Goal: Communication & Community: Connect with others

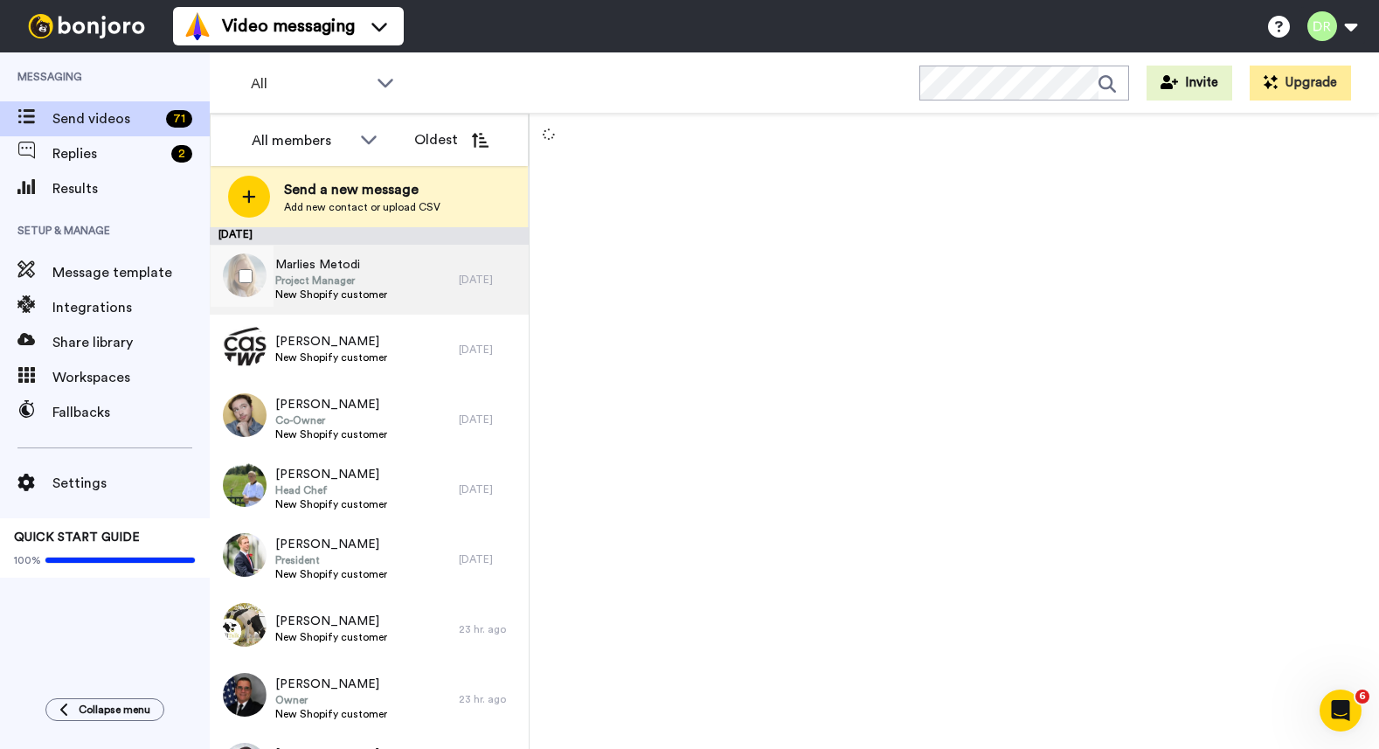
click at [329, 267] on span "Marlies Metodi" at bounding box center [331, 264] width 112 height 17
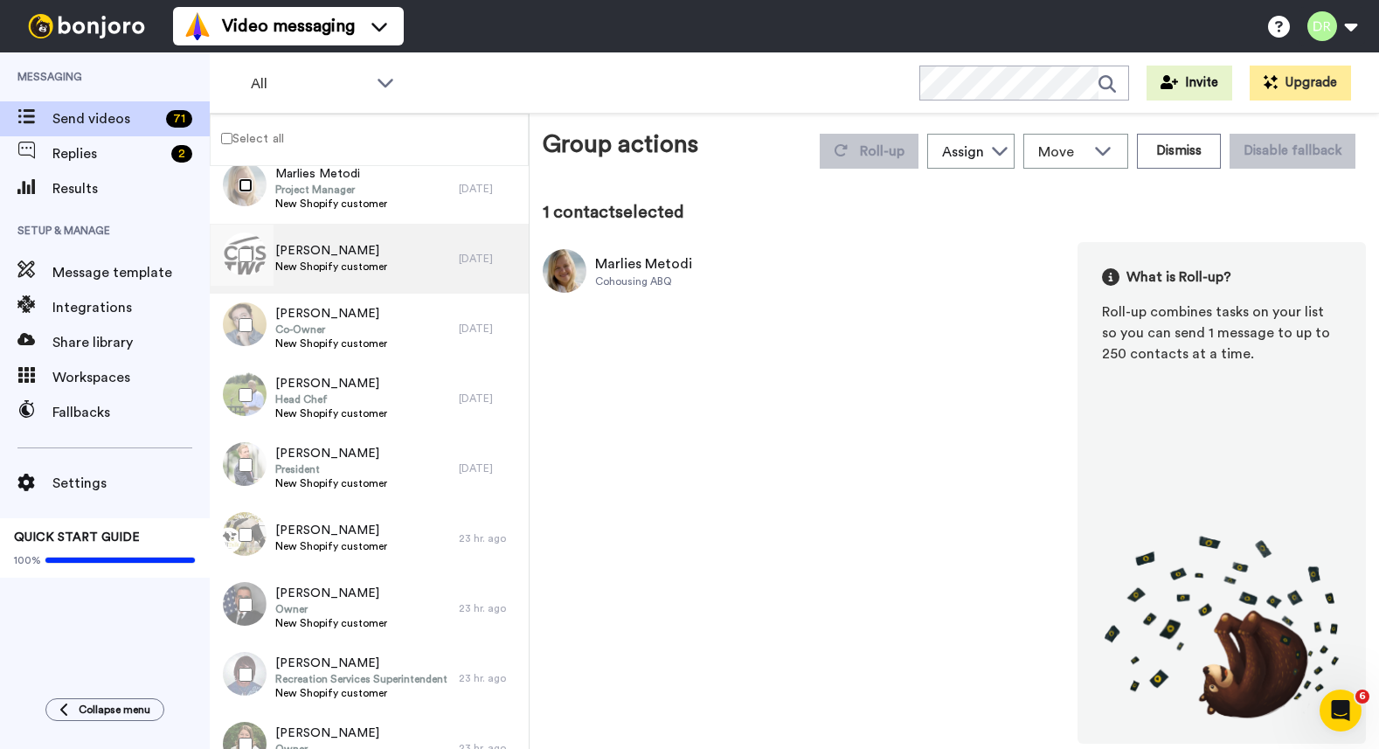
scroll to position [28, 0]
click at [340, 260] on span "[PERSON_NAME]" at bounding box center [331, 252] width 112 height 17
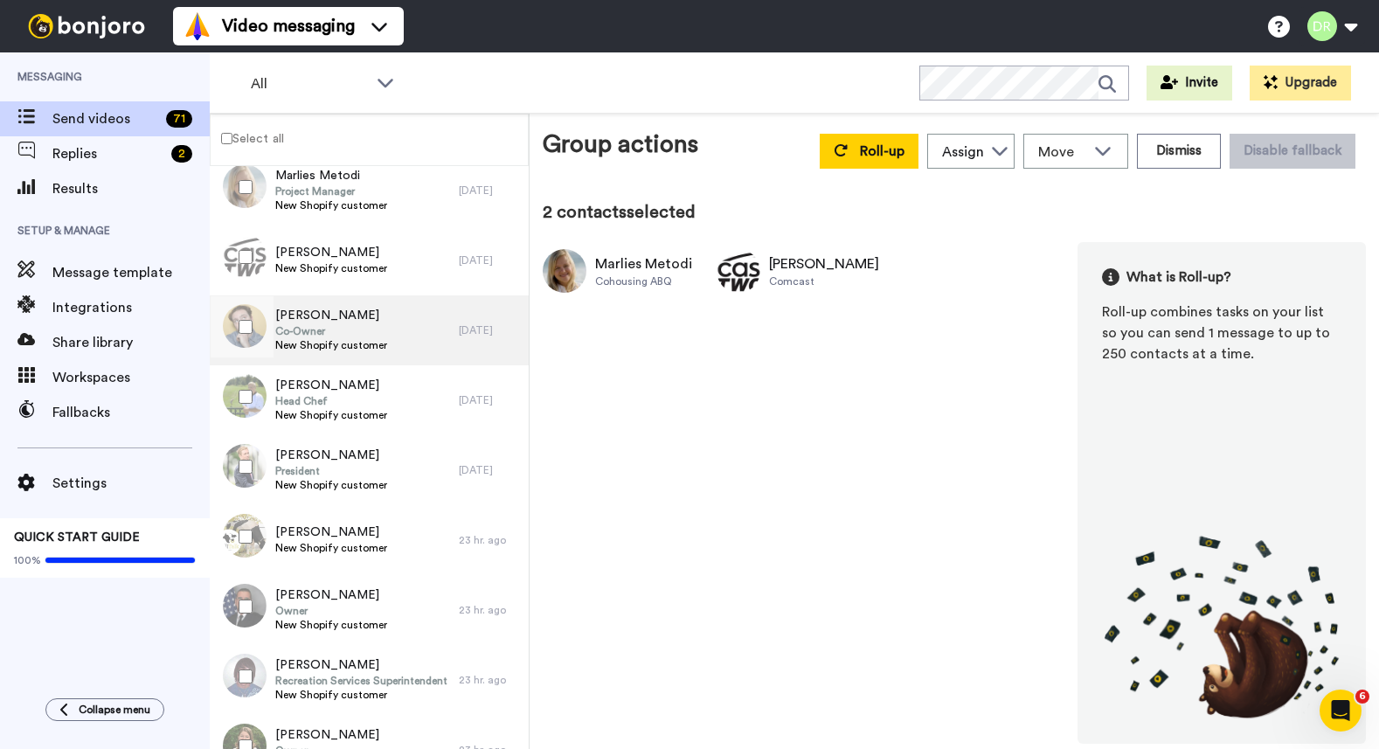
click at [329, 314] on span "[PERSON_NAME]" at bounding box center [331, 315] width 112 height 17
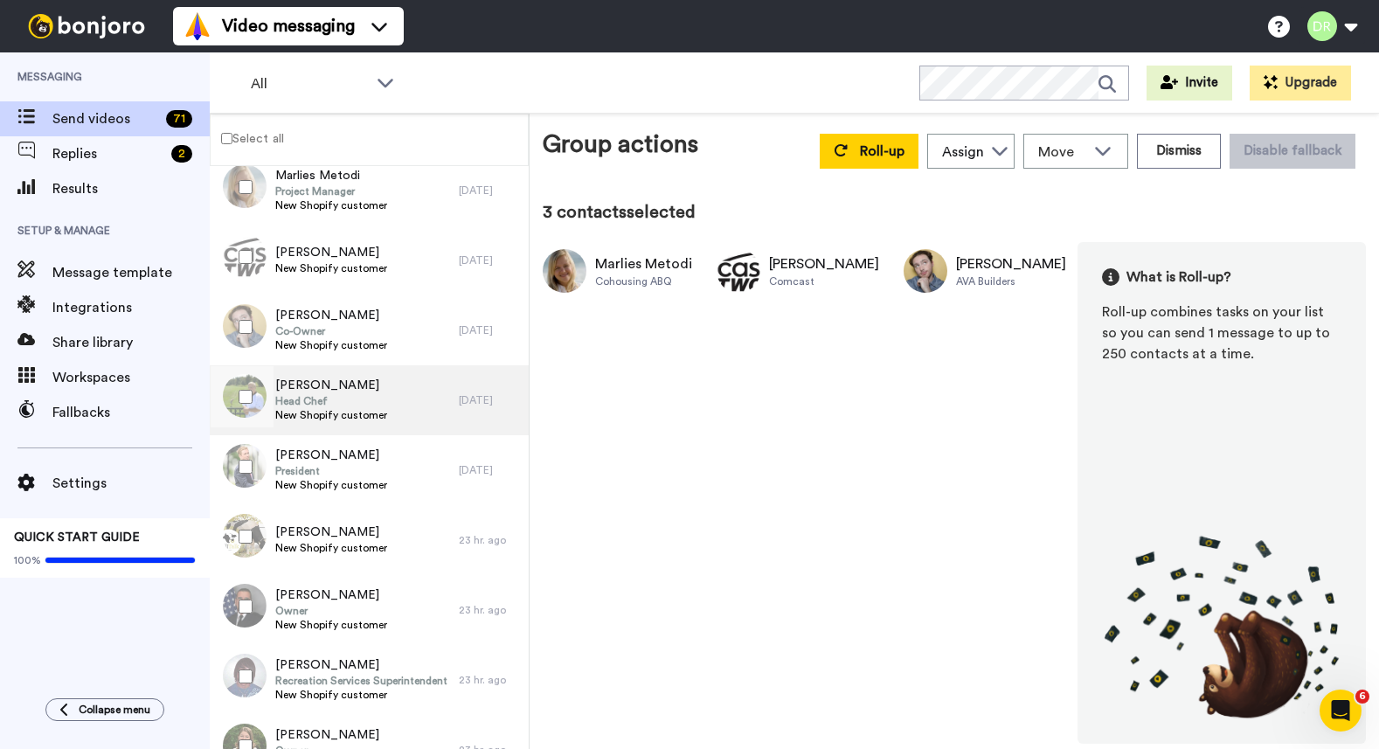
click at [328, 397] on span "Head Chef" at bounding box center [331, 401] width 112 height 14
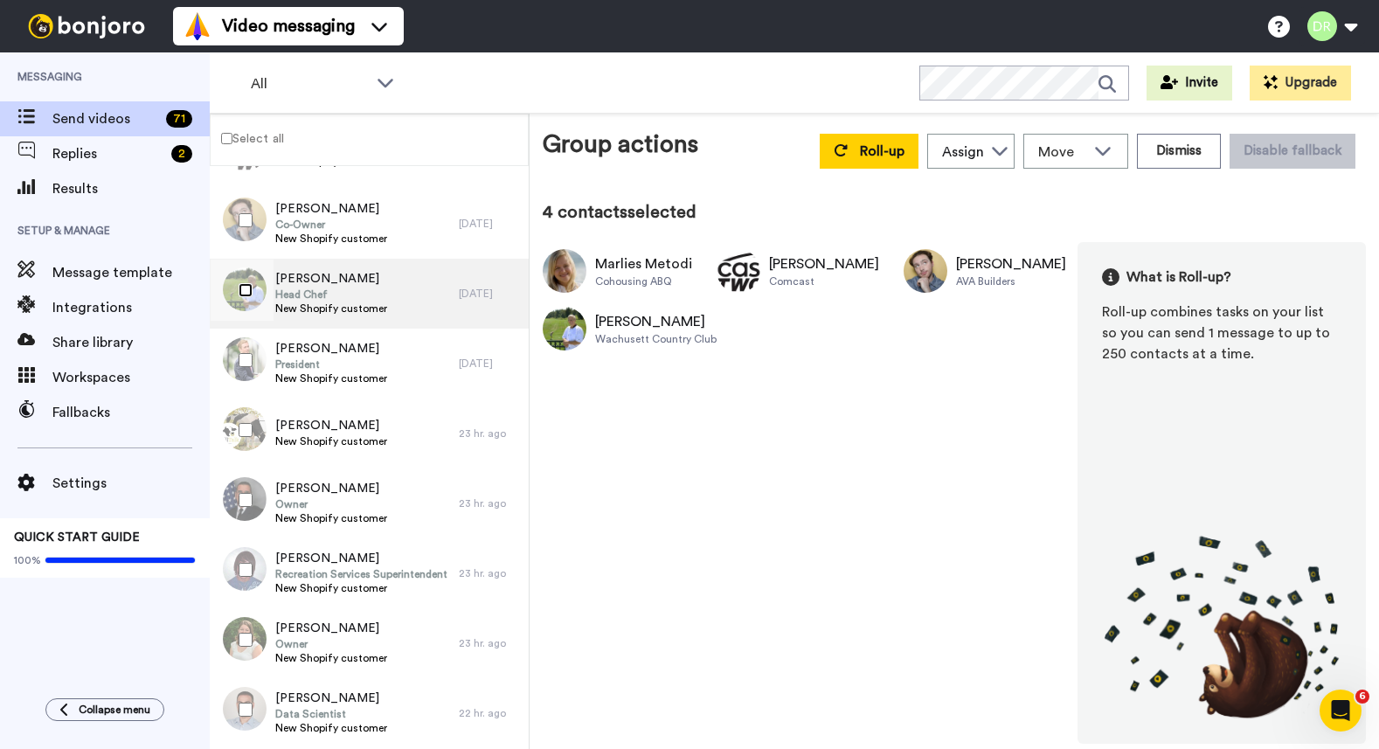
scroll to position [139, 0]
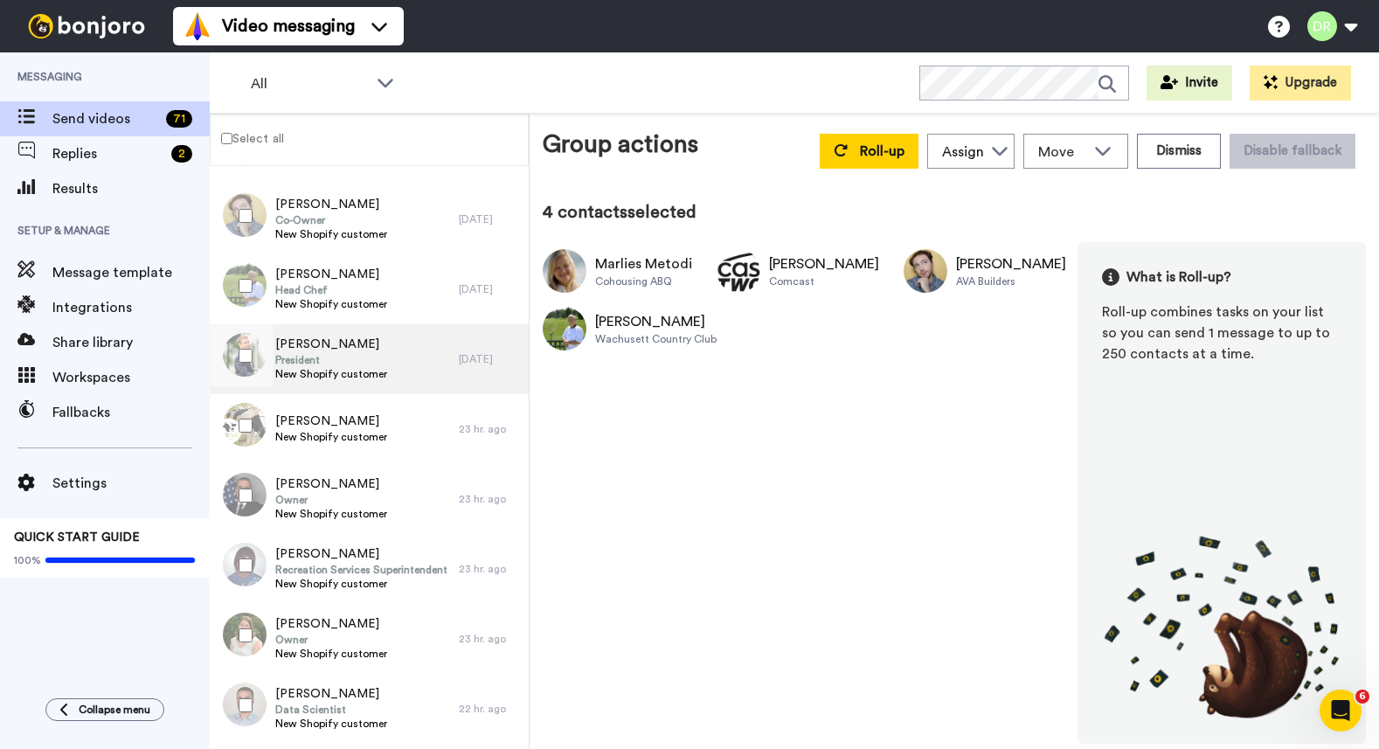
click at [298, 346] on span "[PERSON_NAME]" at bounding box center [331, 344] width 112 height 17
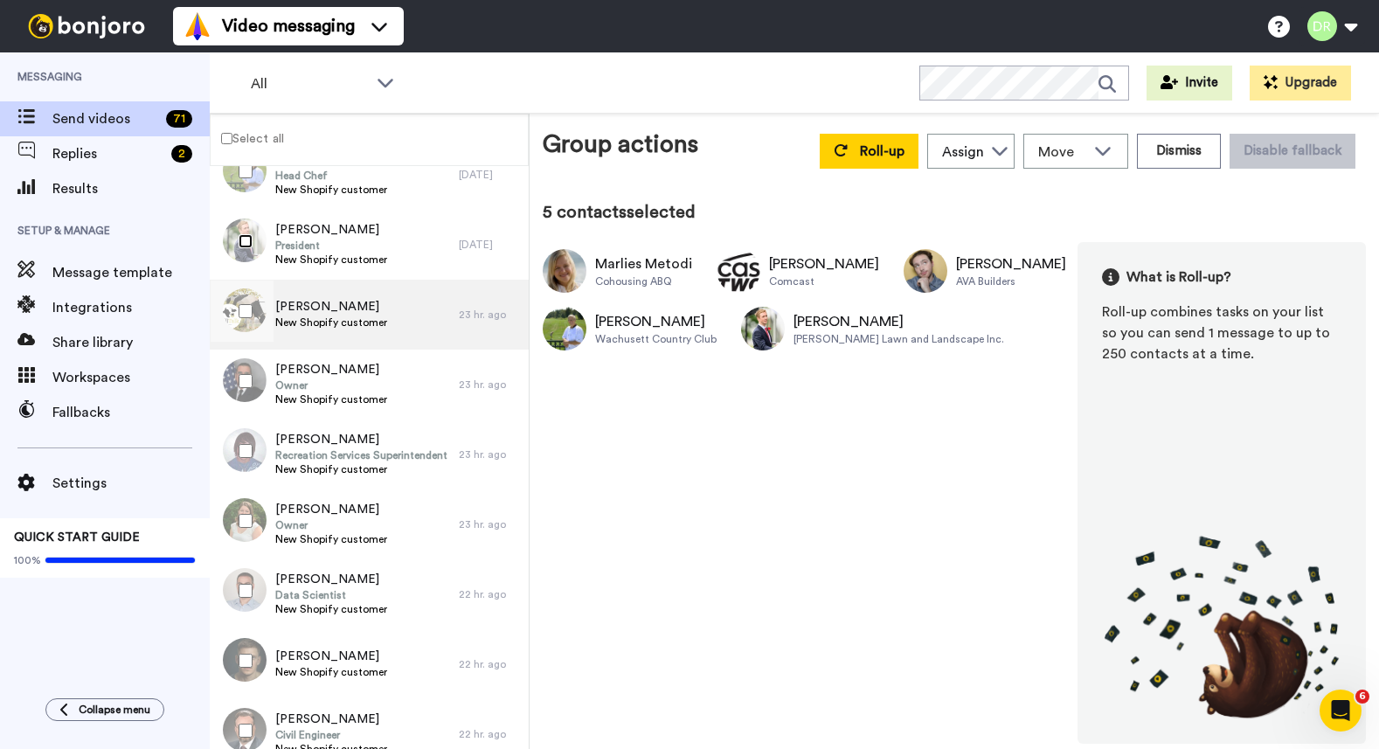
scroll to position [224, 0]
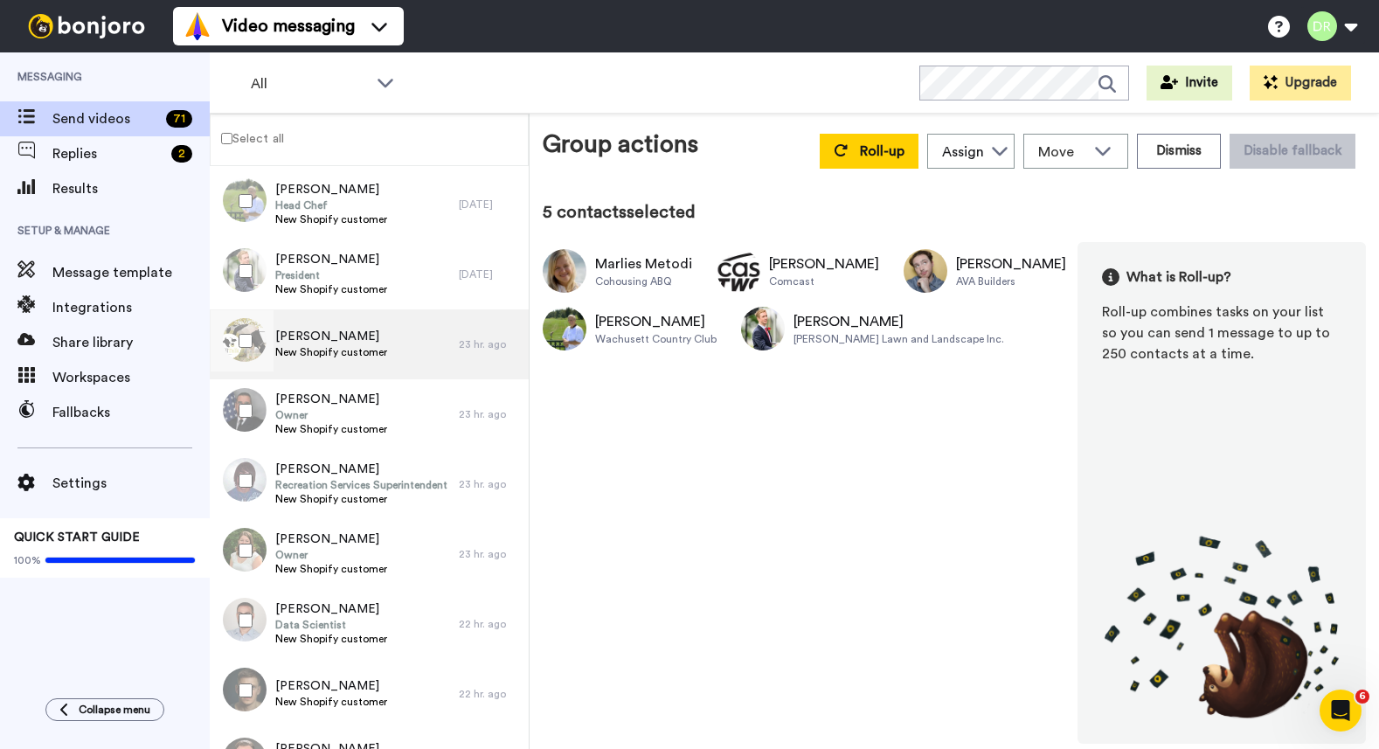
click at [330, 341] on span "[PERSON_NAME]" at bounding box center [331, 336] width 112 height 17
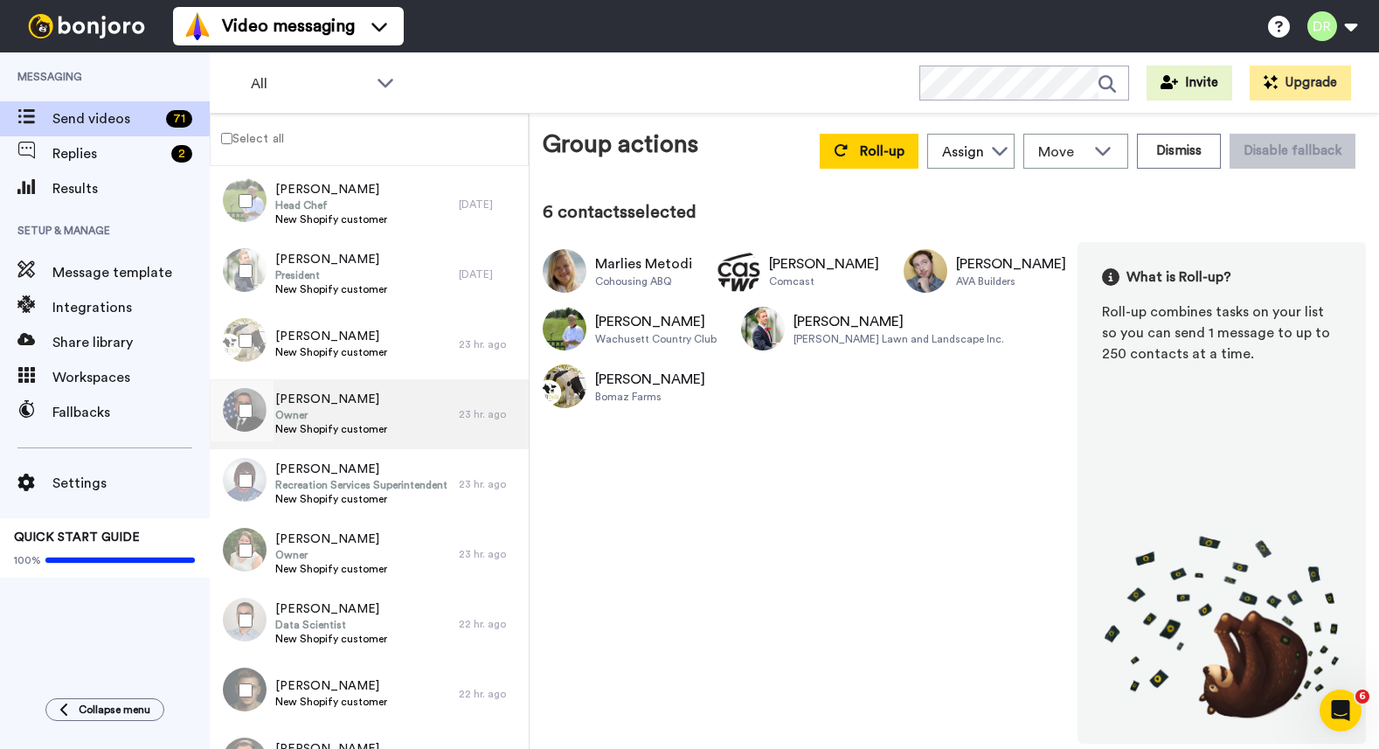
click at [332, 406] on span "[PERSON_NAME]" at bounding box center [331, 399] width 112 height 17
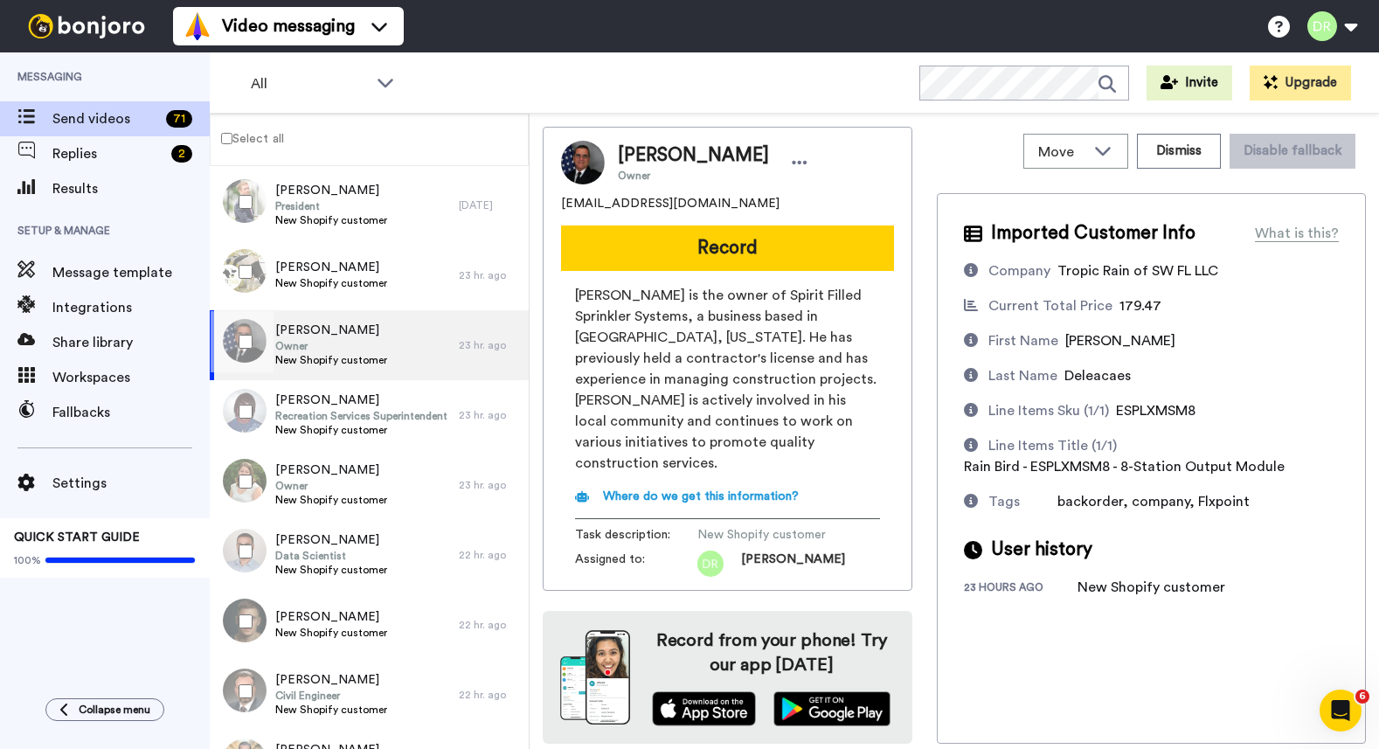
scroll to position [295, 0]
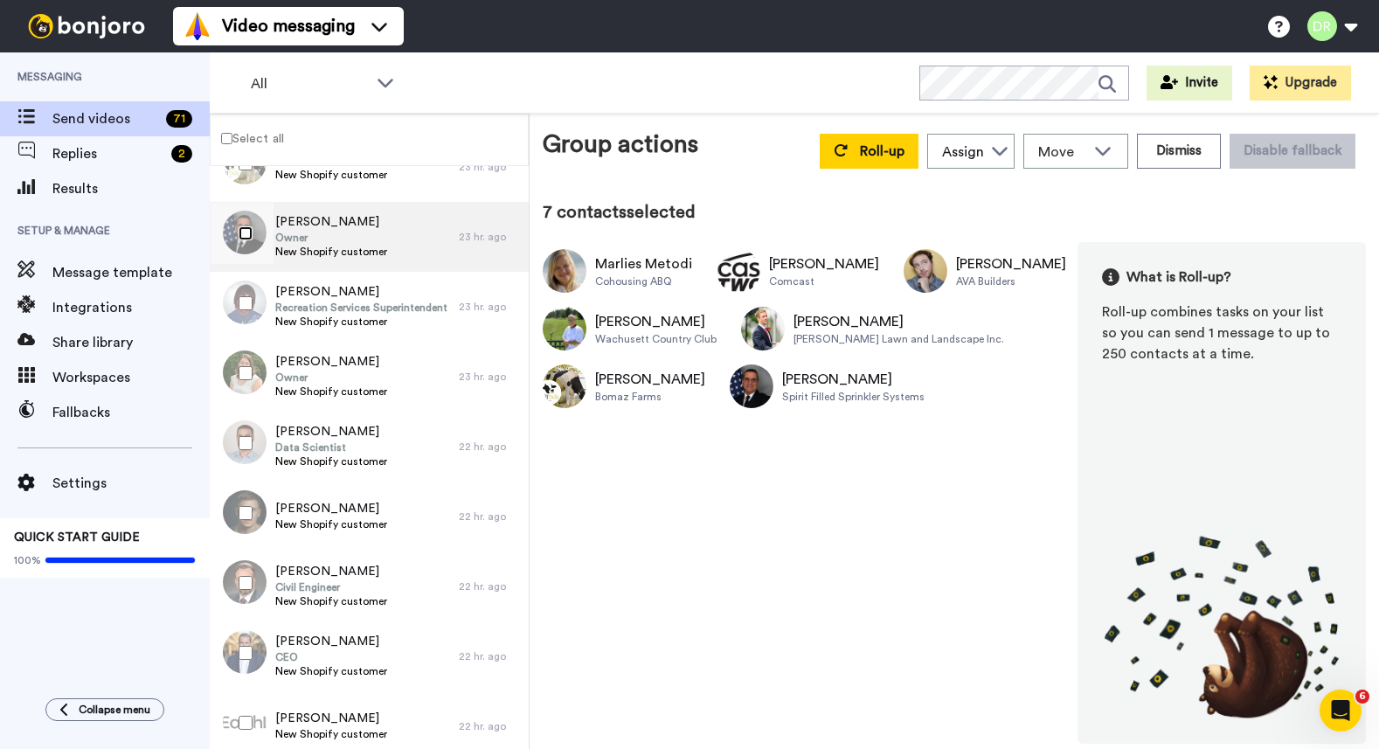
scroll to position [430, 0]
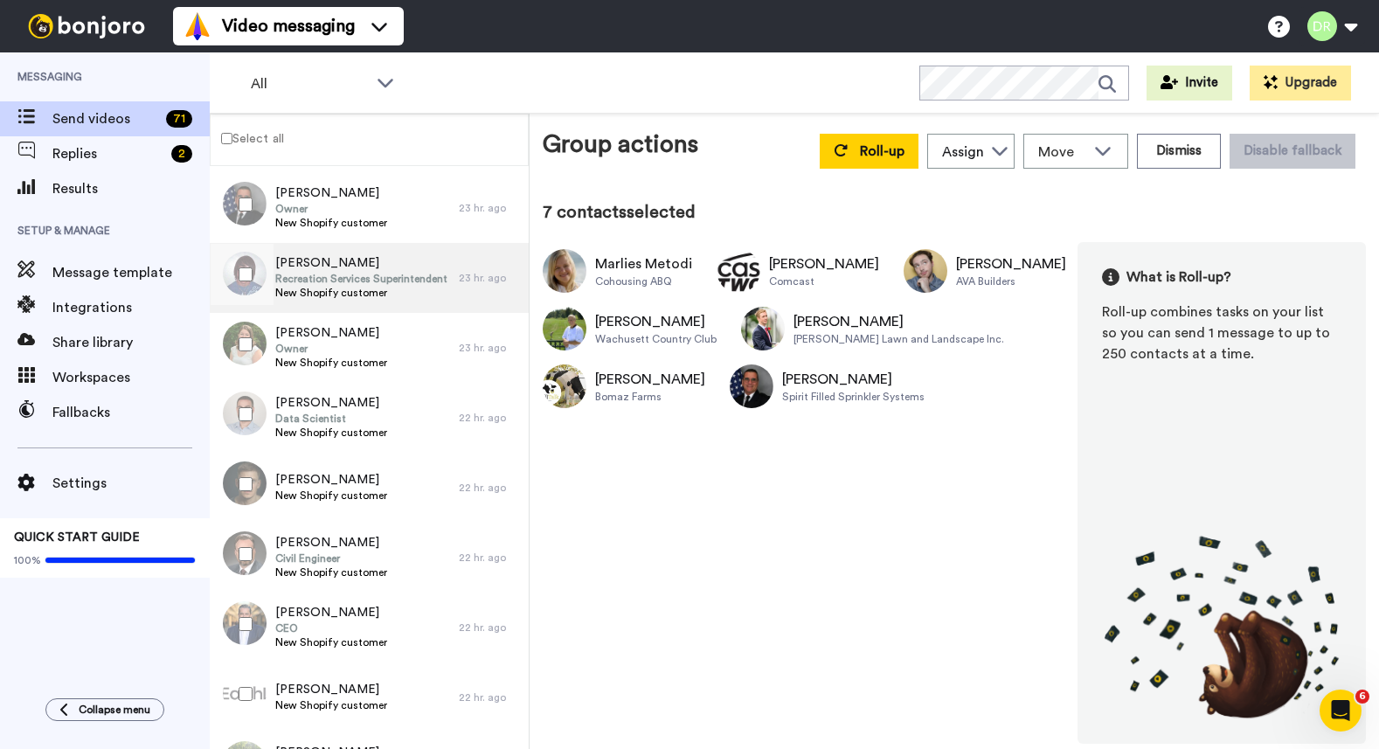
click at [337, 275] on span "Recreation Services Superintendent" at bounding box center [361, 279] width 172 height 14
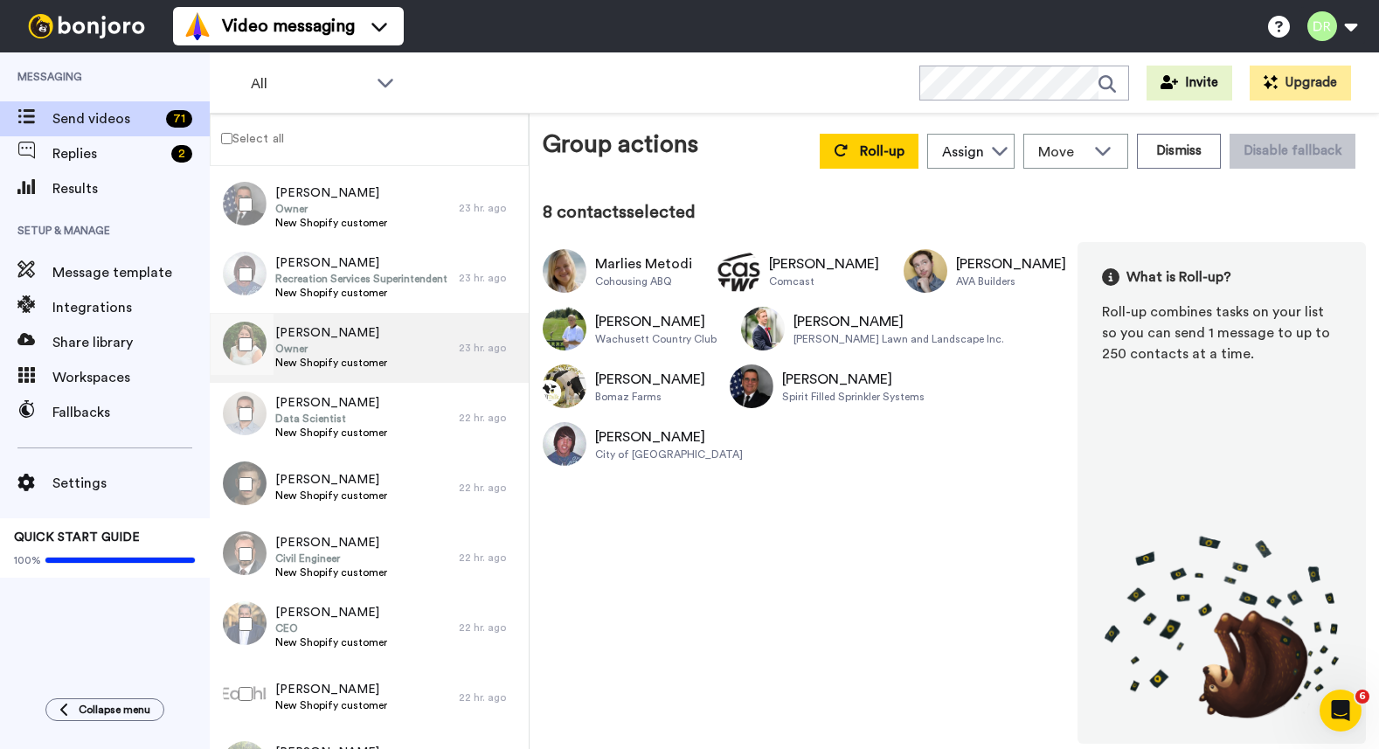
click at [314, 329] on span "[PERSON_NAME]" at bounding box center [331, 332] width 112 height 17
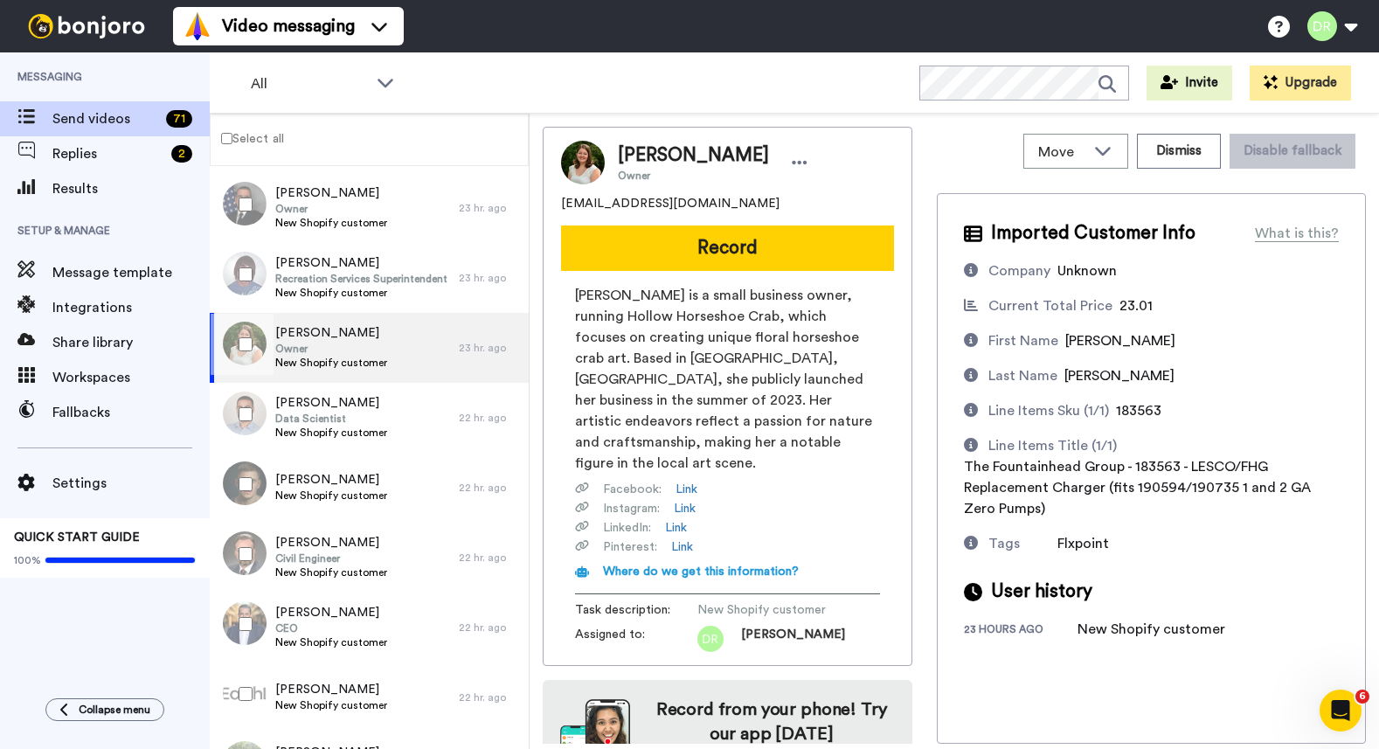
scroll to position [48, 0]
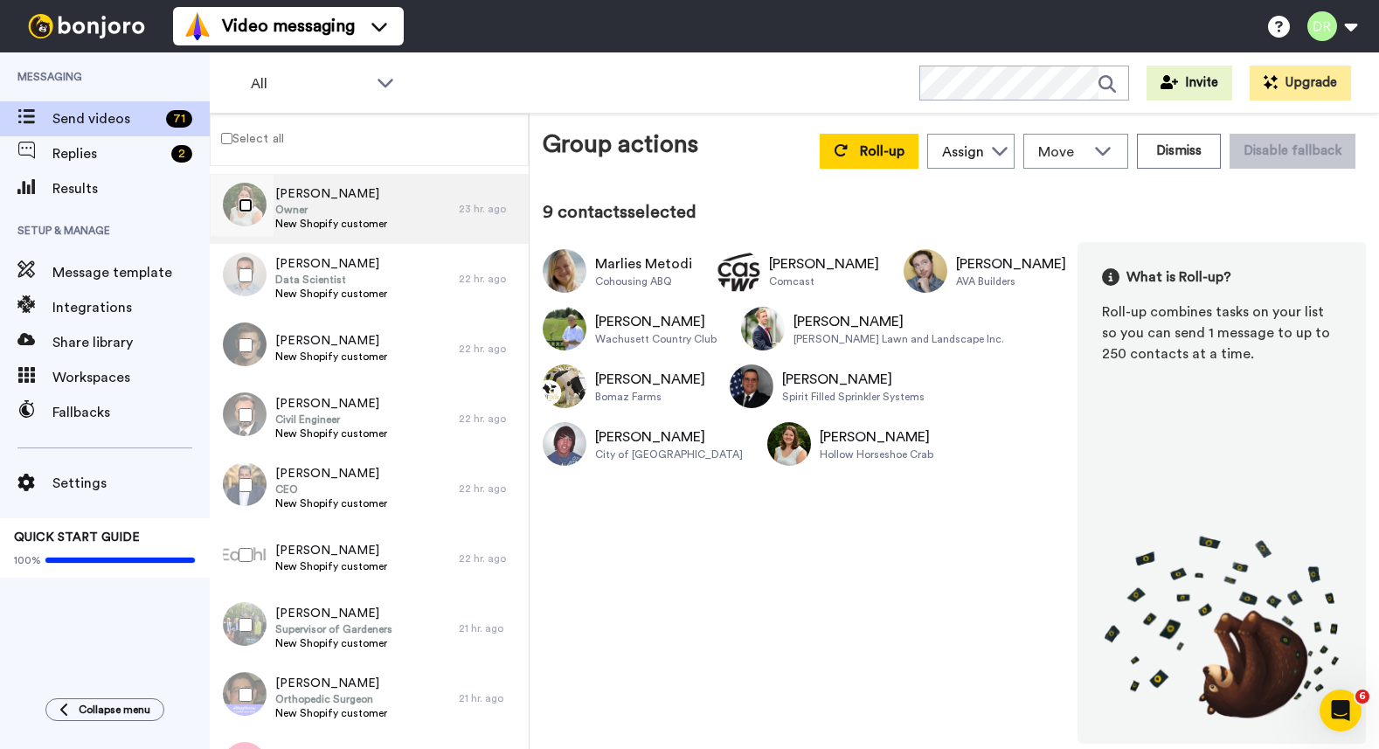
scroll to position [571, 0]
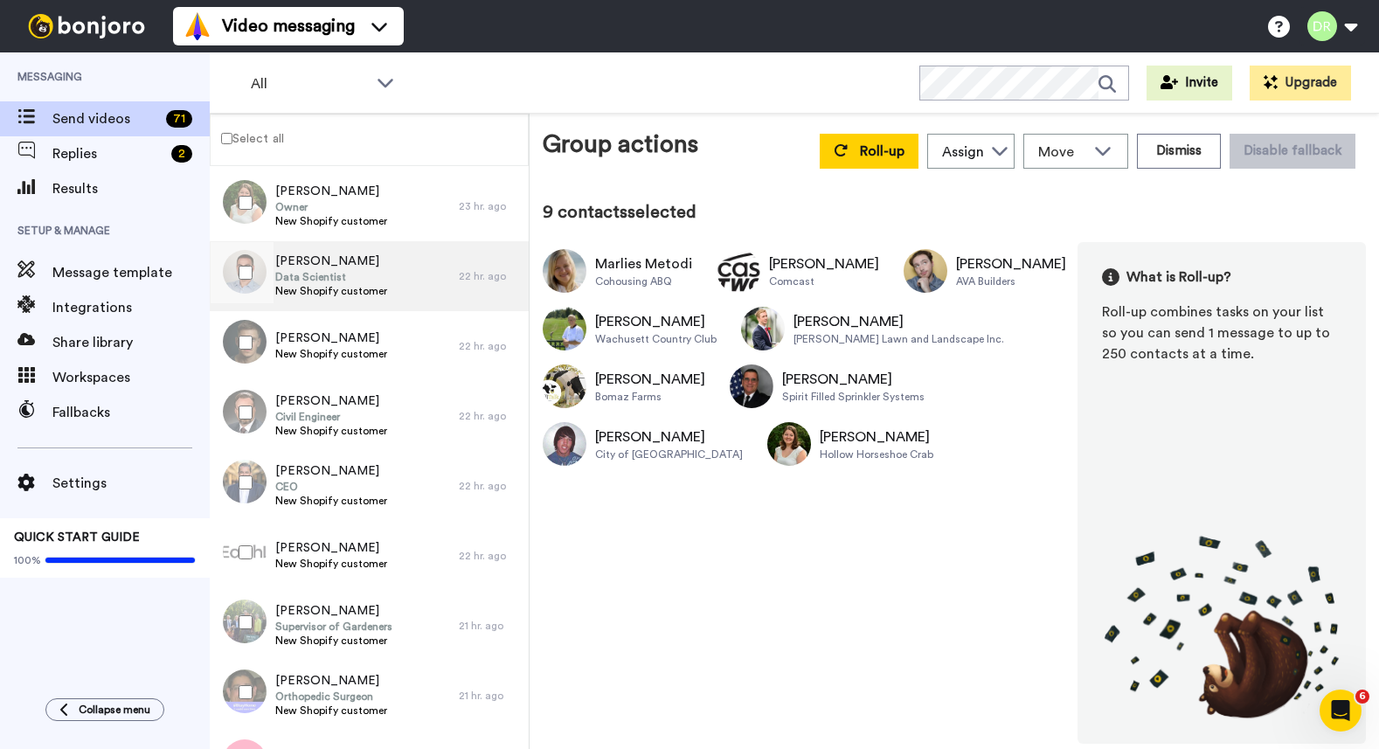
click at [330, 275] on span "Data Scientist" at bounding box center [331, 277] width 112 height 14
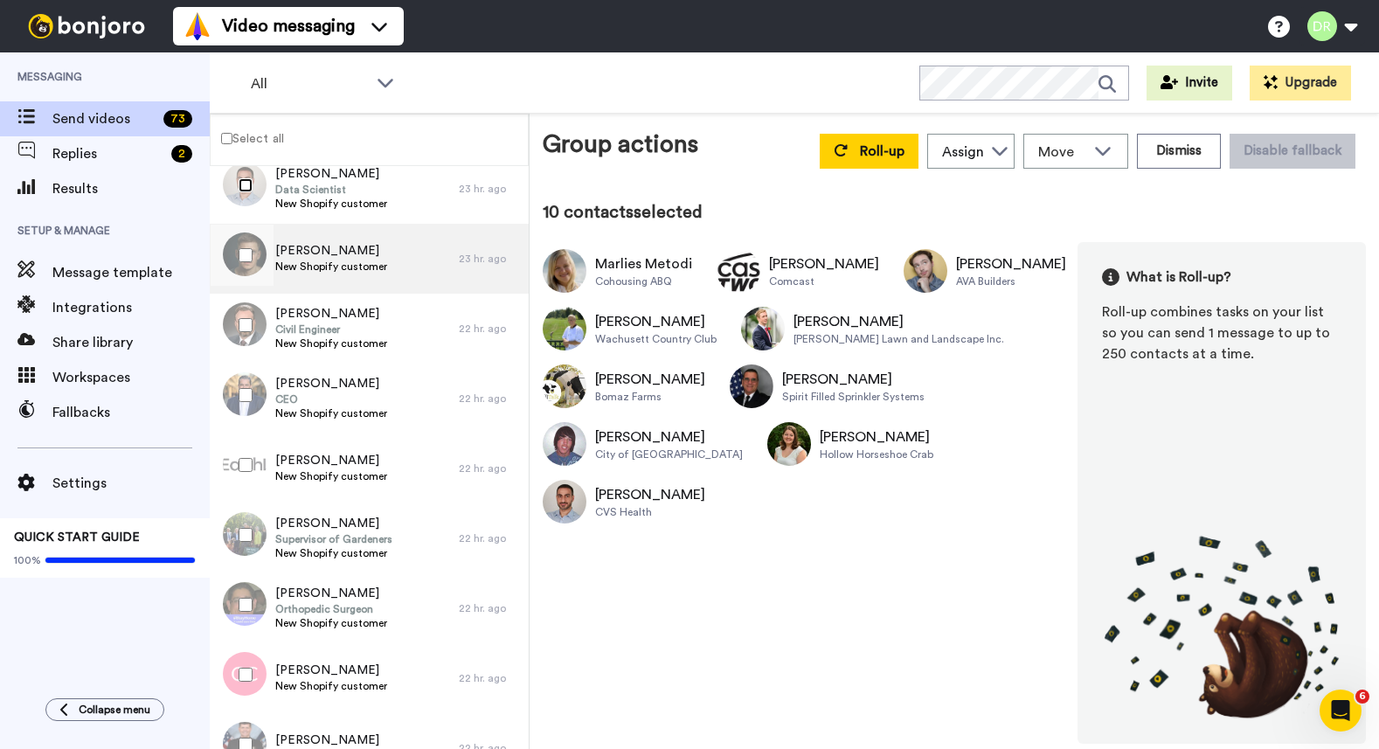
scroll to position [662, 0]
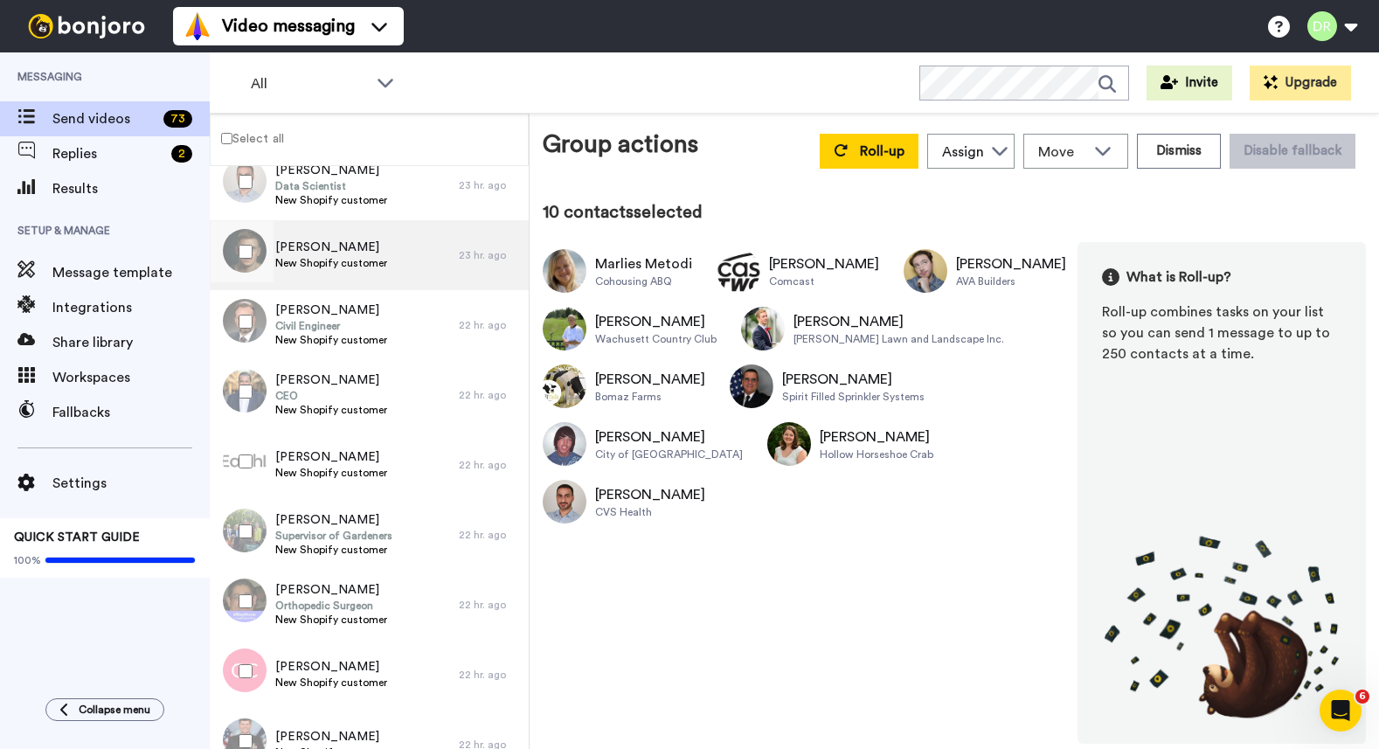
click at [329, 245] on span "[PERSON_NAME]" at bounding box center [331, 247] width 112 height 17
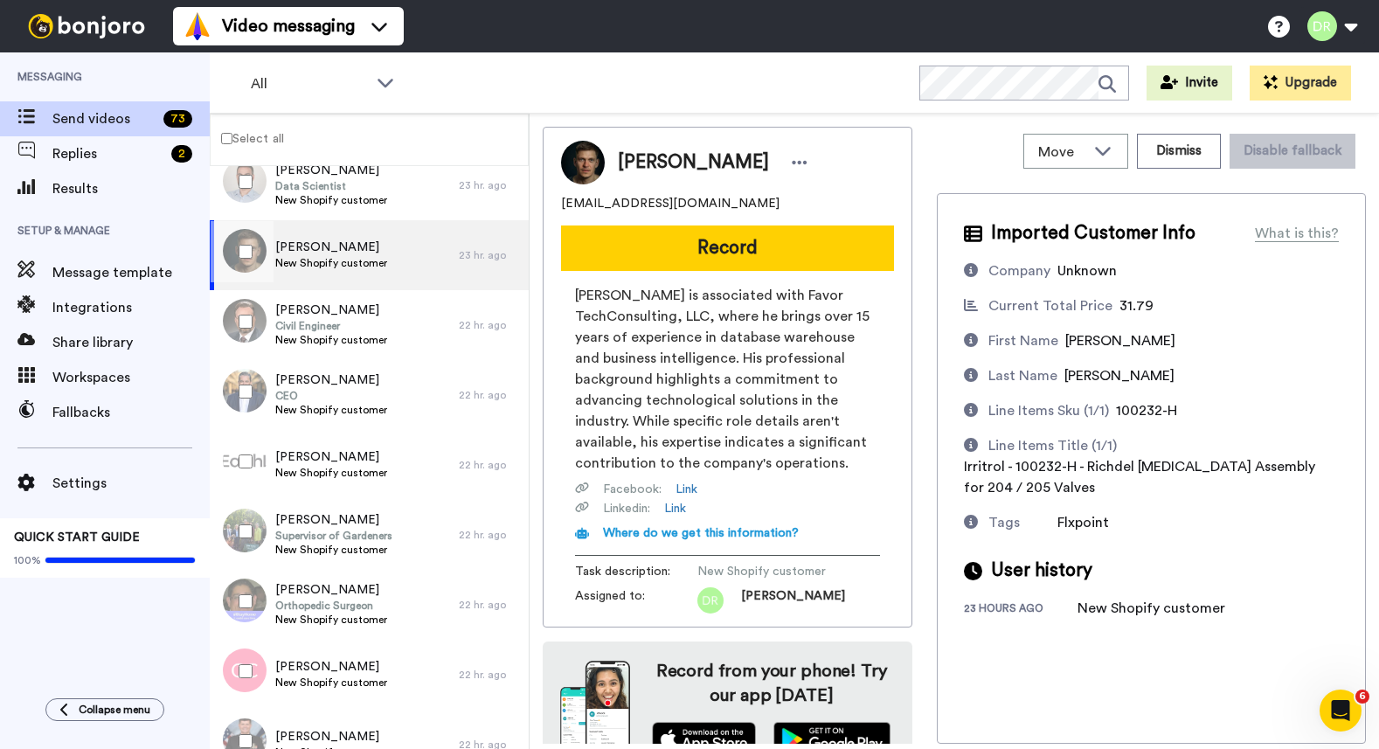
scroll to position [31, 0]
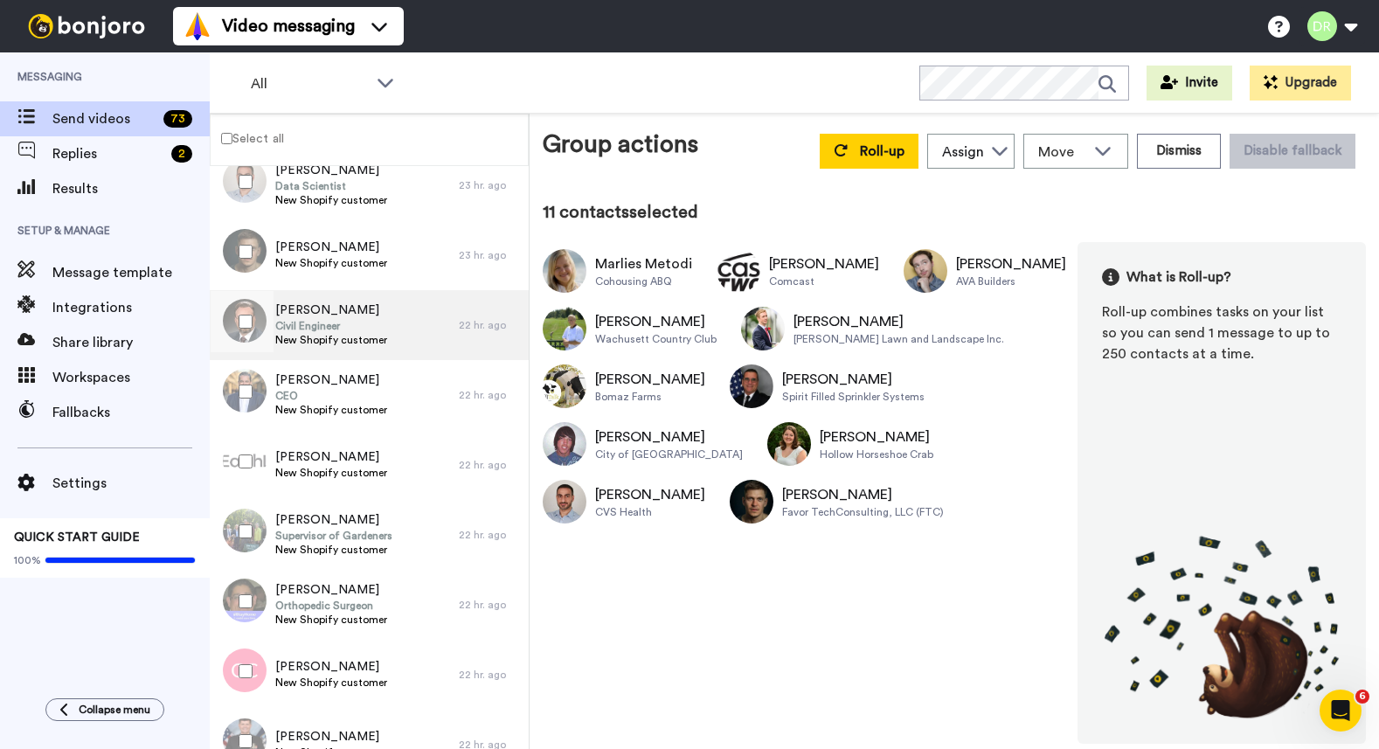
click at [307, 308] on span "[PERSON_NAME]" at bounding box center [331, 309] width 112 height 17
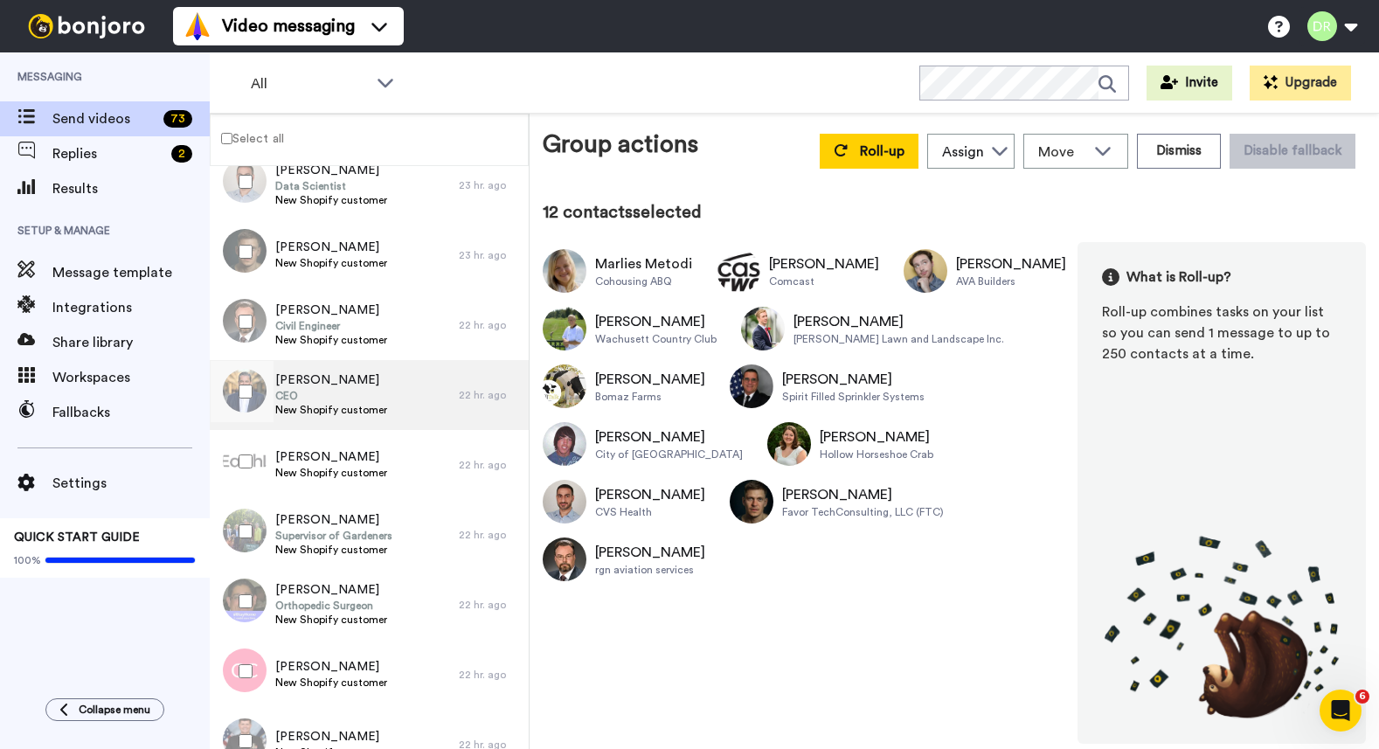
click at [321, 391] on span "CEO" at bounding box center [331, 396] width 112 height 14
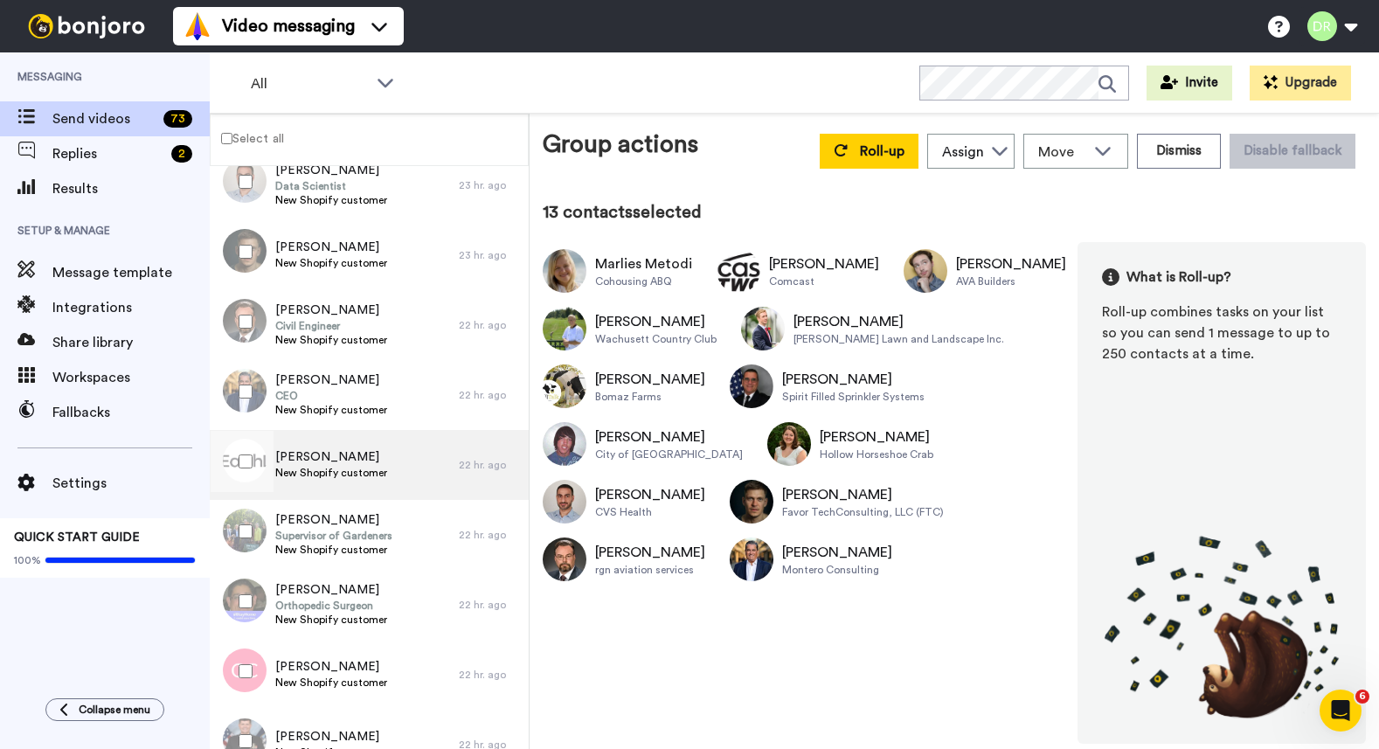
click at [309, 453] on span "[PERSON_NAME]" at bounding box center [331, 456] width 112 height 17
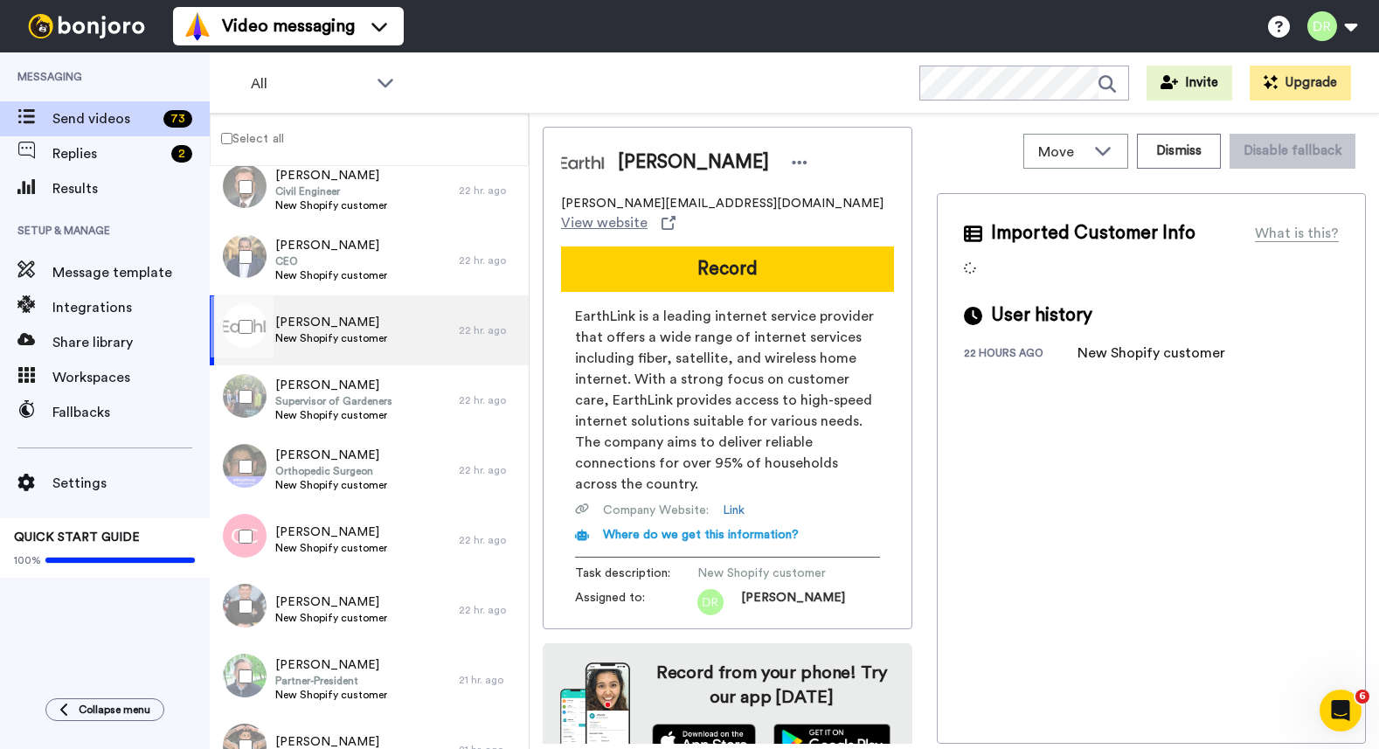
scroll to position [804, 0]
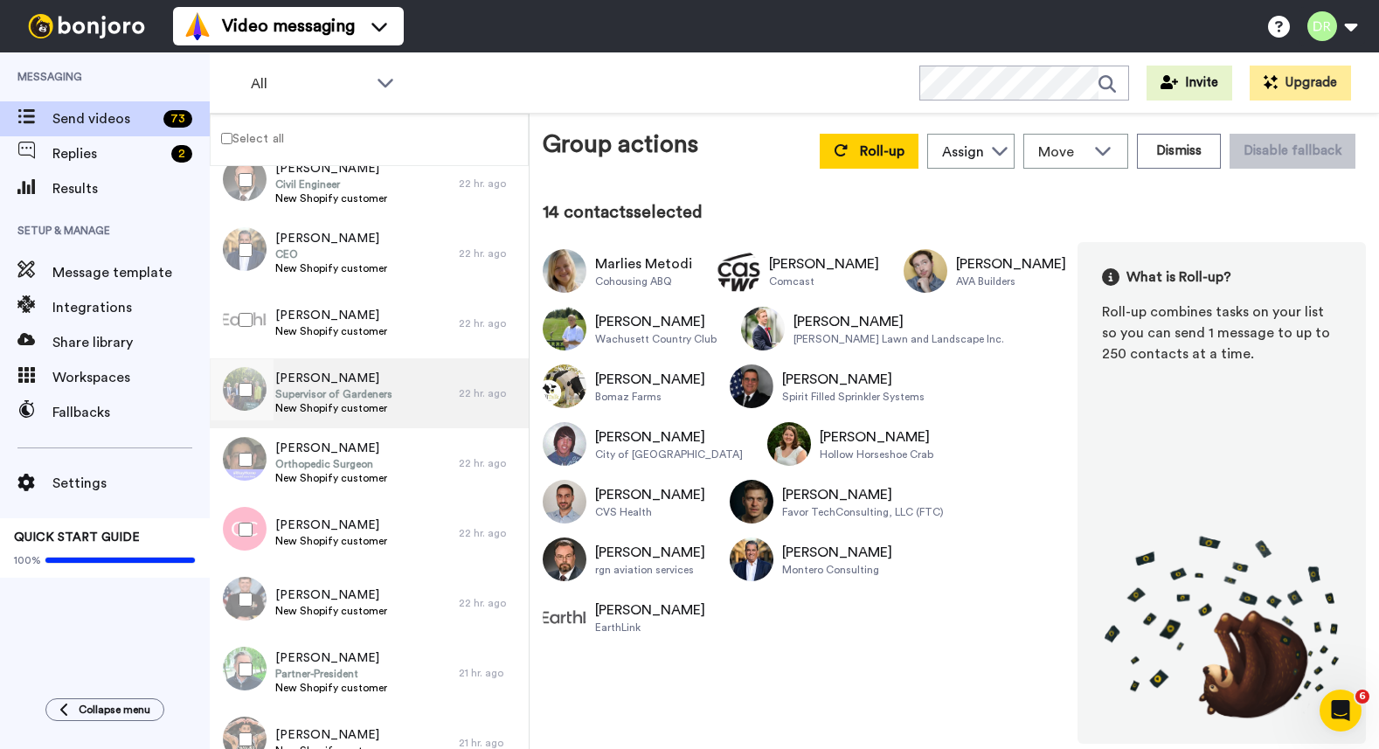
click at [330, 384] on span "[PERSON_NAME]" at bounding box center [333, 378] width 117 height 17
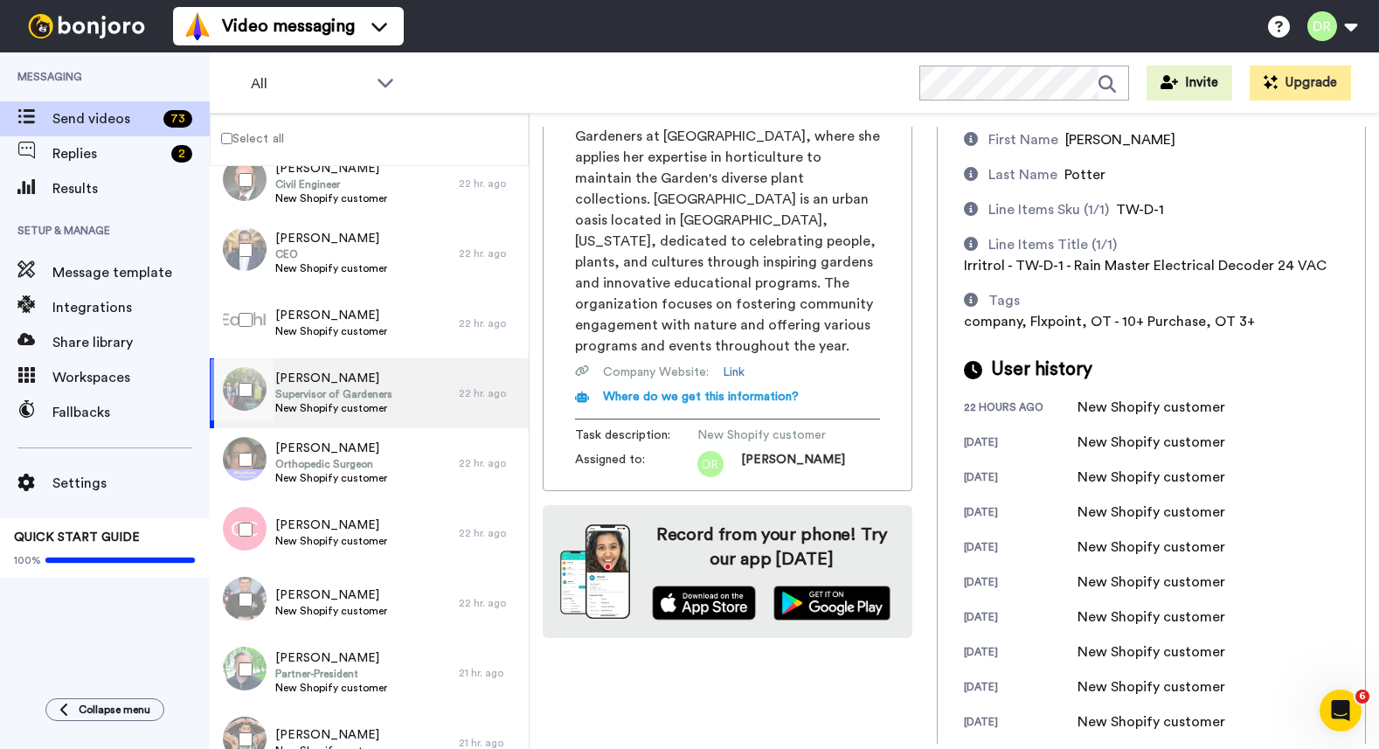
scroll to position [213, 0]
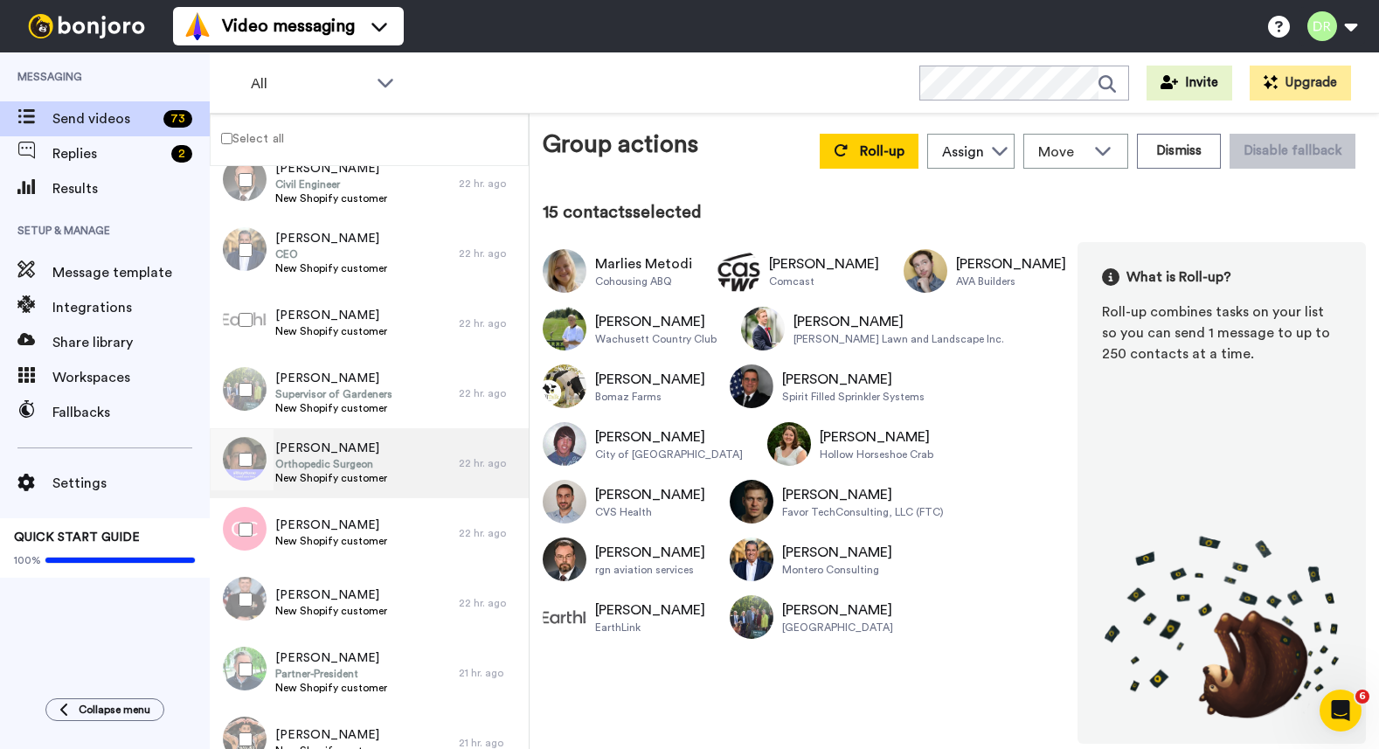
click at [325, 447] on span "[PERSON_NAME]" at bounding box center [331, 448] width 112 height 17
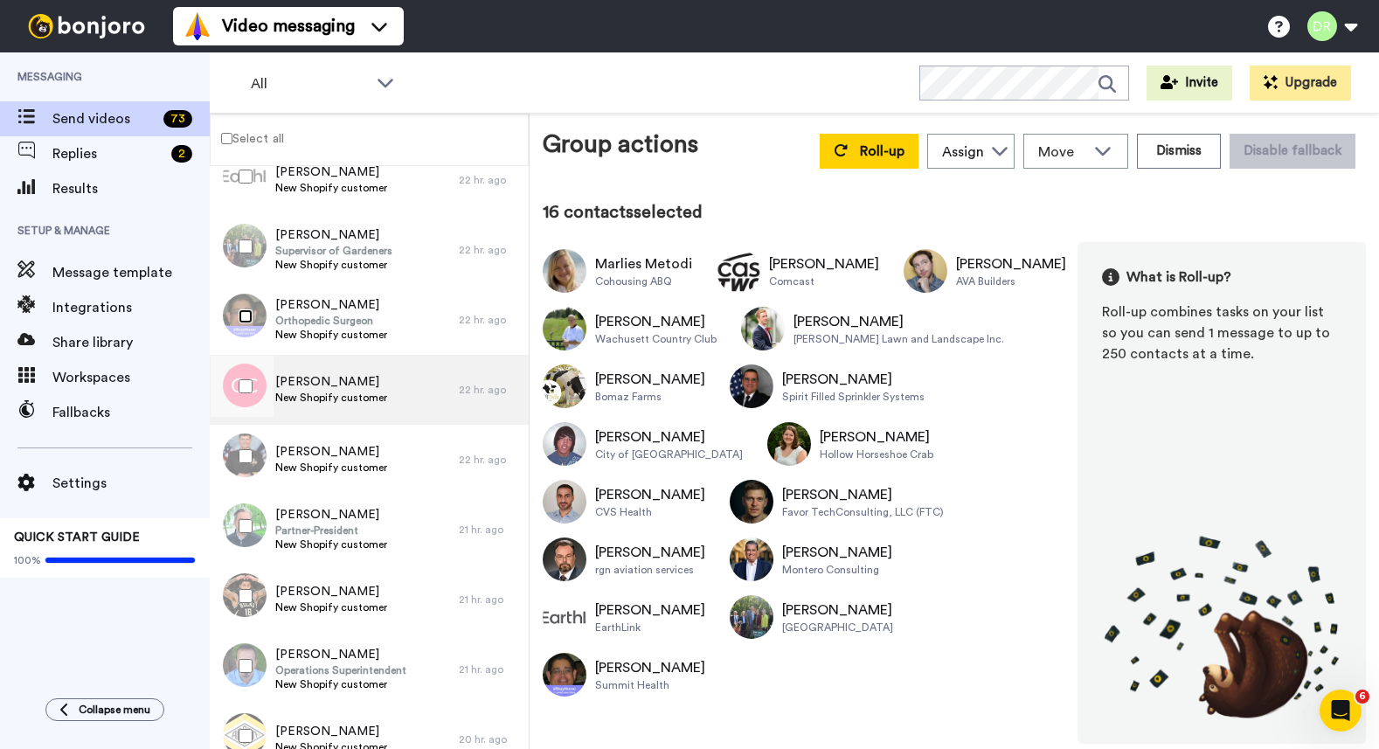
scroll to position [949, 0]
click at [329, 390] on span "New Shopify customer" at bounding box center [331, 396] width 112 height 14
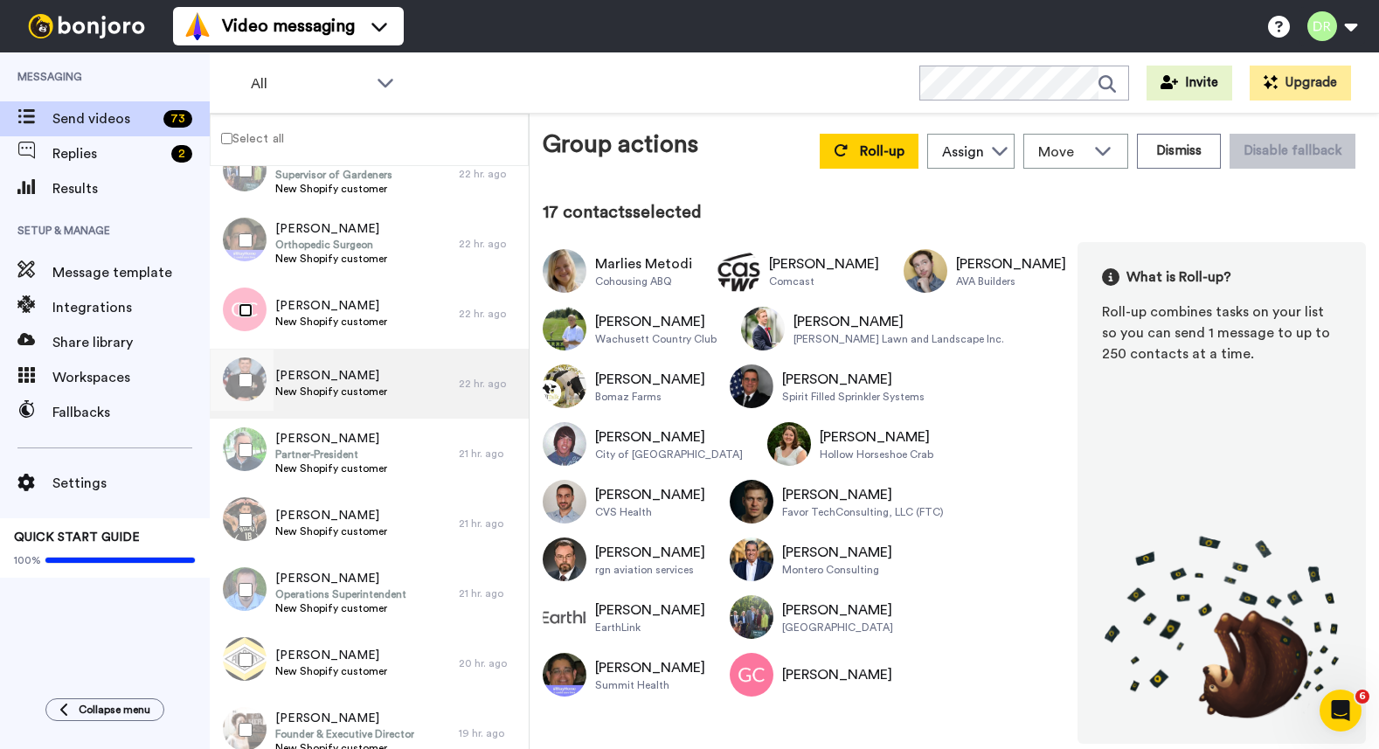
scroll to position [1022, 0]
click at [317, 389] on span "New Shopify customer" at bounding box center [331, 392] width 112 height 14
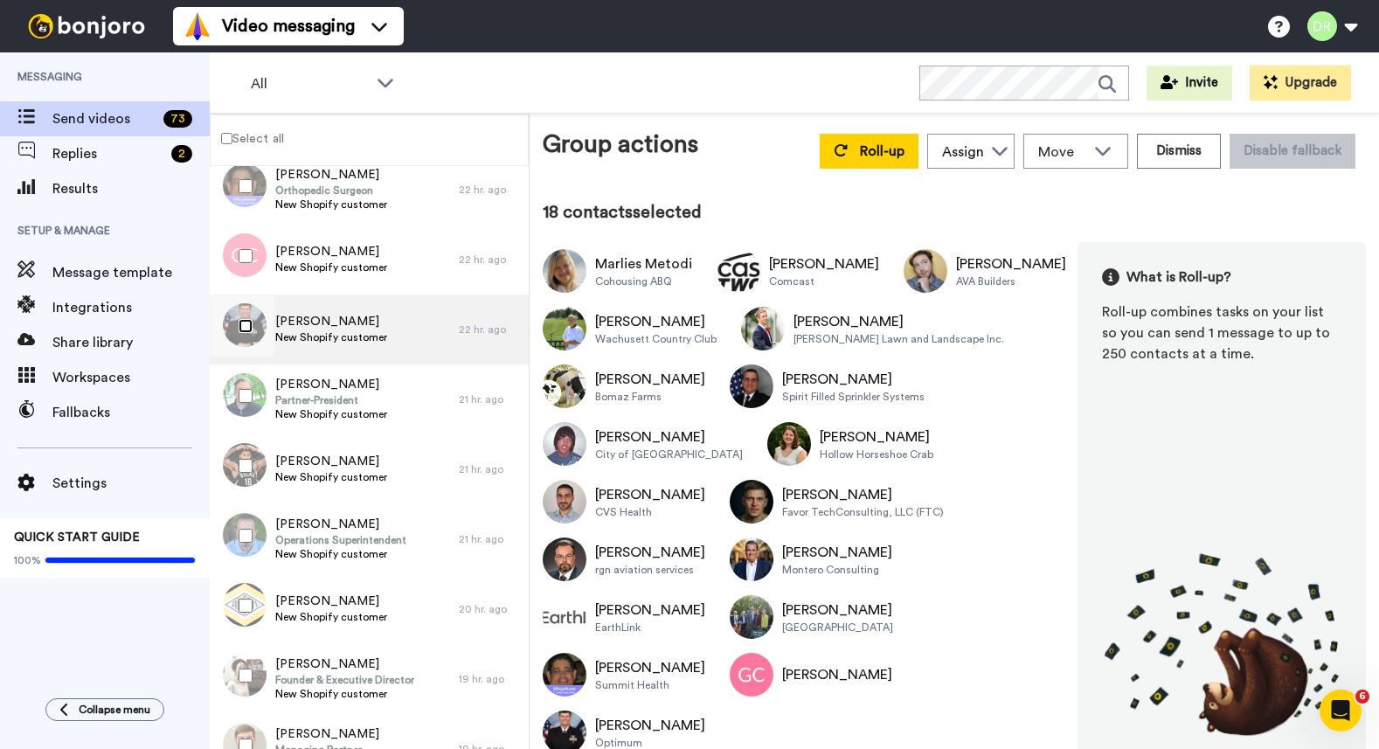
scroll to position [1098, 0]
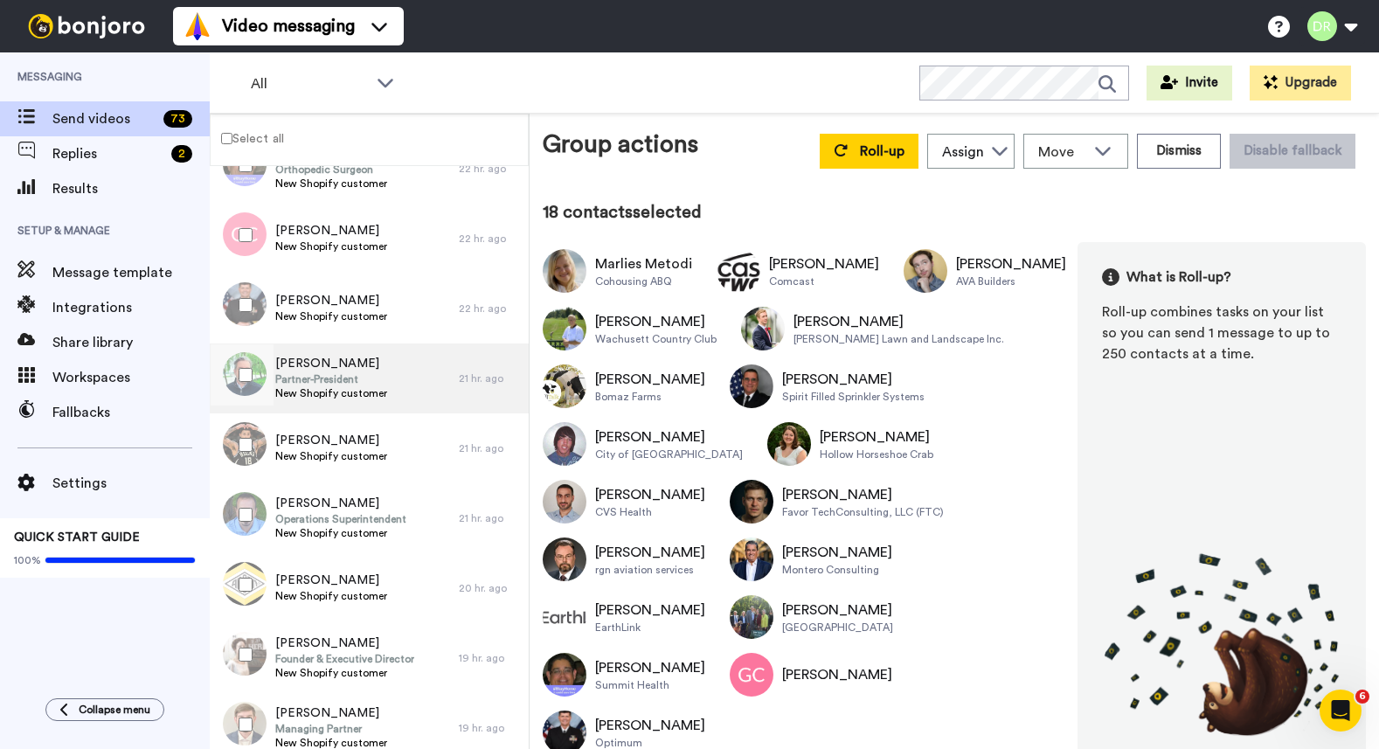
click at [353, 381] on span "Partner-President" at bounding box center [331, 379] width 112 height 14
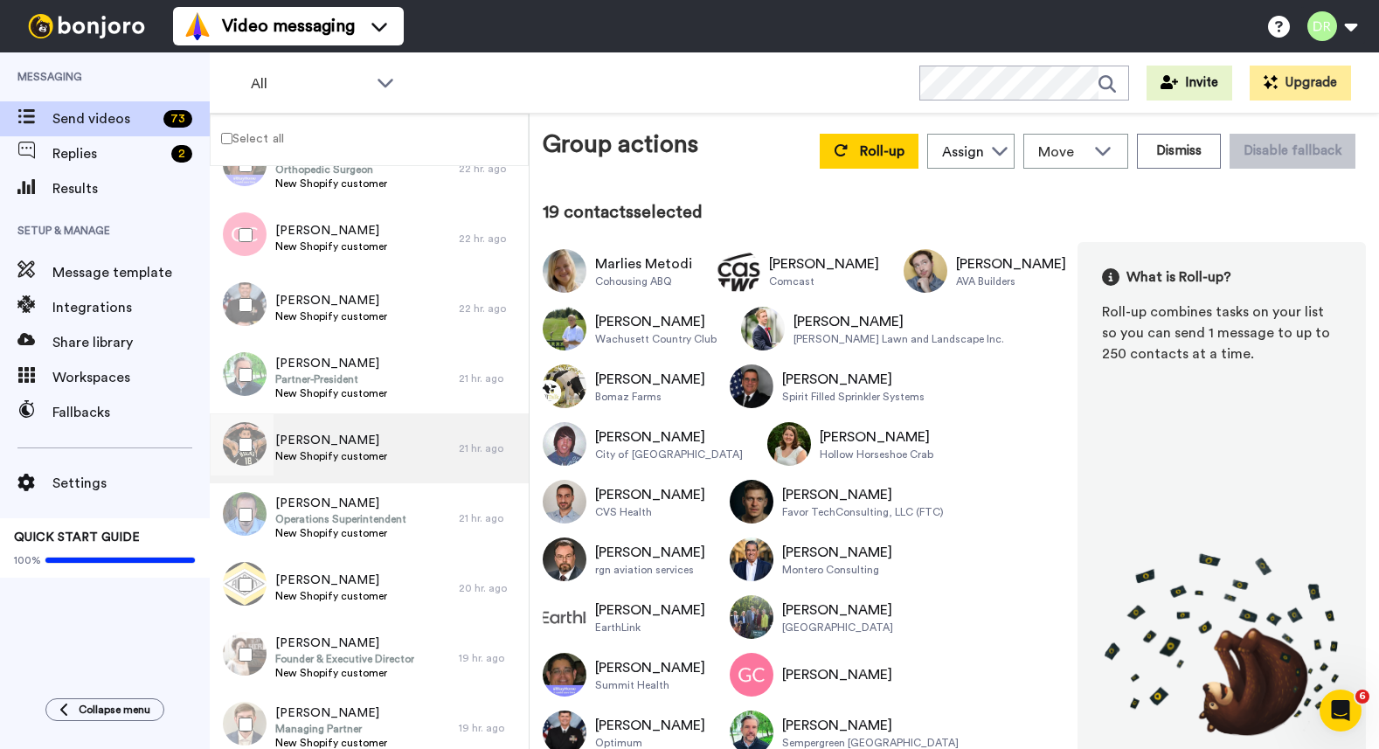
click at [313, 436] on span "[PERSON_NAME]" at bounding box center [331, 440] width 112 height 17
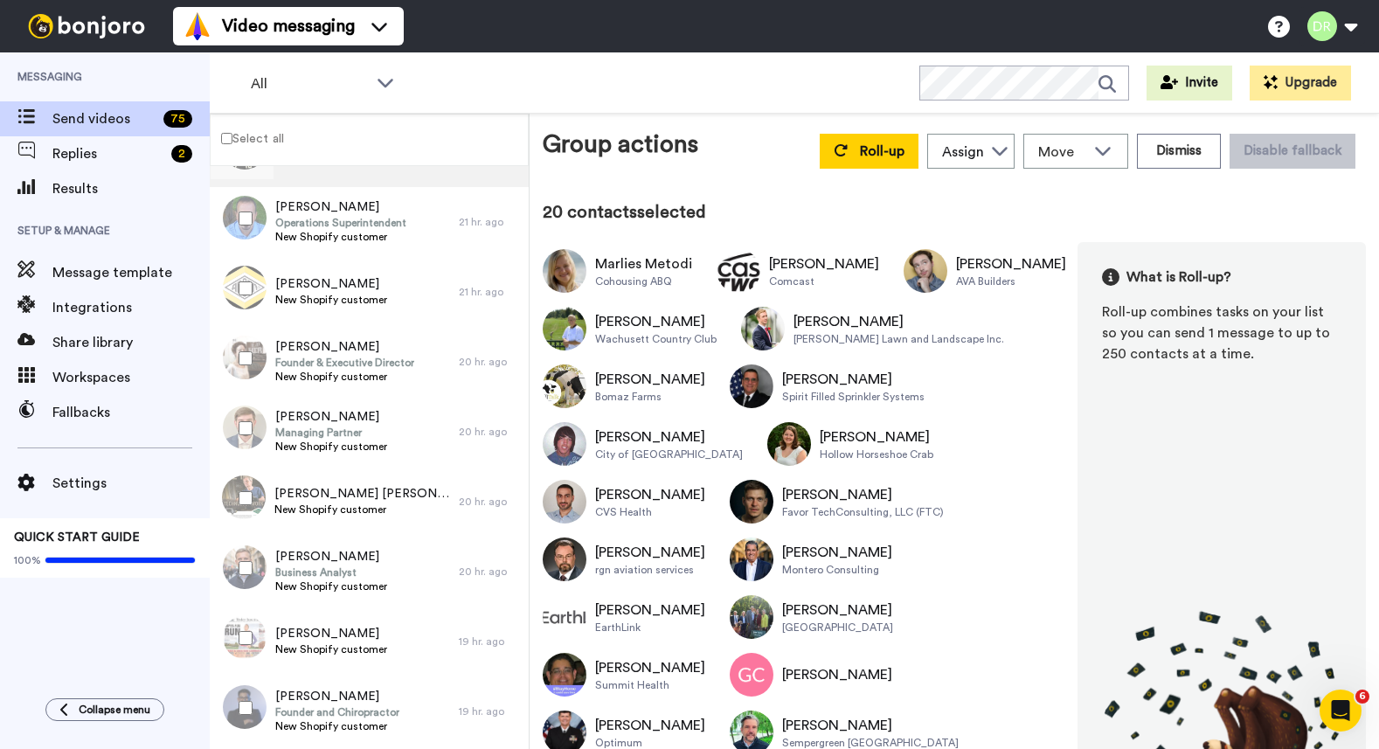
scroll to position [1418, 0]
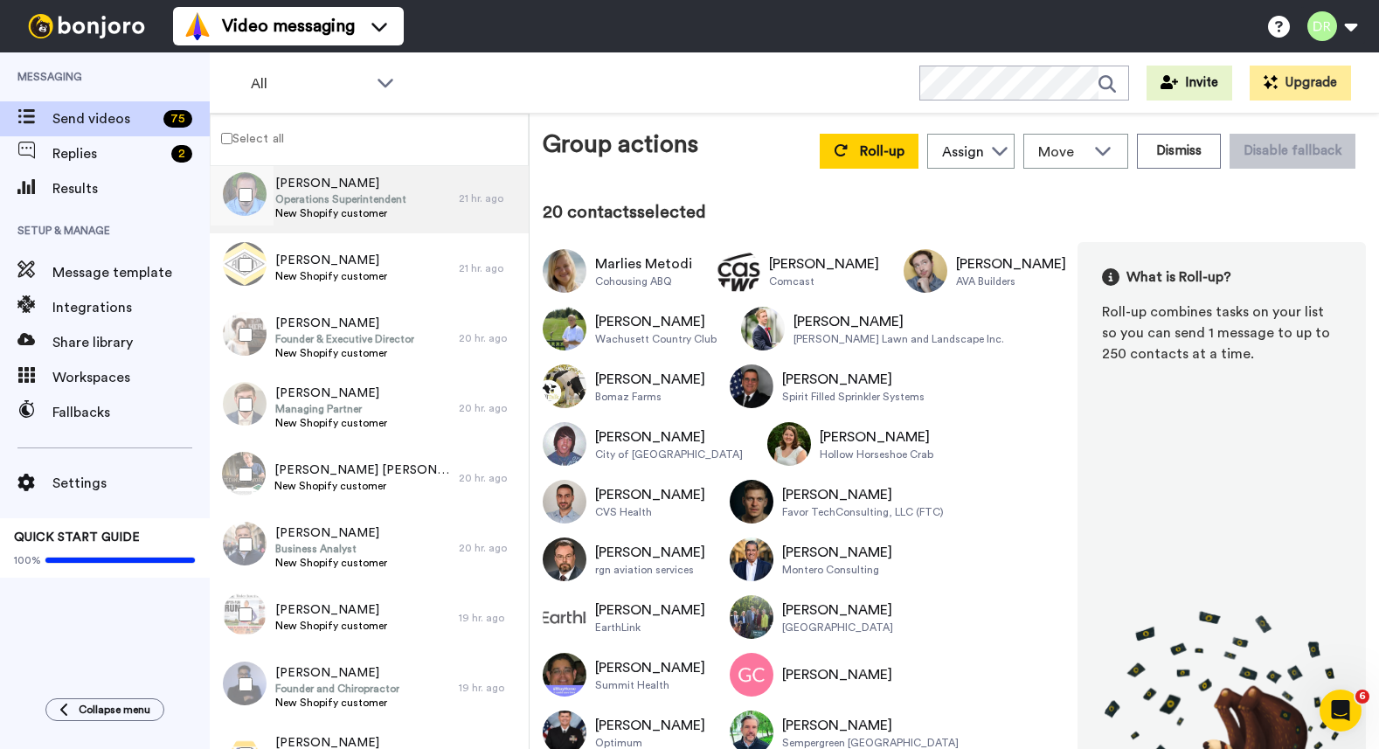
click at [347, 203] on span "Operations Superintendent" at bounding box center [340, 199] width 131 height 14
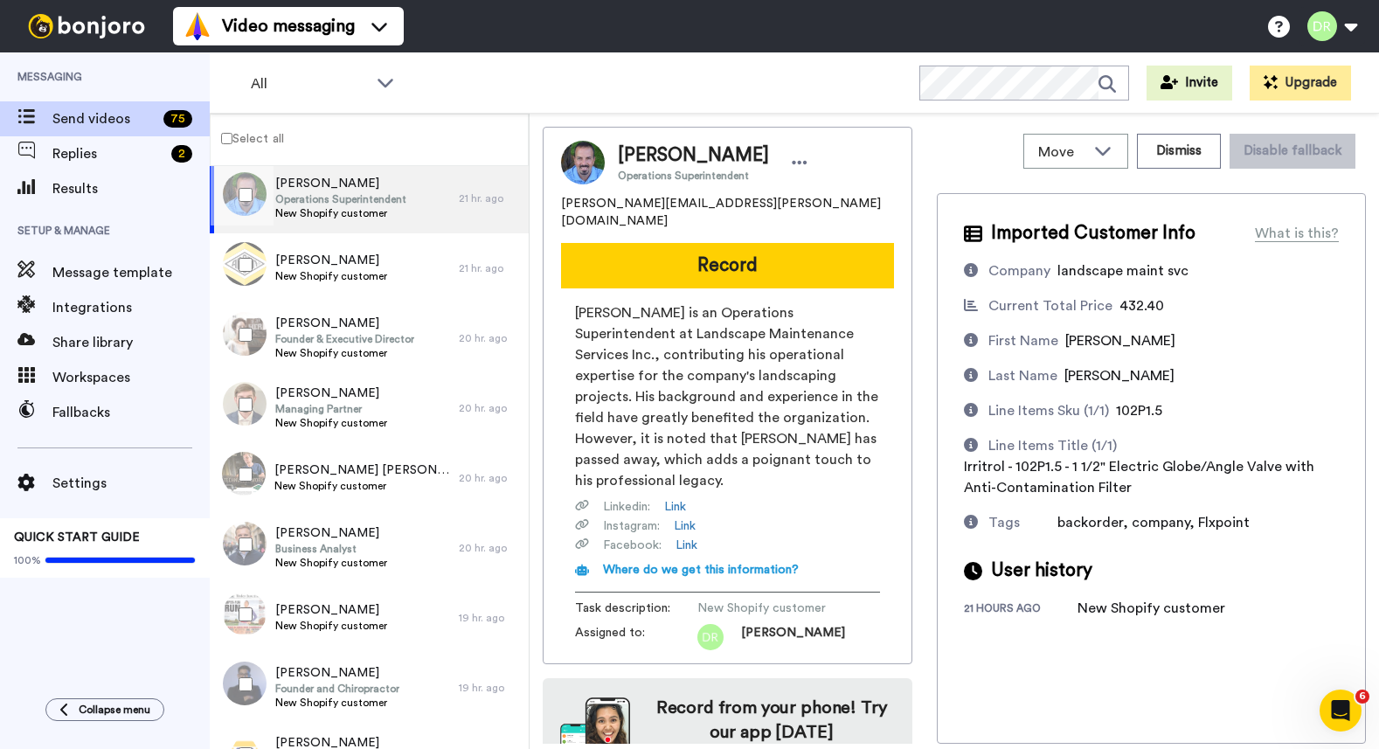
scroll to position [50, 0]
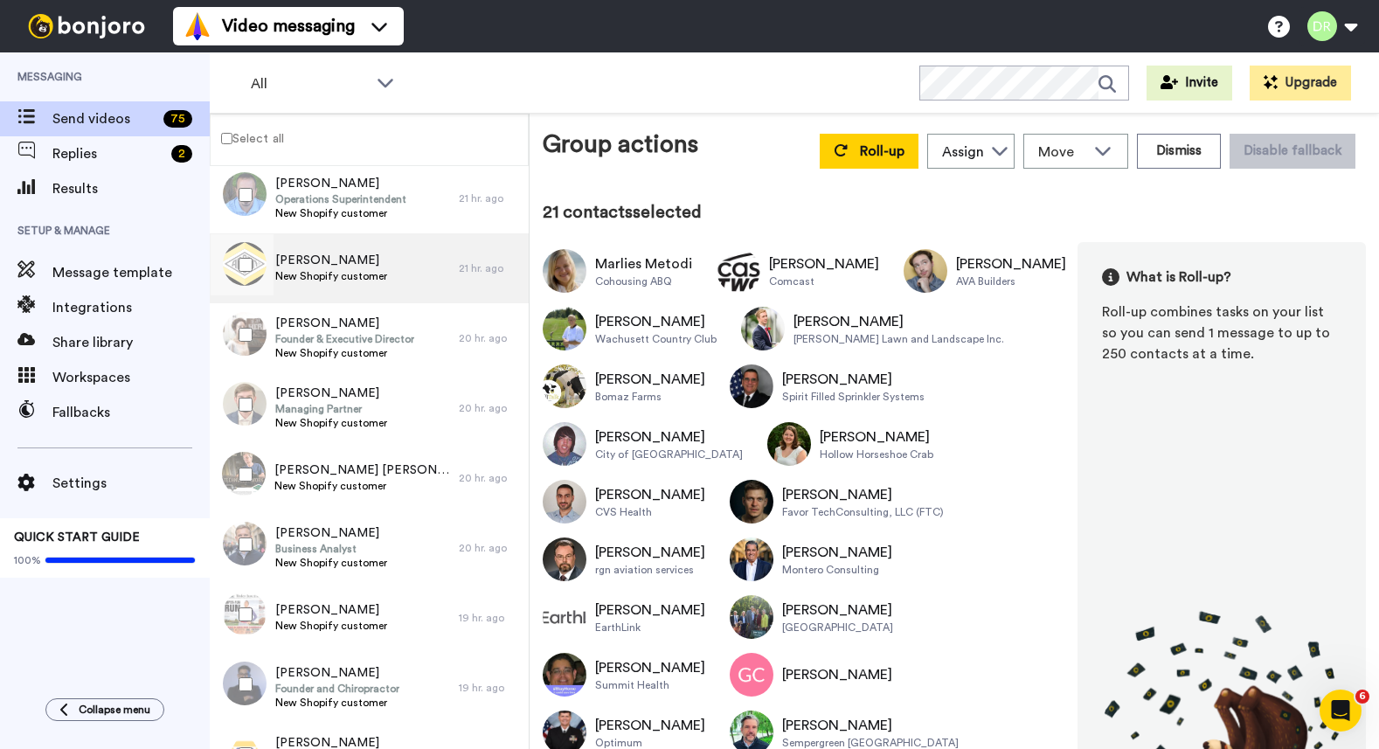
click at [354, 265] on span "[PERSON_NAME]" at bounding box center [331, 260] width 112 height 17
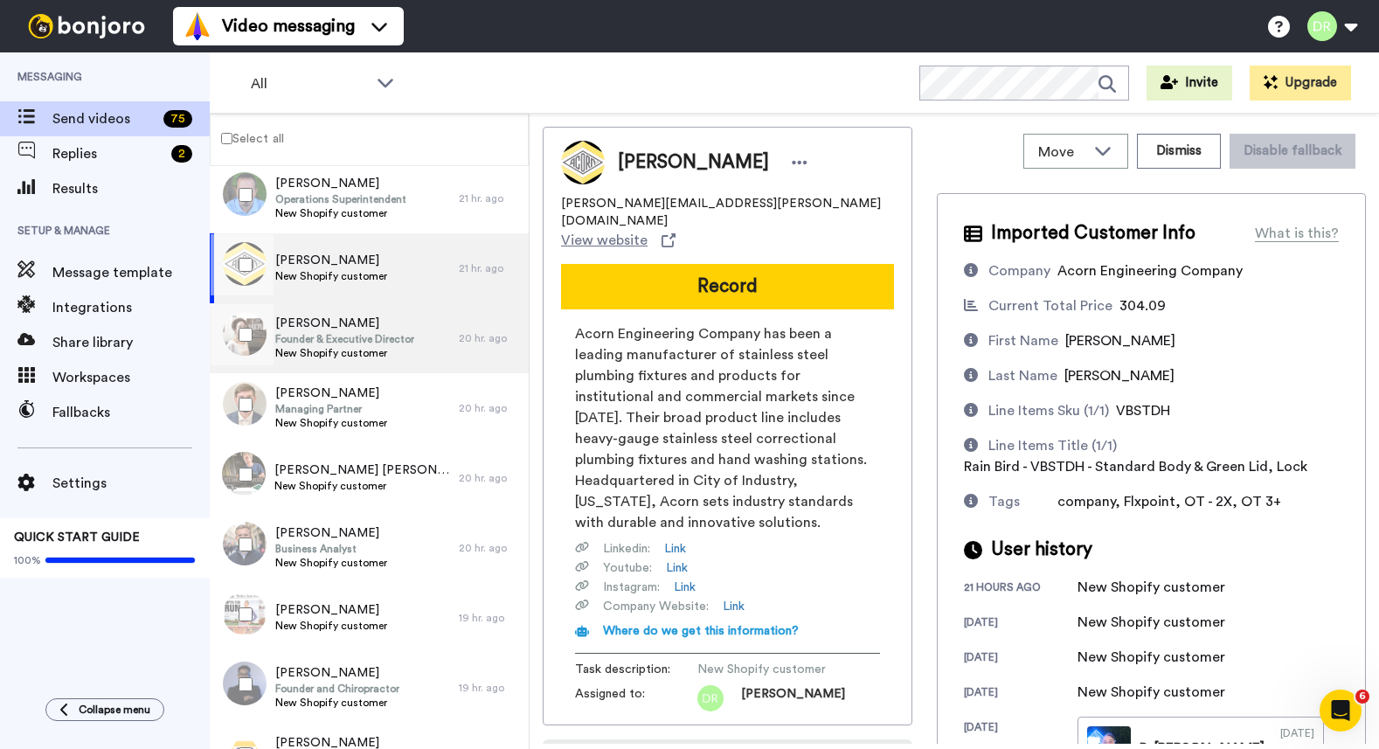
click at [347, 321] on span "[PERSON_NAME]" at bounding box center [344, 323] width 139 height 17
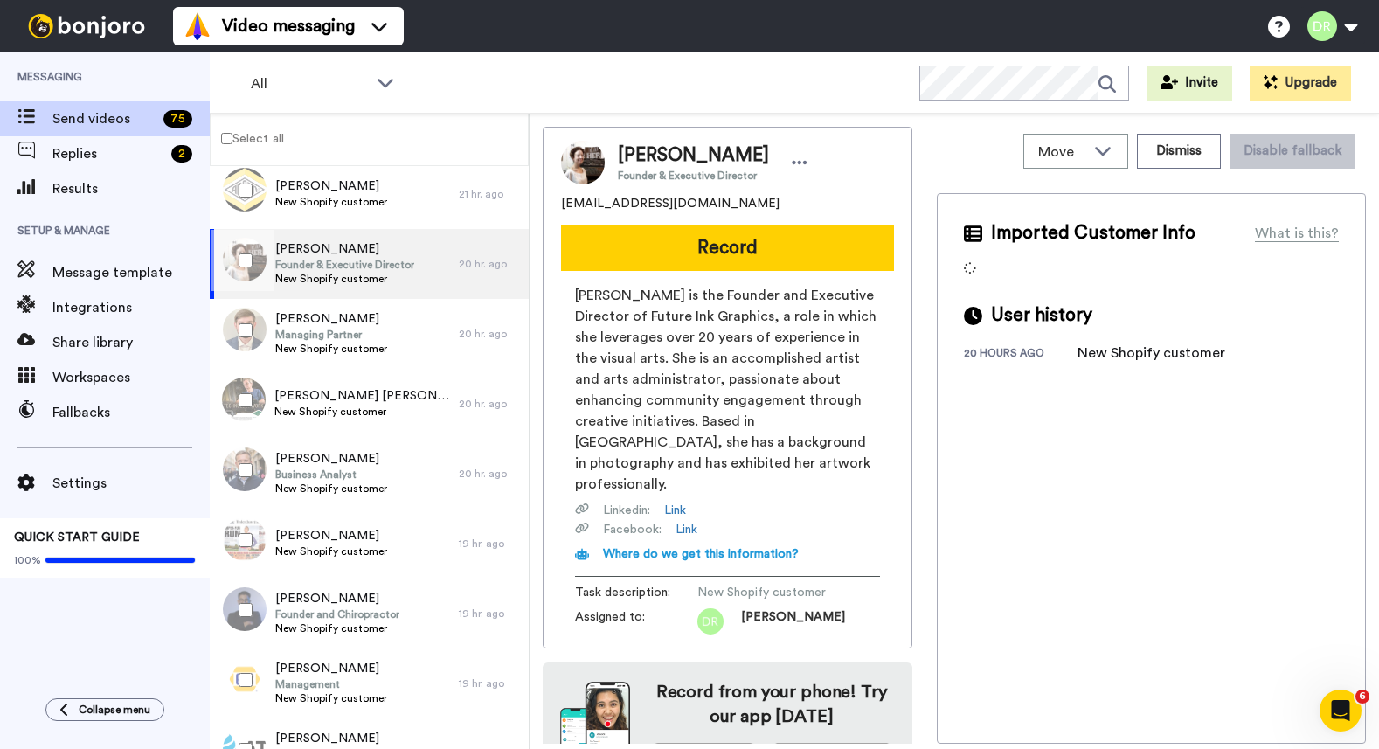
scroll to position [1496, 0]
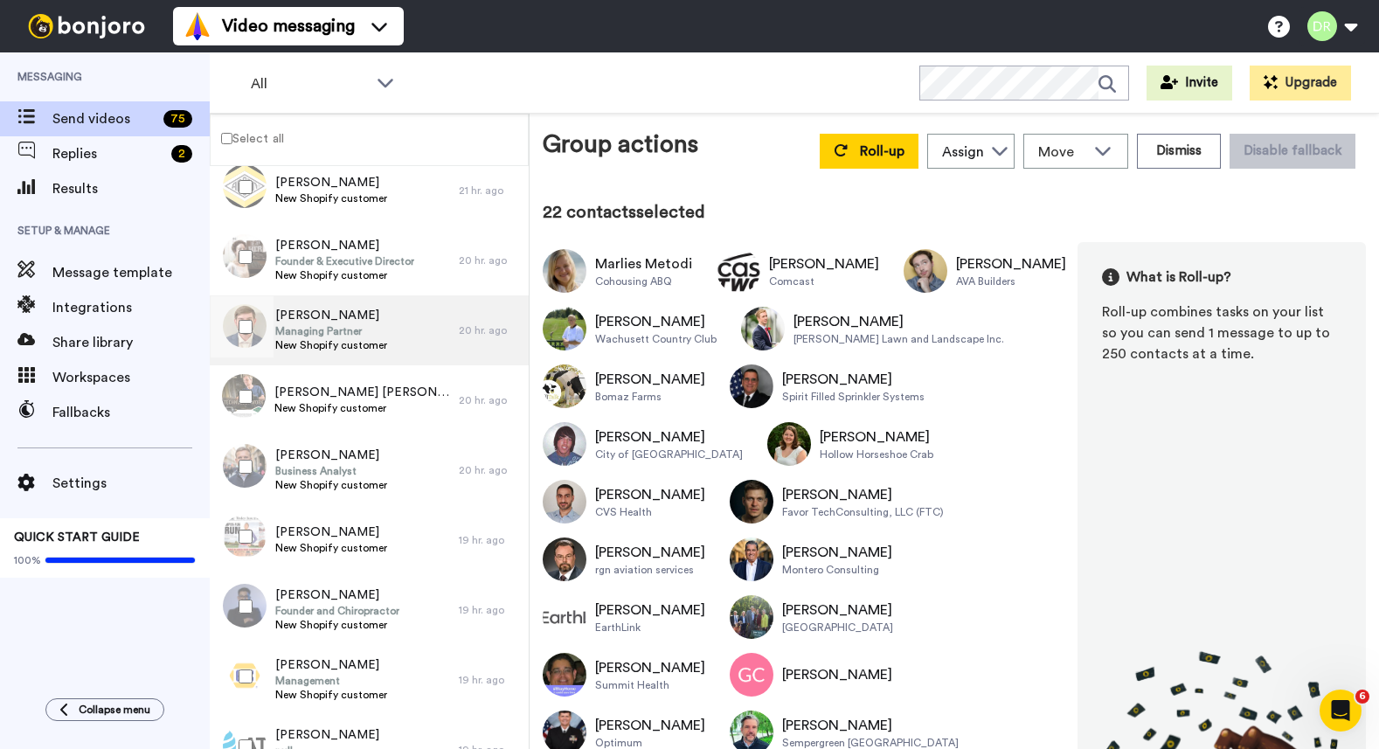
click at [338, 321] on span "[PERSON_NAME]" at bounding box center [331, 315] width 112 height 17
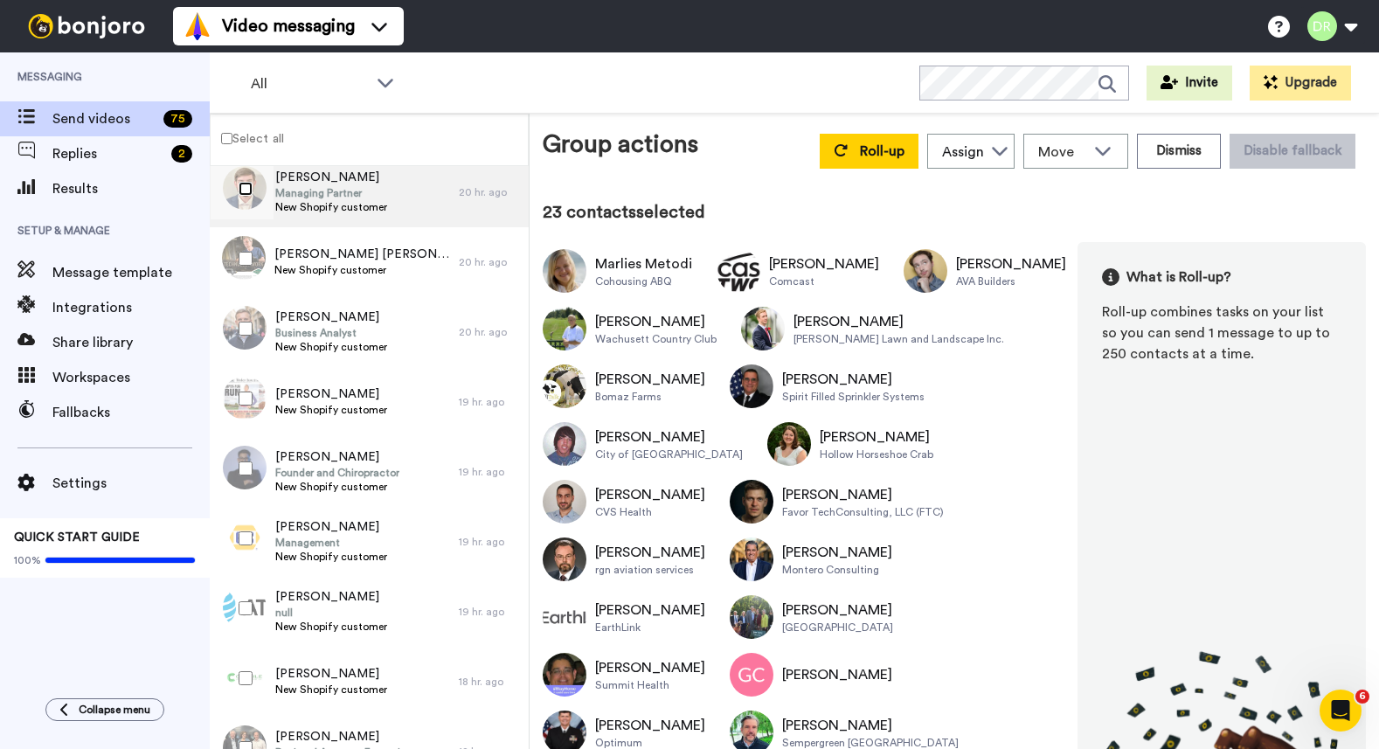
scroll to position [1637, 0]
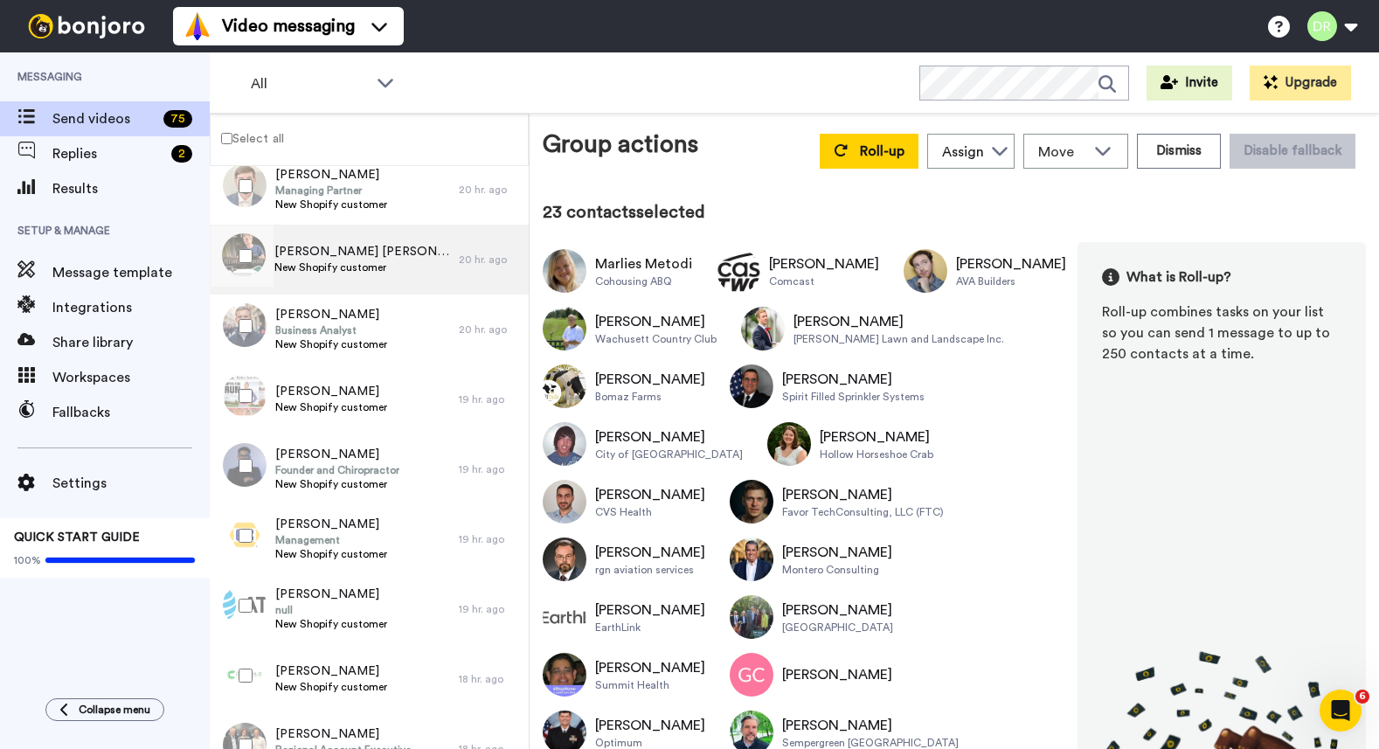
click at [327, 260] on span "New Shopify customer" at bounding box center [362, 267] width 176 height 14
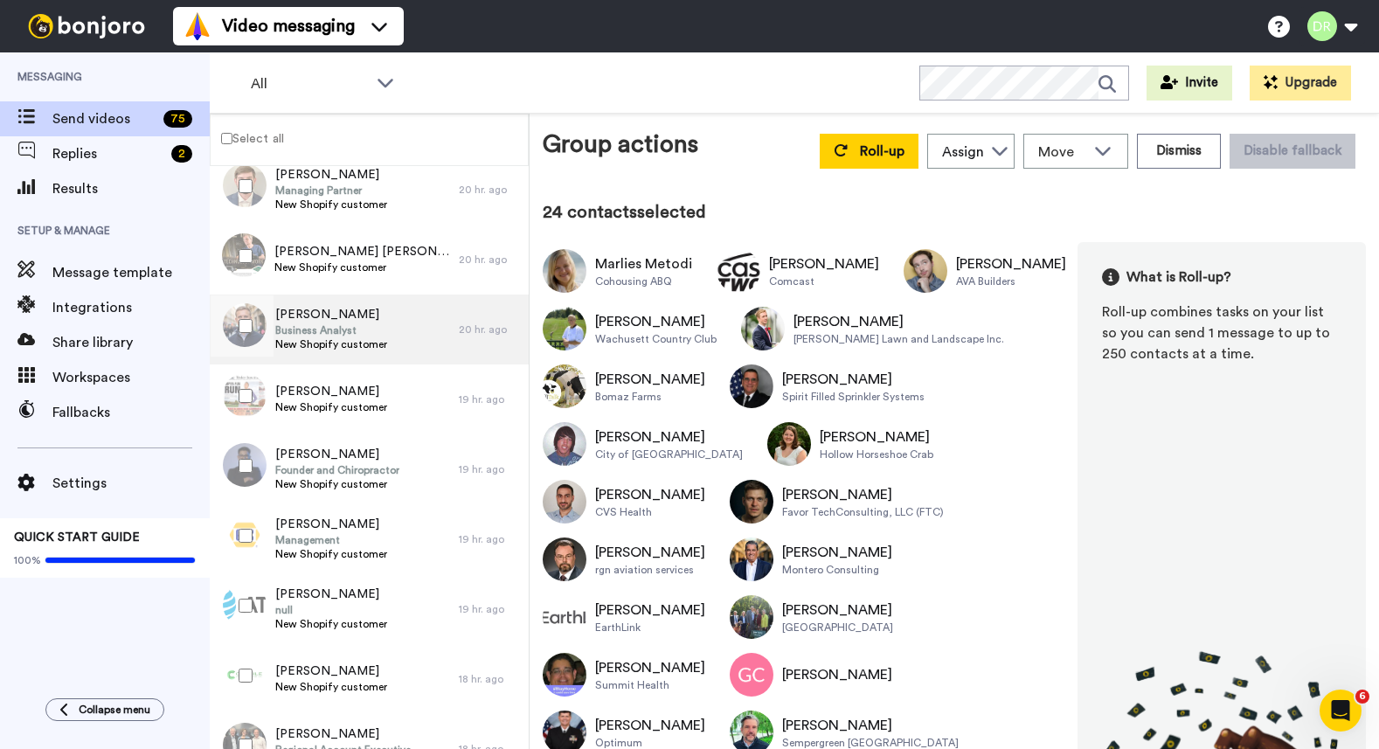
click at [322, 324] on span "Business Analyst" at bounding box center [331, 330] width 112 height 14
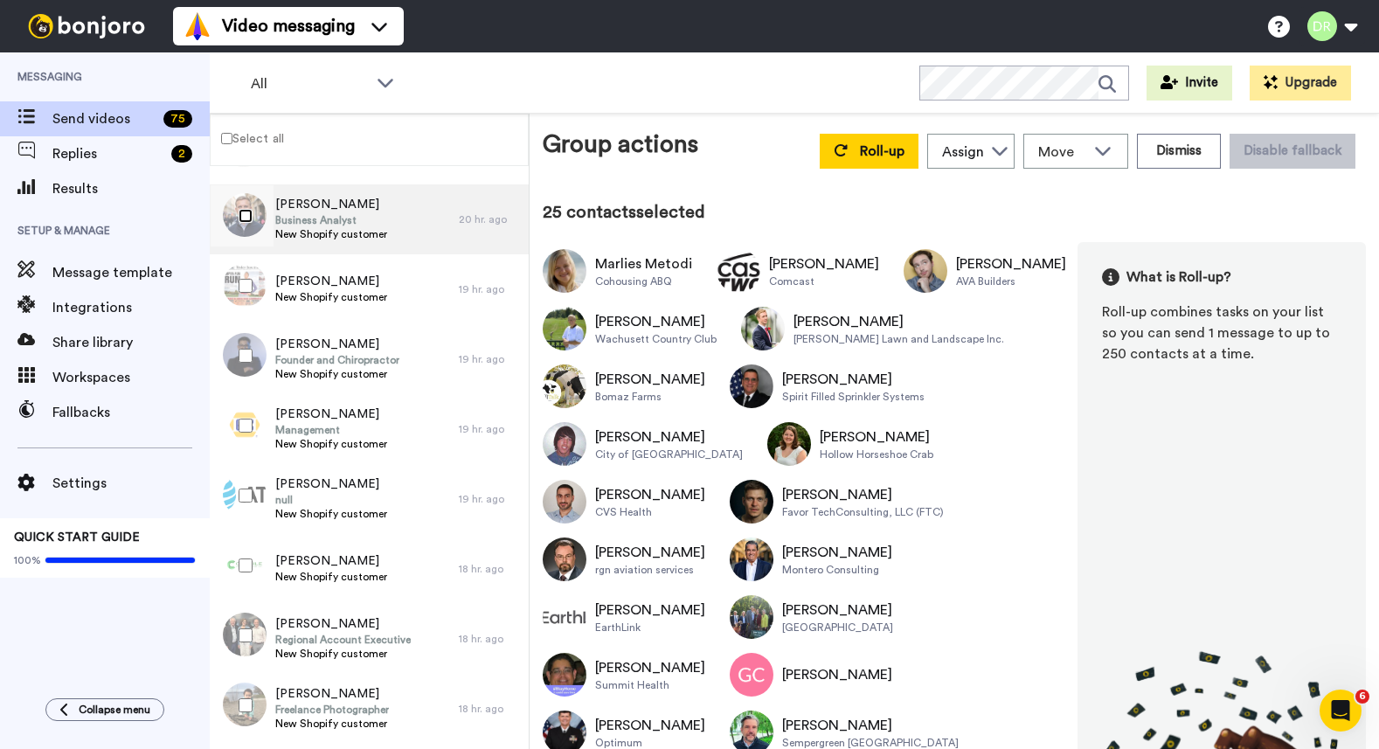
scroll to position [1755, 0]
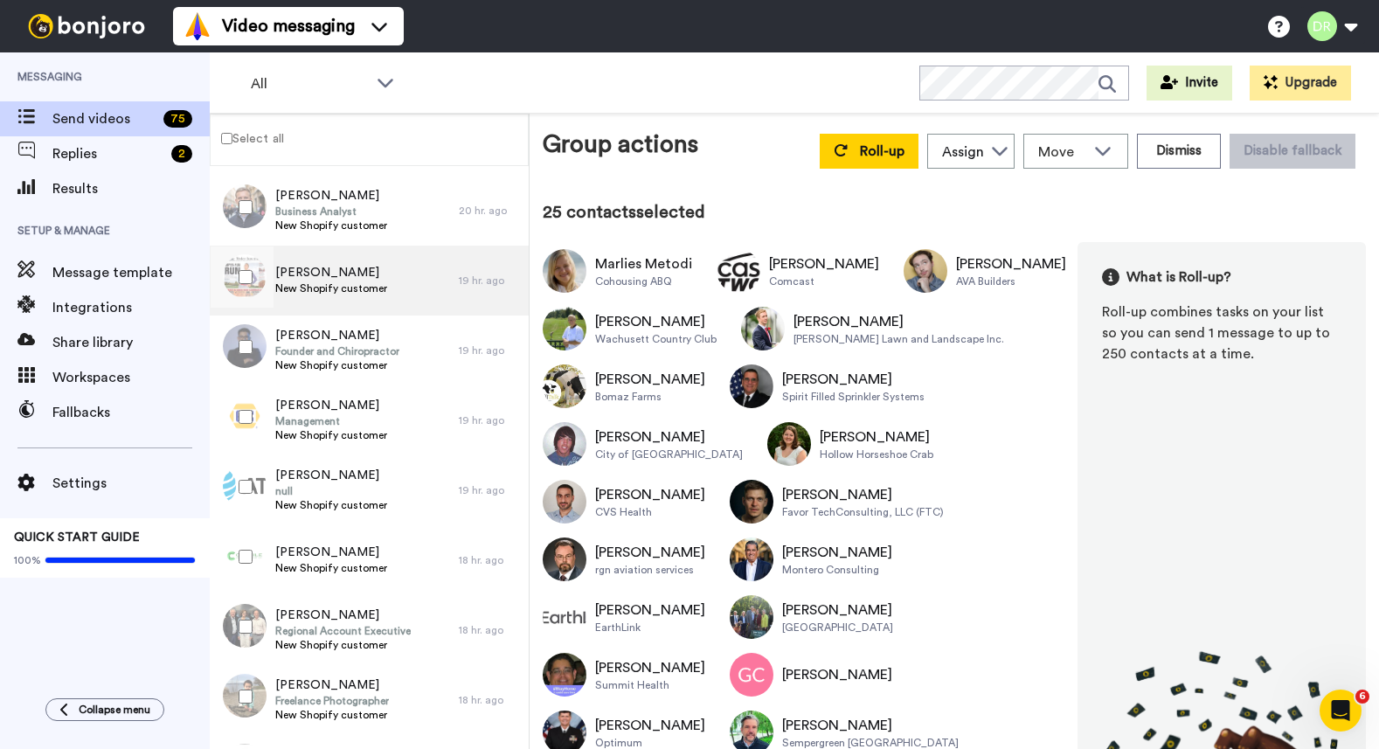
click at [322, 280] on span "[PERSON_NAME]" at bounding box center [331, 272] width 112 height 17
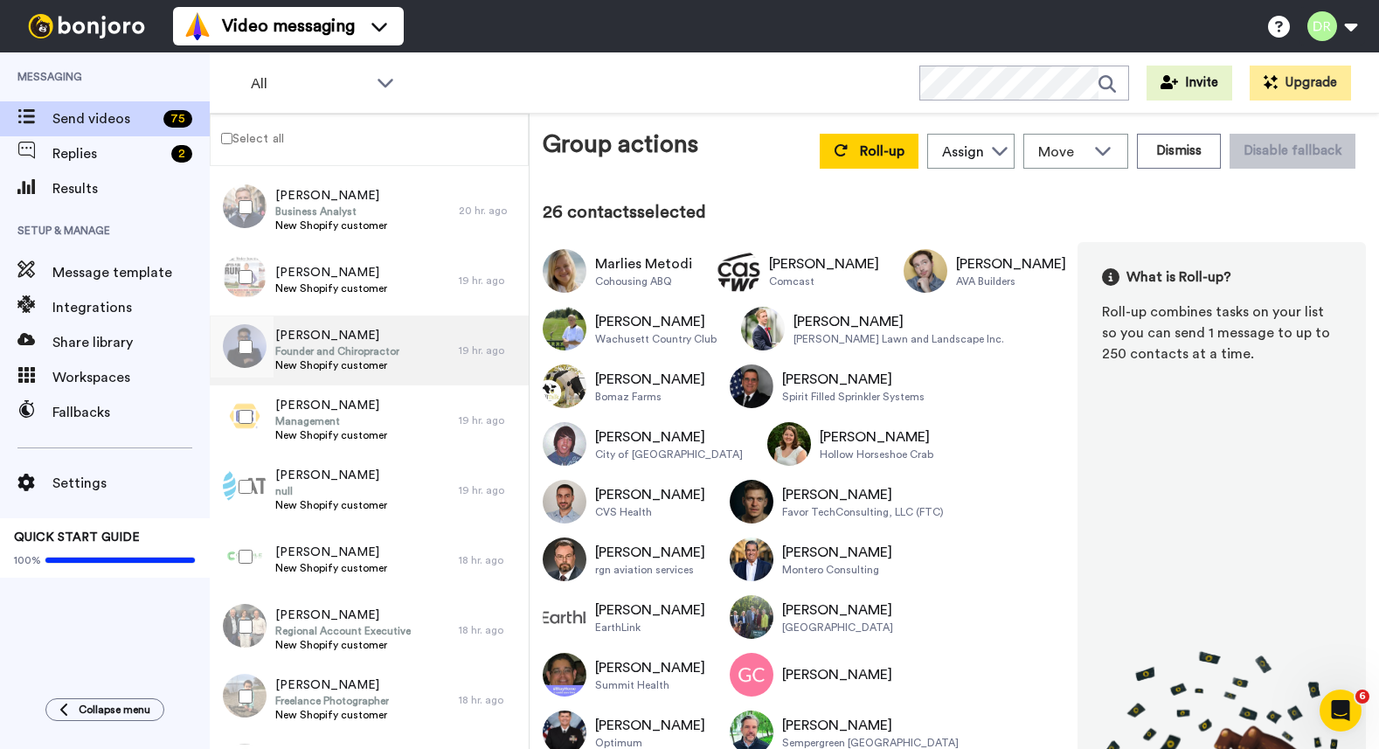
click at [353, 343] on span "[PERSON_NAME]" at bounding box center [337, 335] width 124 height 17
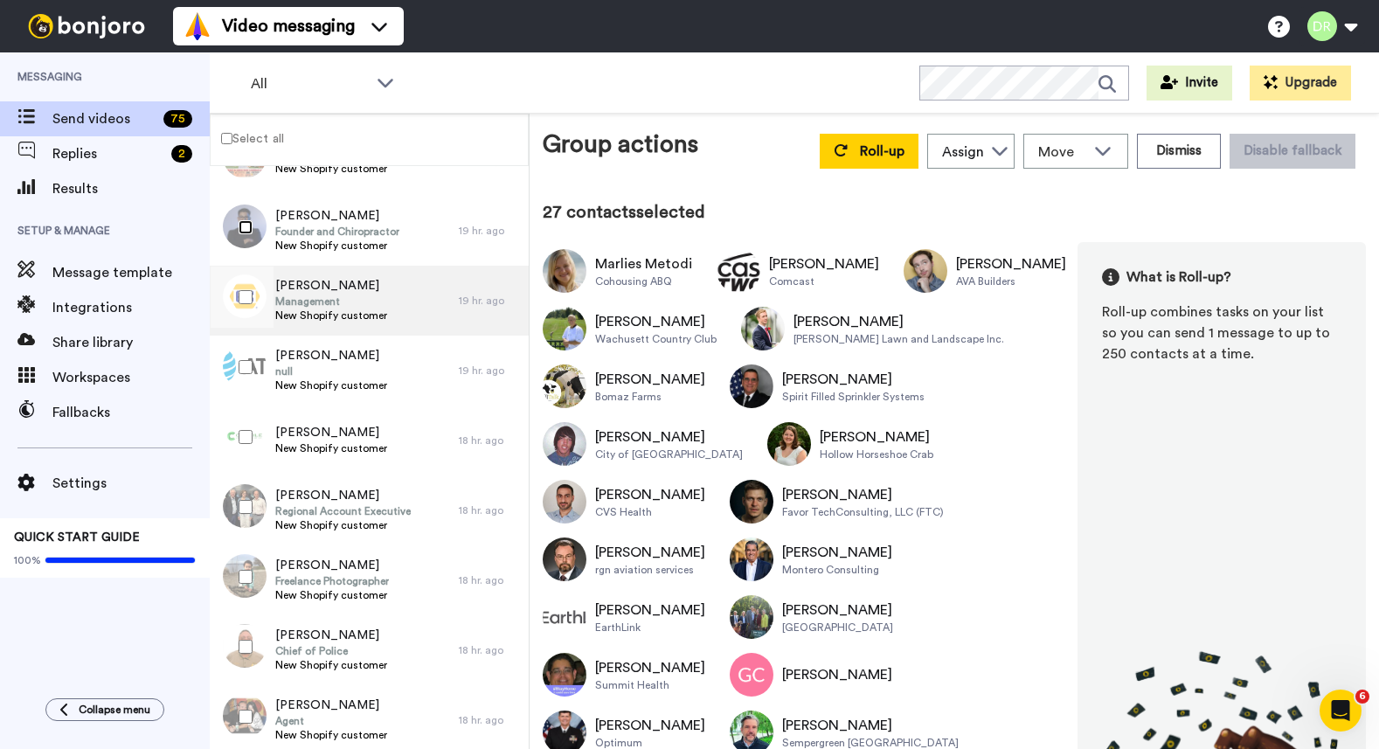
scroll to position [1910, 0]
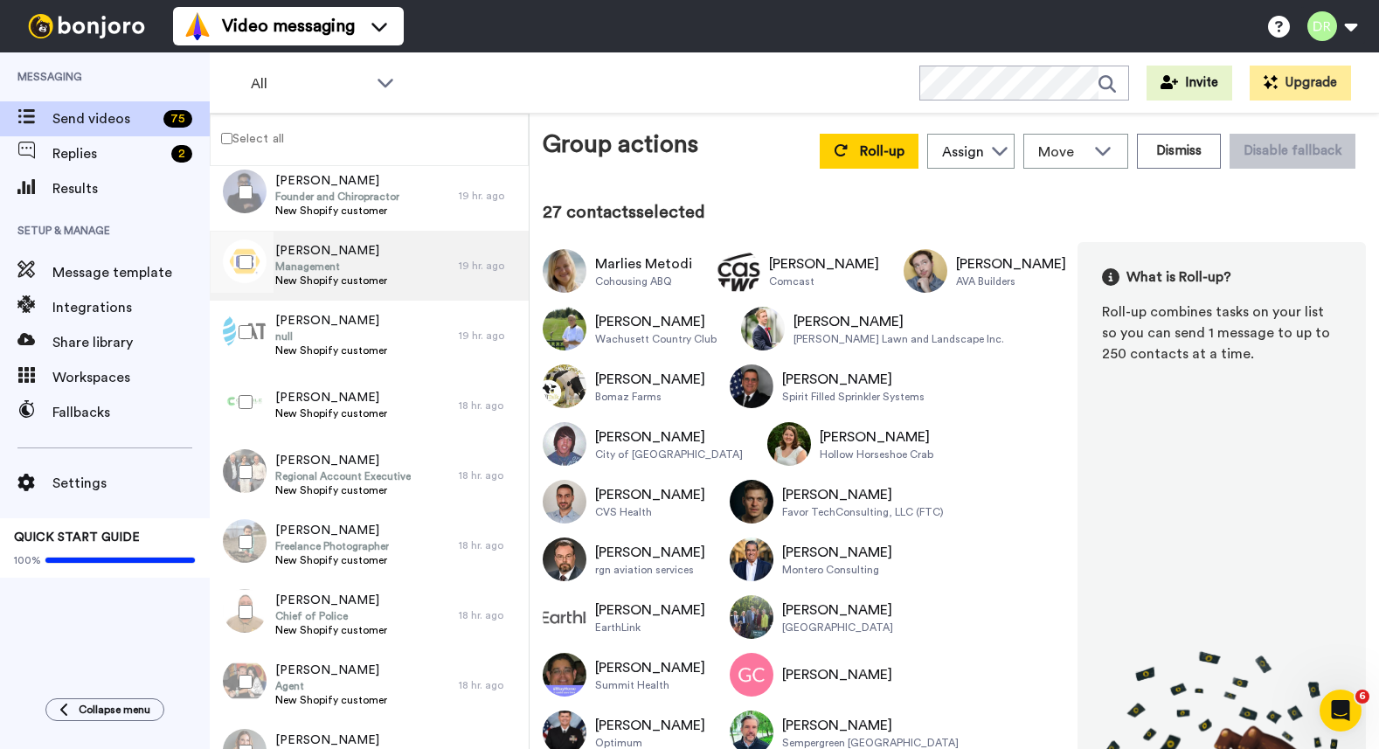
click at [346, 263] on span "Management" at bounding box center [331, 267] width 112 height 14
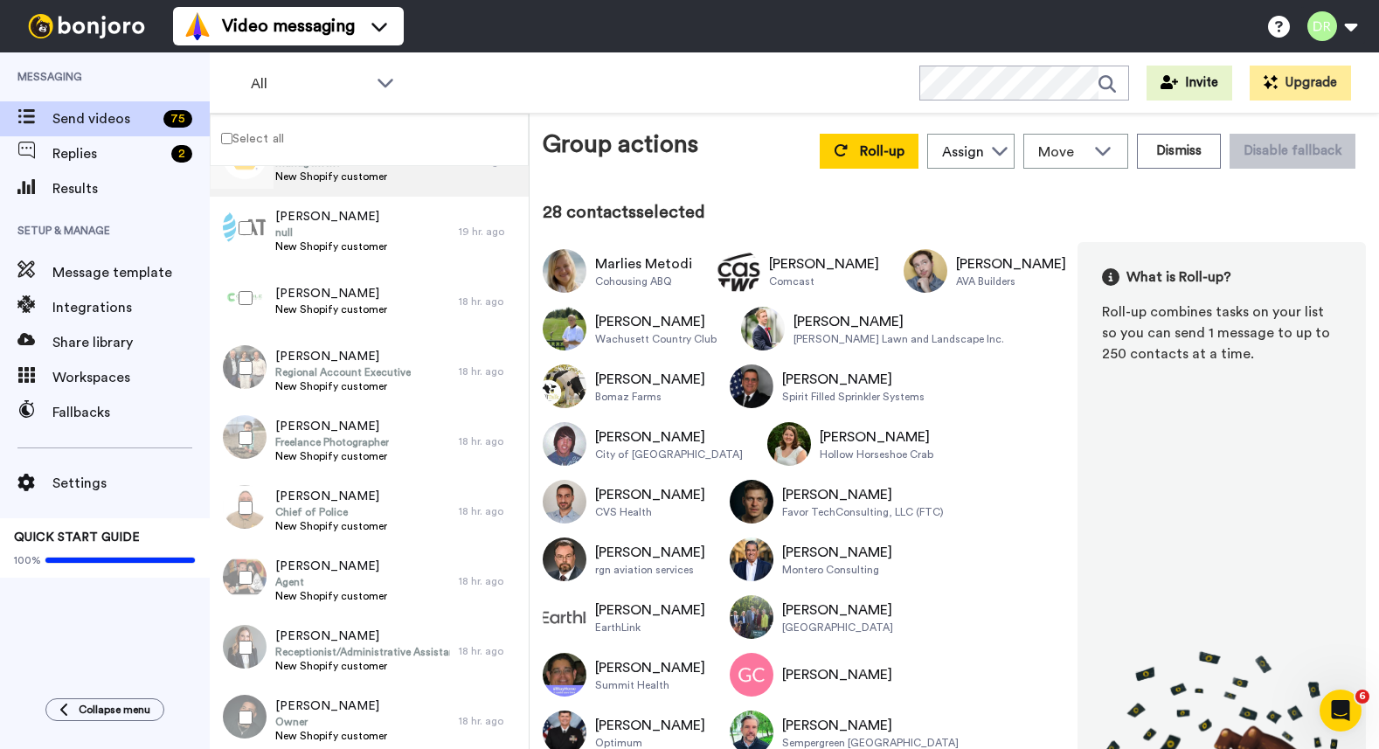
scroll to position [2016, 0]
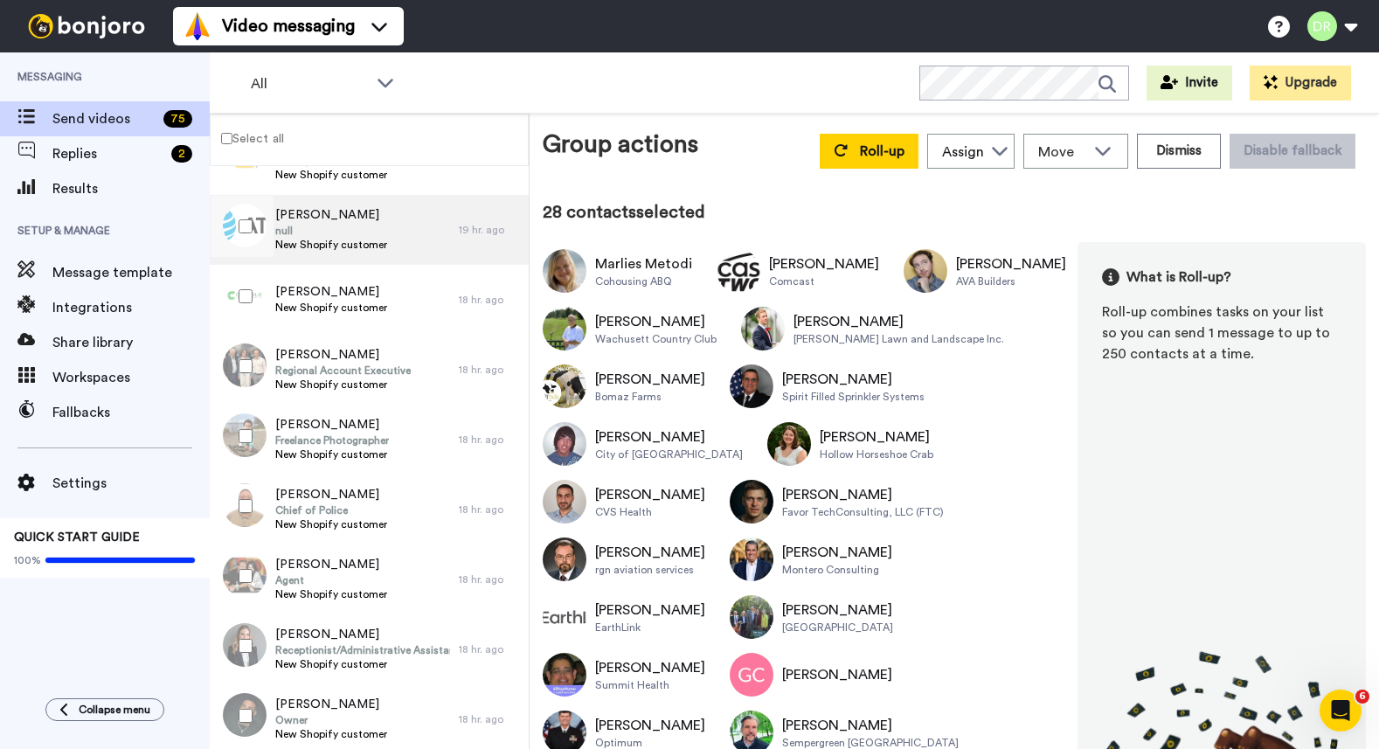
click at [365, 225] on span "null" at bounding box center [331, 231] width 112 height 14
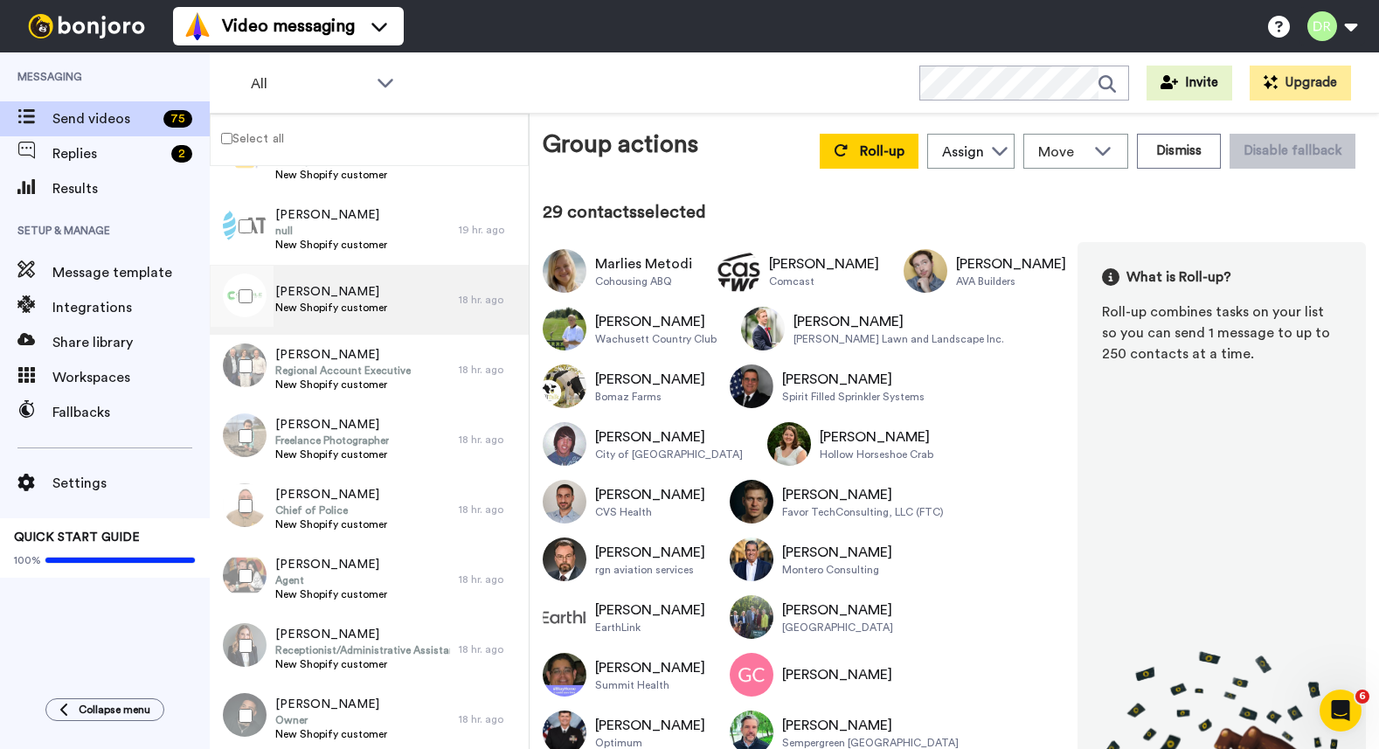
click at [345, 301] on span "New Shopify customer" at bounding box center [331, 308] width 112 height 14
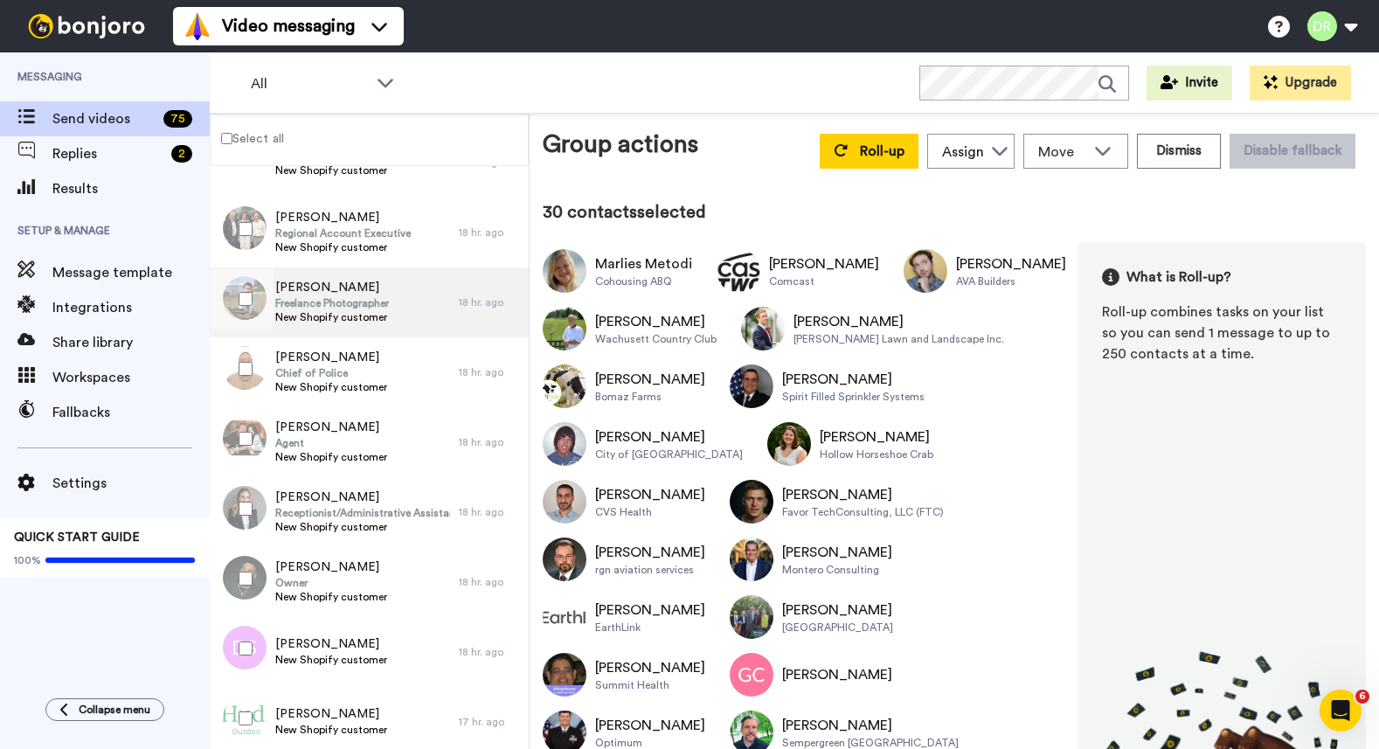
scroll to position [2152, 0]
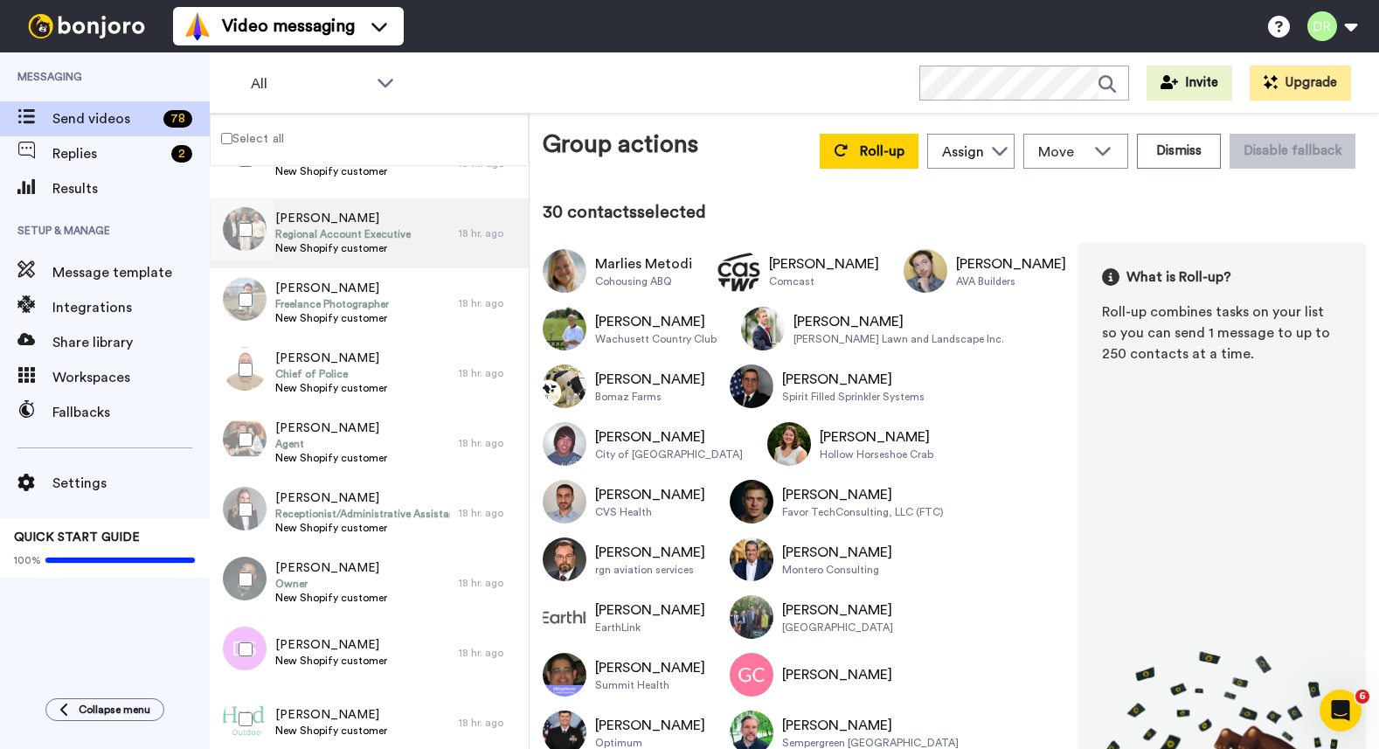
click at [320, 235] on span "Regional Account Executive" at bounding box center [342, 234] width 135 height 14
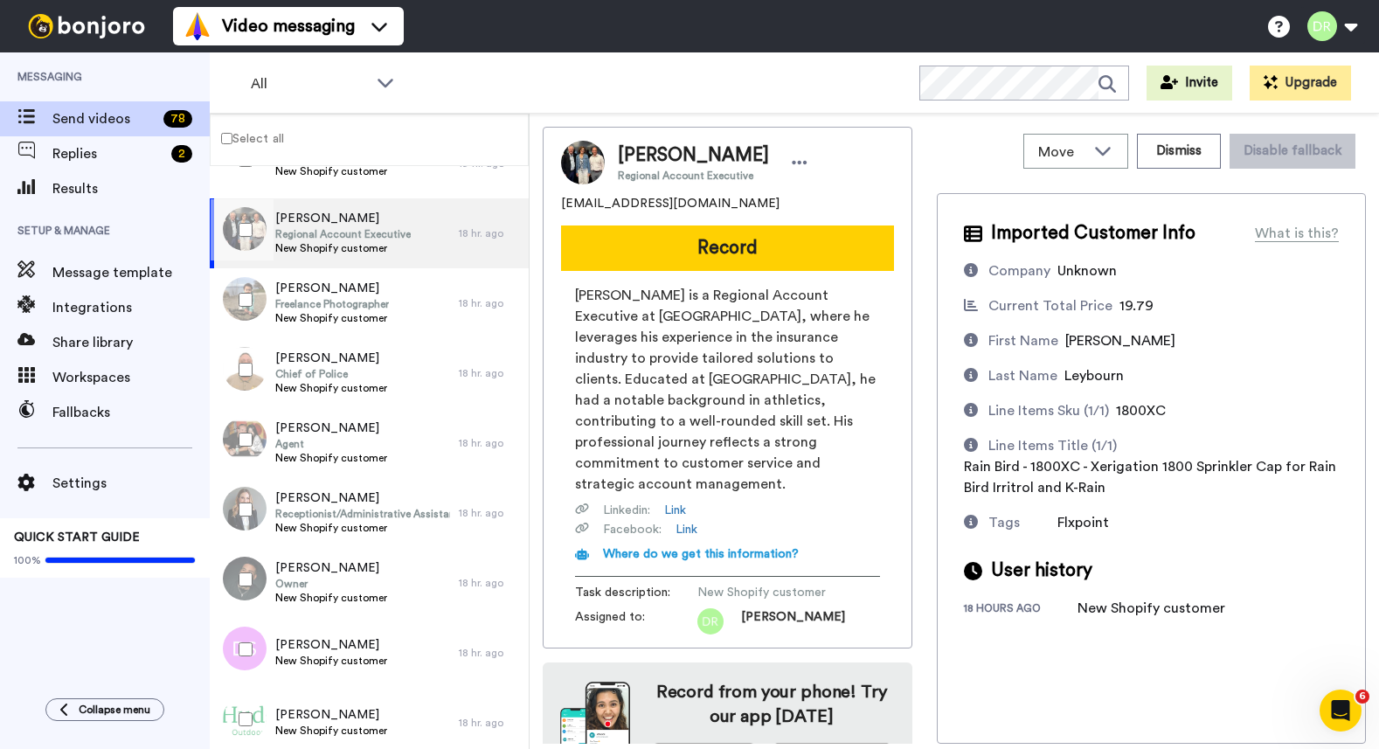
scroll to position [31, 0]
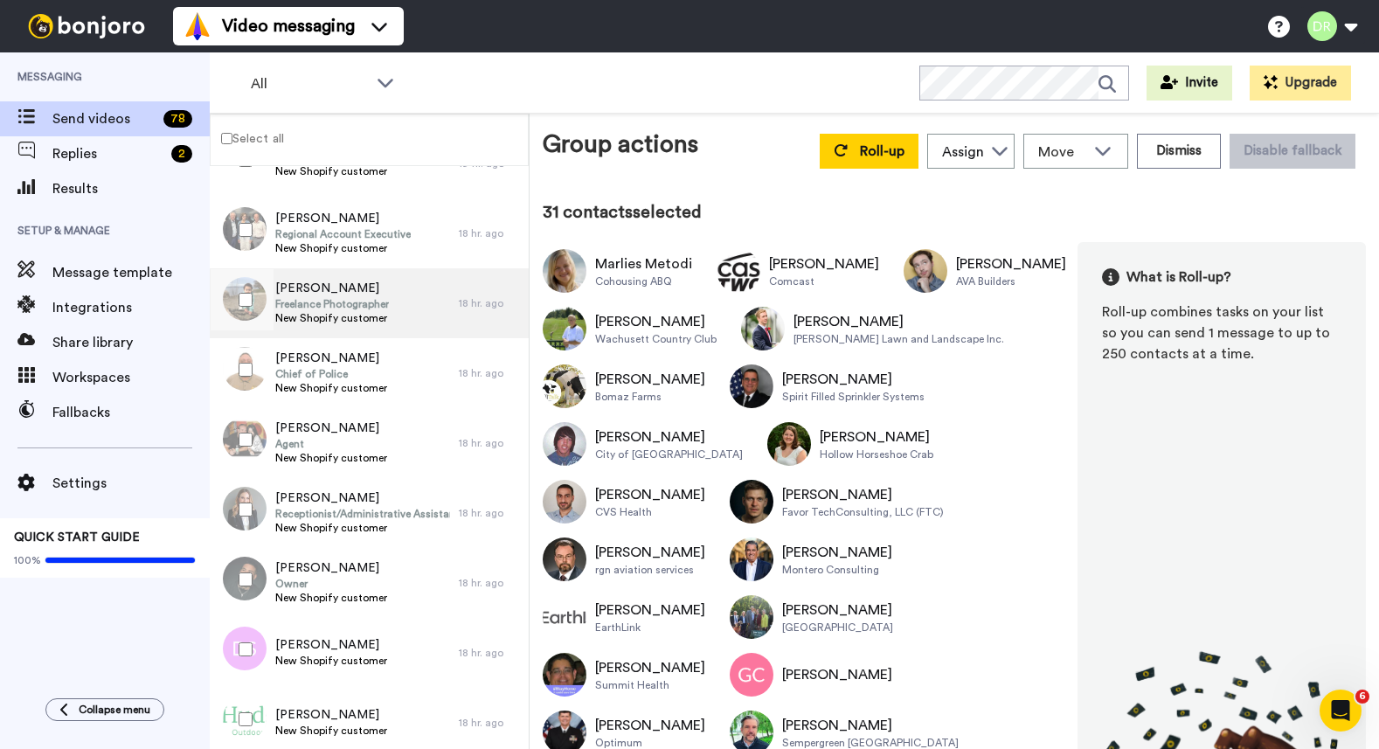
click at [317, 290] on span "[PERSON_NAME]" at bounding box center [332, 288] width 114 height 17
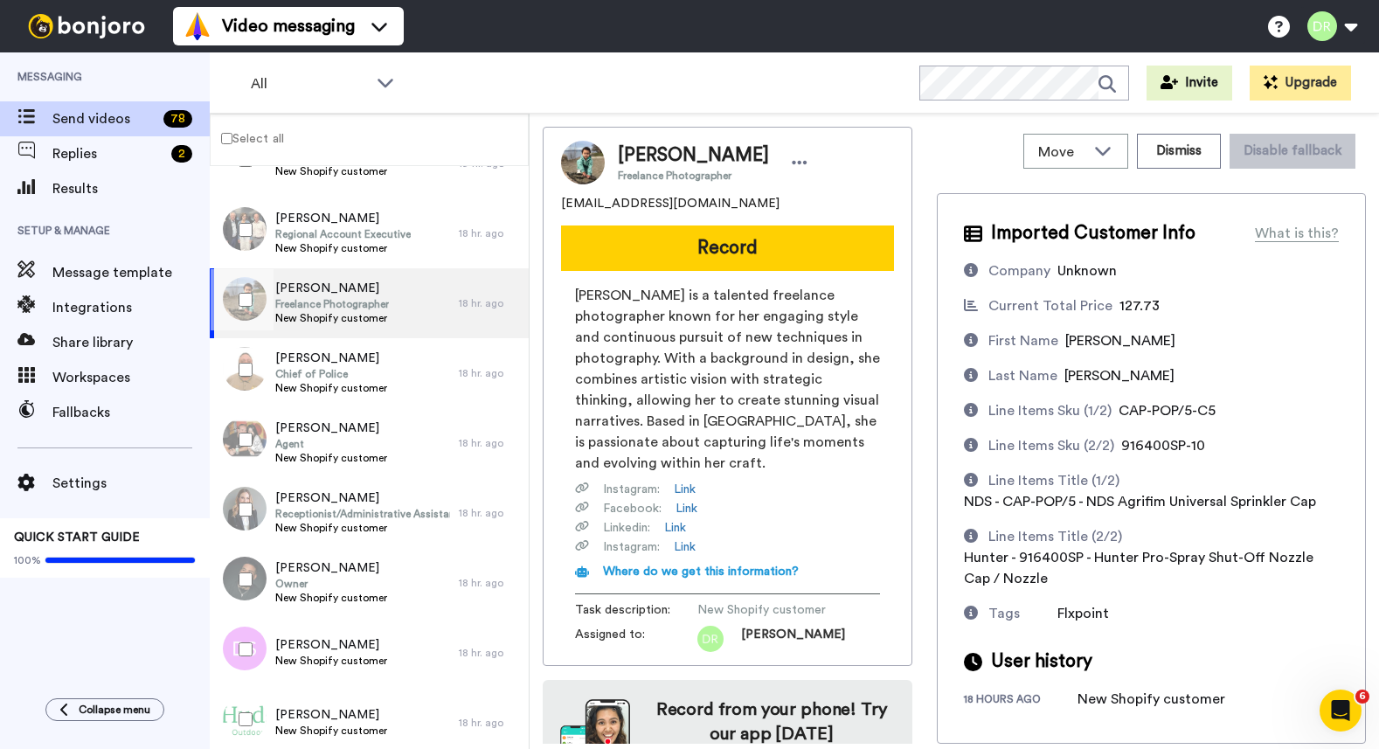
scroll to position [69, 0]
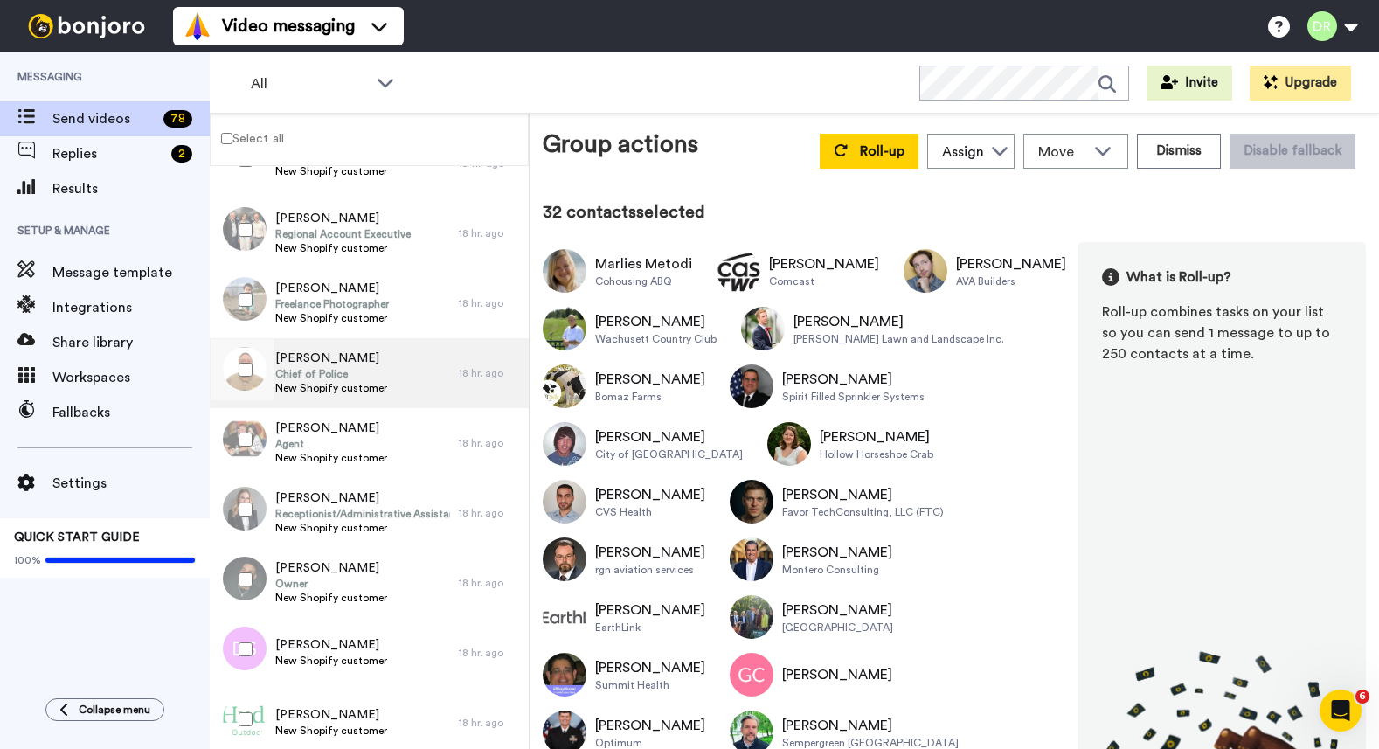
click at [301, 359] on span "[PERSON_NAME]" at bounding box center [331, 358] width 112 height 17
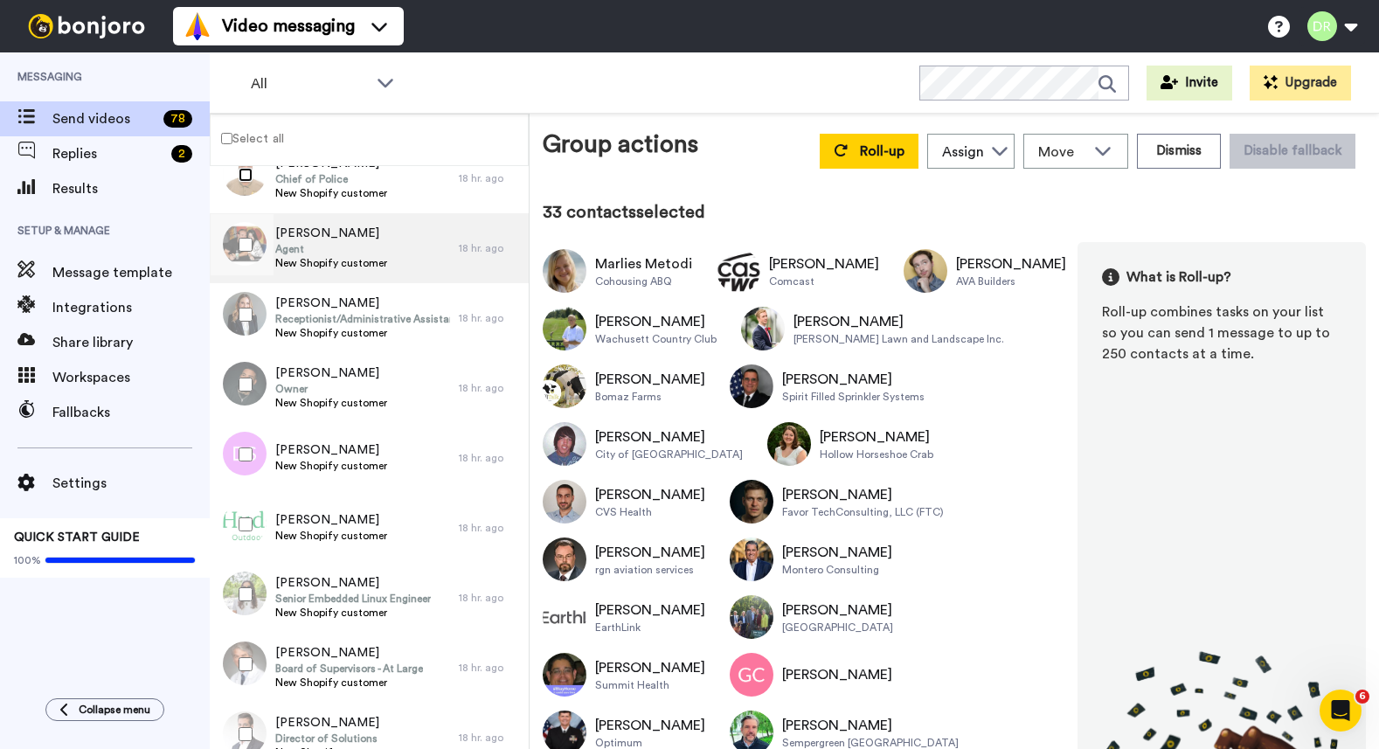
scroll to position [2346, 0]
click at [324, 246] on span "Agent" at bounding box center [331, 250] width 112 height 14
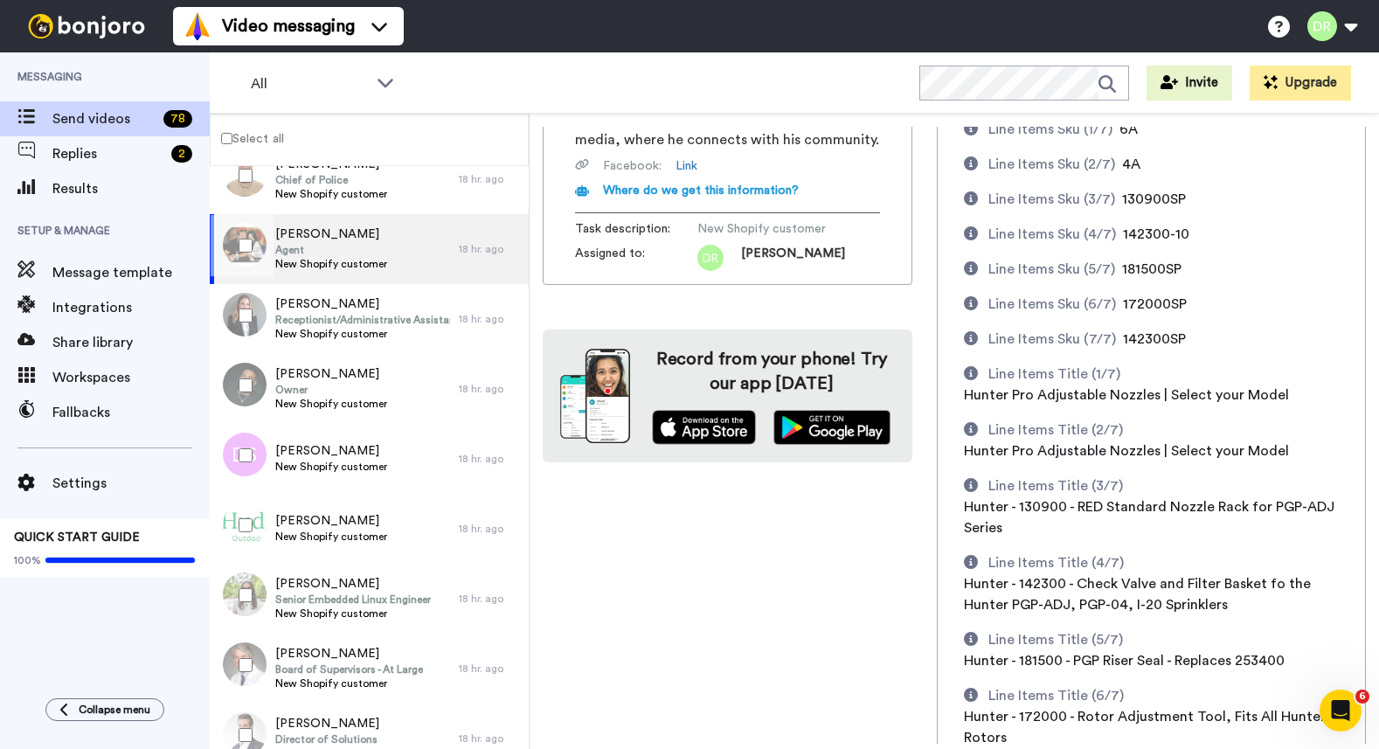
scroll to position [510, 0]
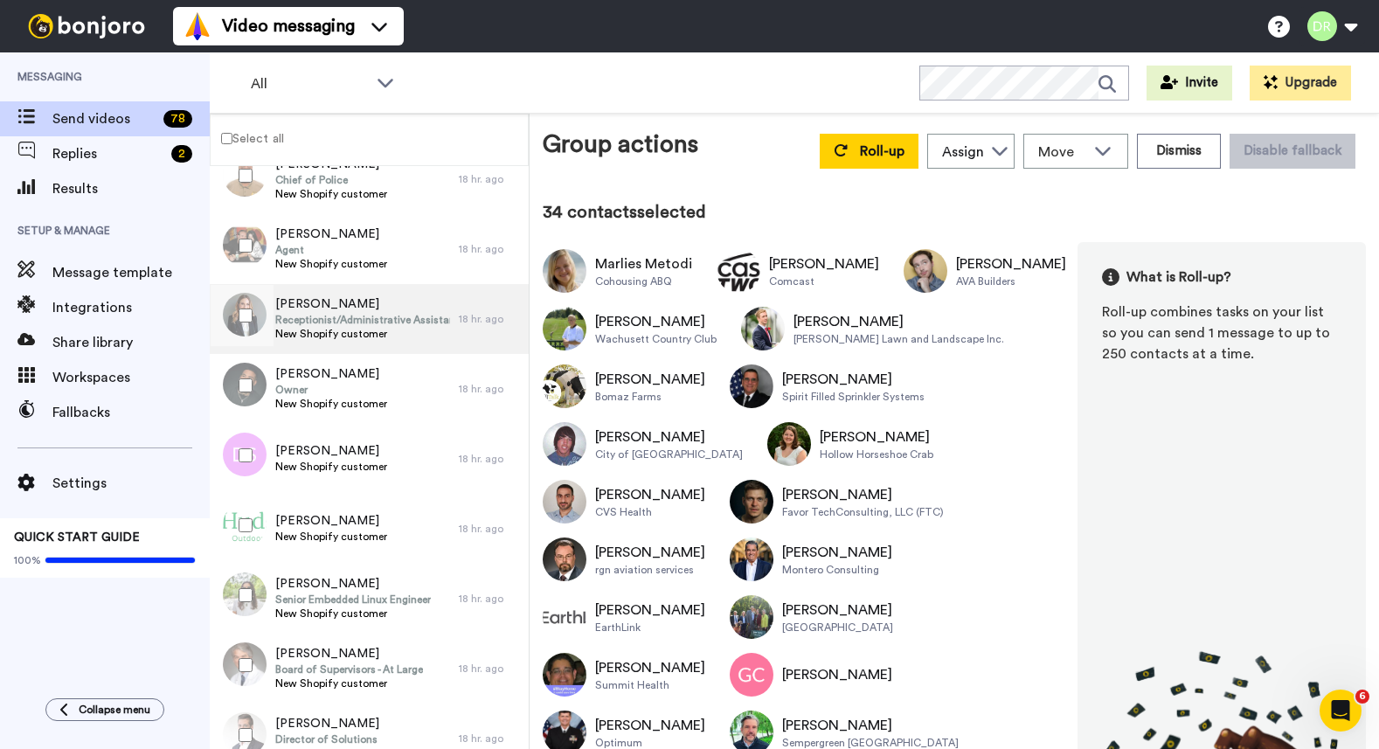
click at [298, 313] on span "Receptionist/Administrative Assistant" at bounding box center [362, 320] width 175 height 14
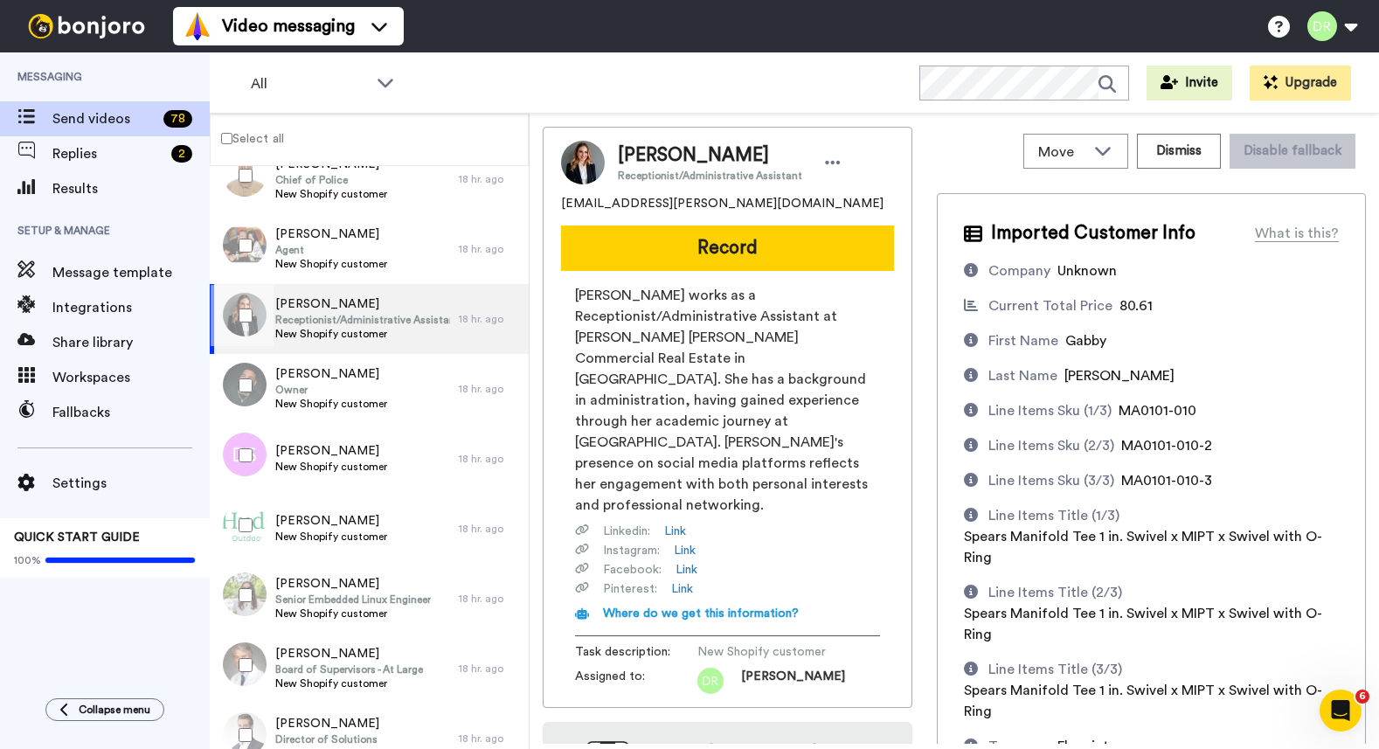
scroll to position [126, 0]
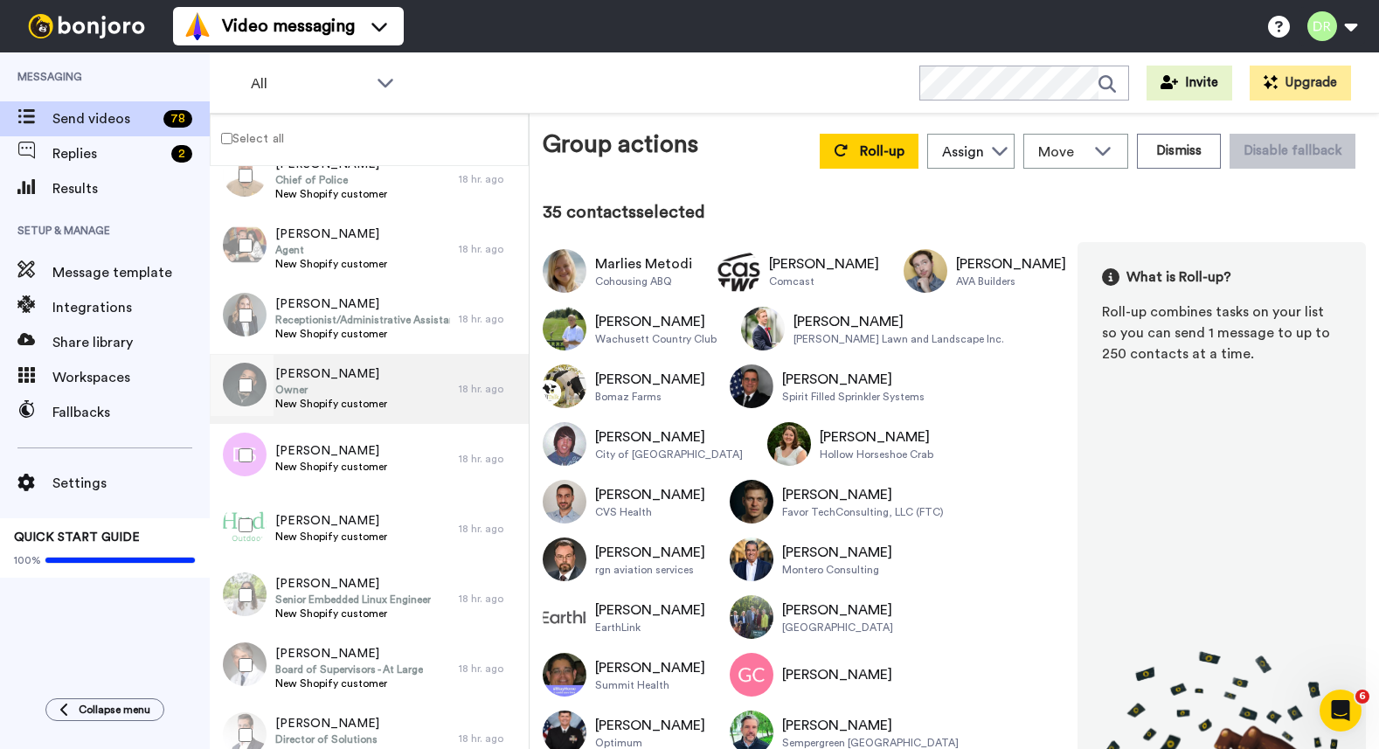
click at [298, 377] on span "[PERSON_NAME]" at bounding box center [331, 373] width 112 height 17
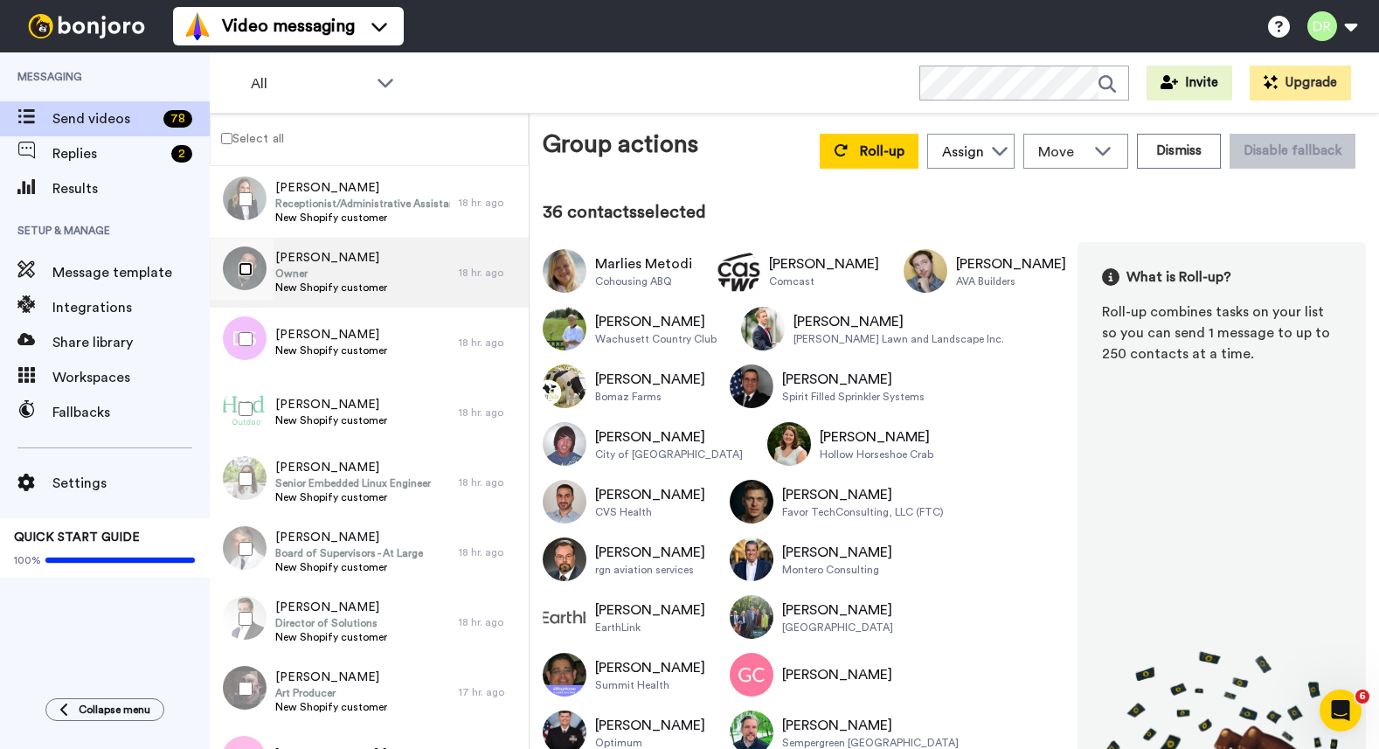
scroll to position [2480, 0]
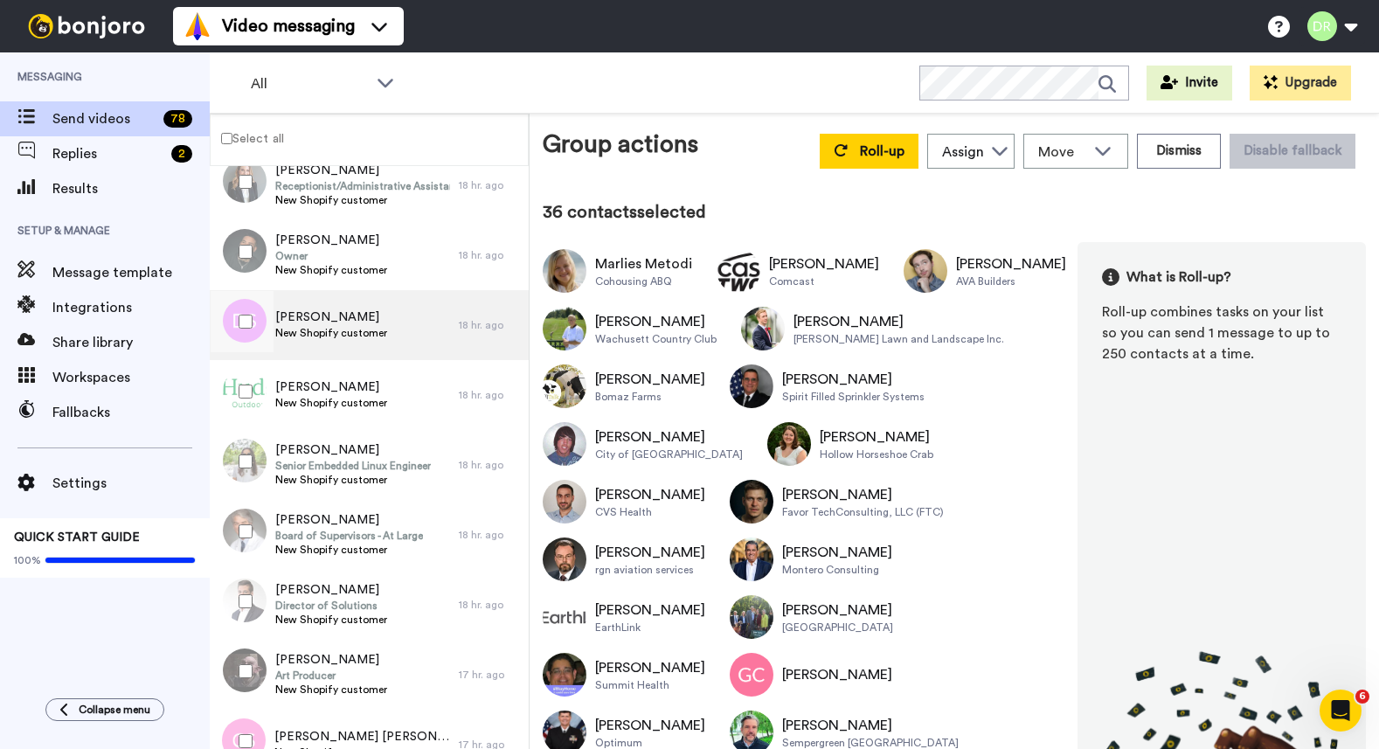
click at [323, 318] on span "[PERSON_NAME]" at bounding box center [331, 316] width 112 height 17
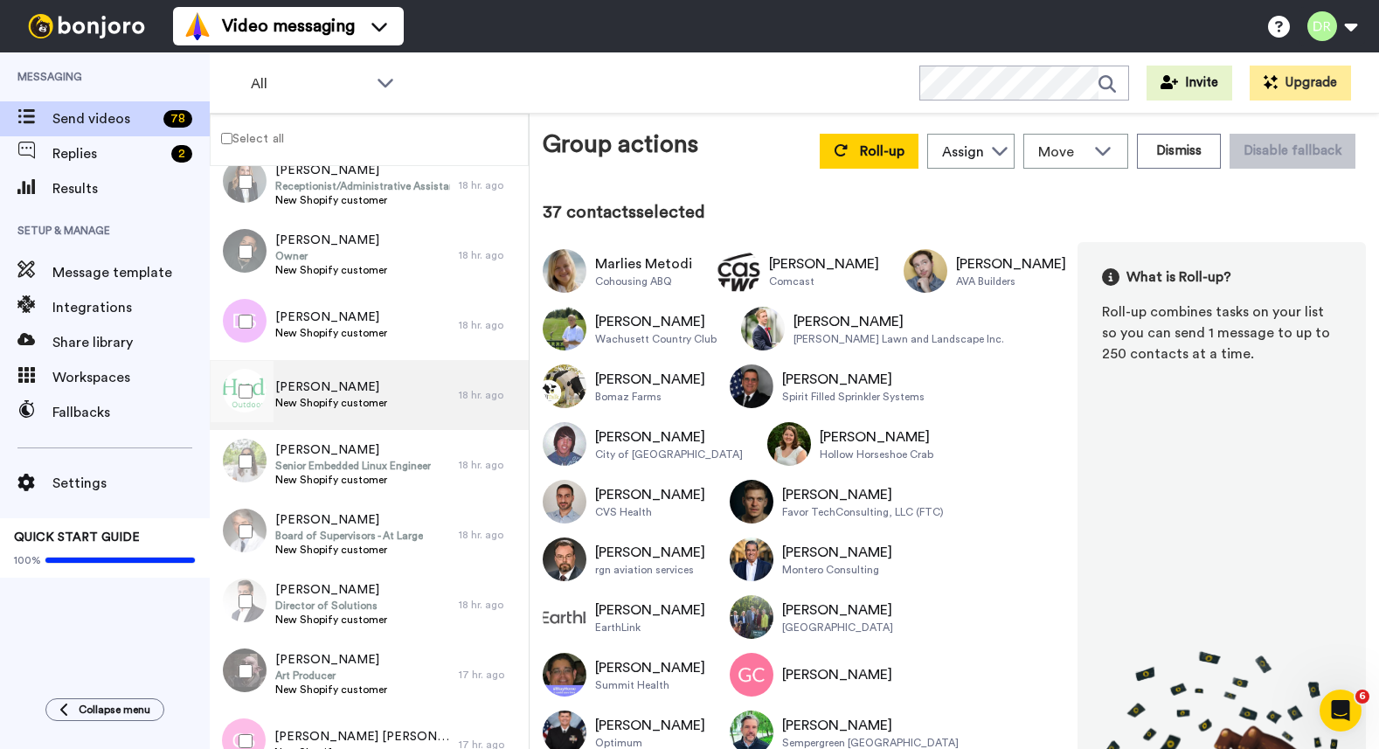
click at [301, 381] on span "[PERSON_NAME]" at bounding box center [331, 386] width 112 height 17
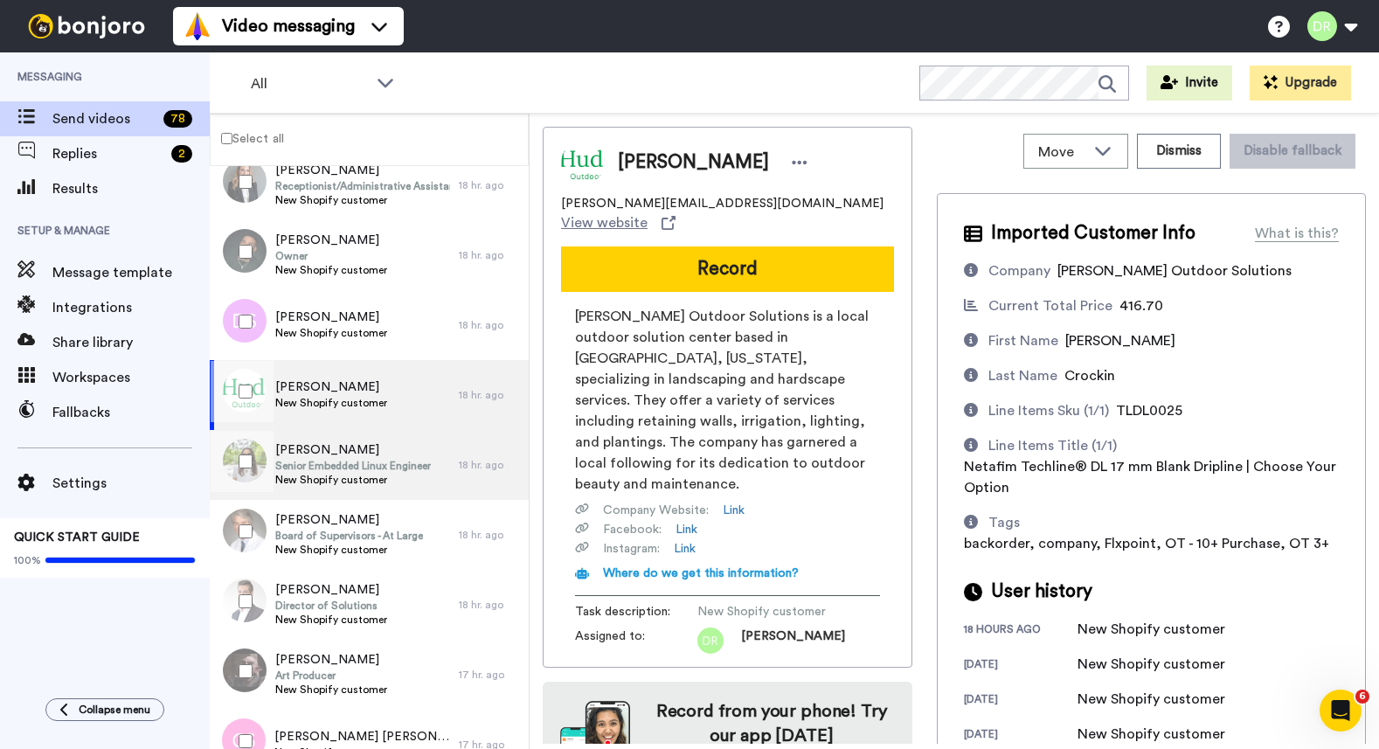
click at [295, 456] on span "[PERSON_NAME]" at bounding box center [353, 449] width 156 height 17
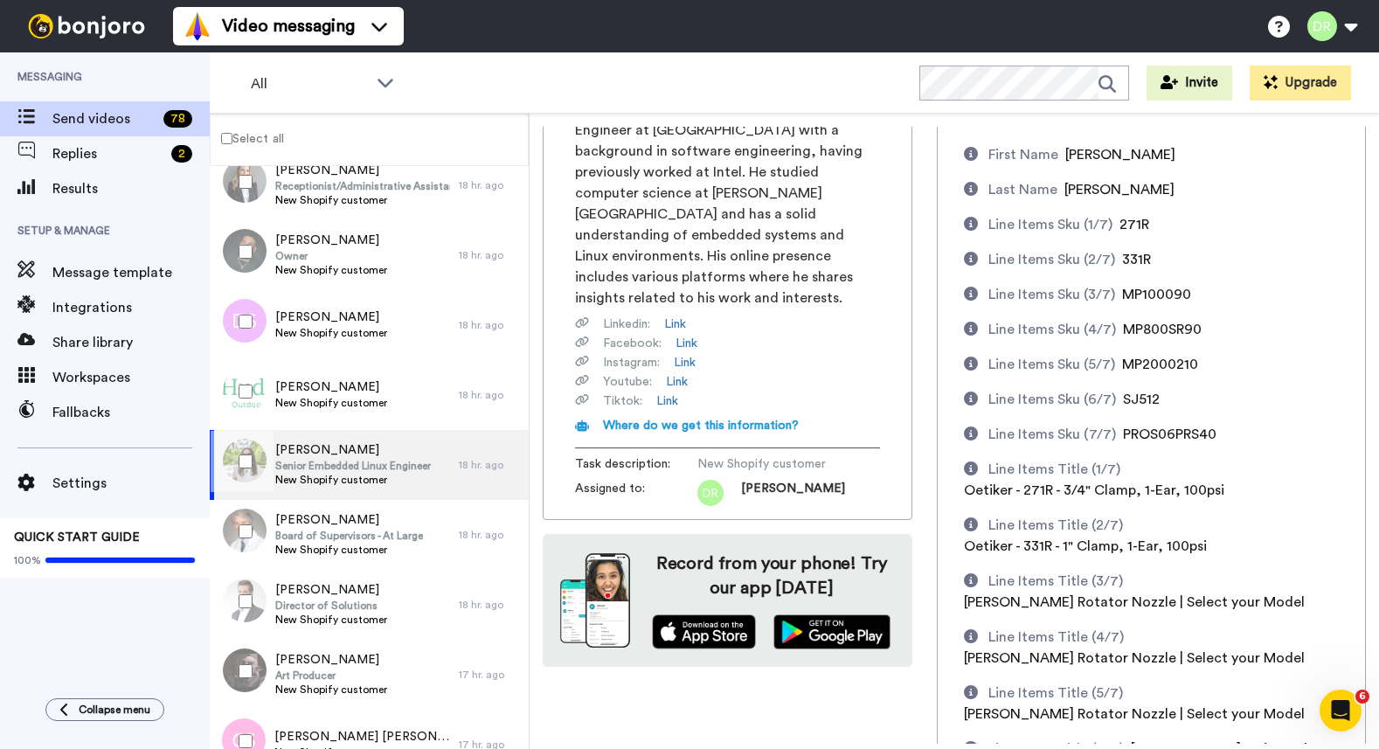
scroll to position [426, 0]
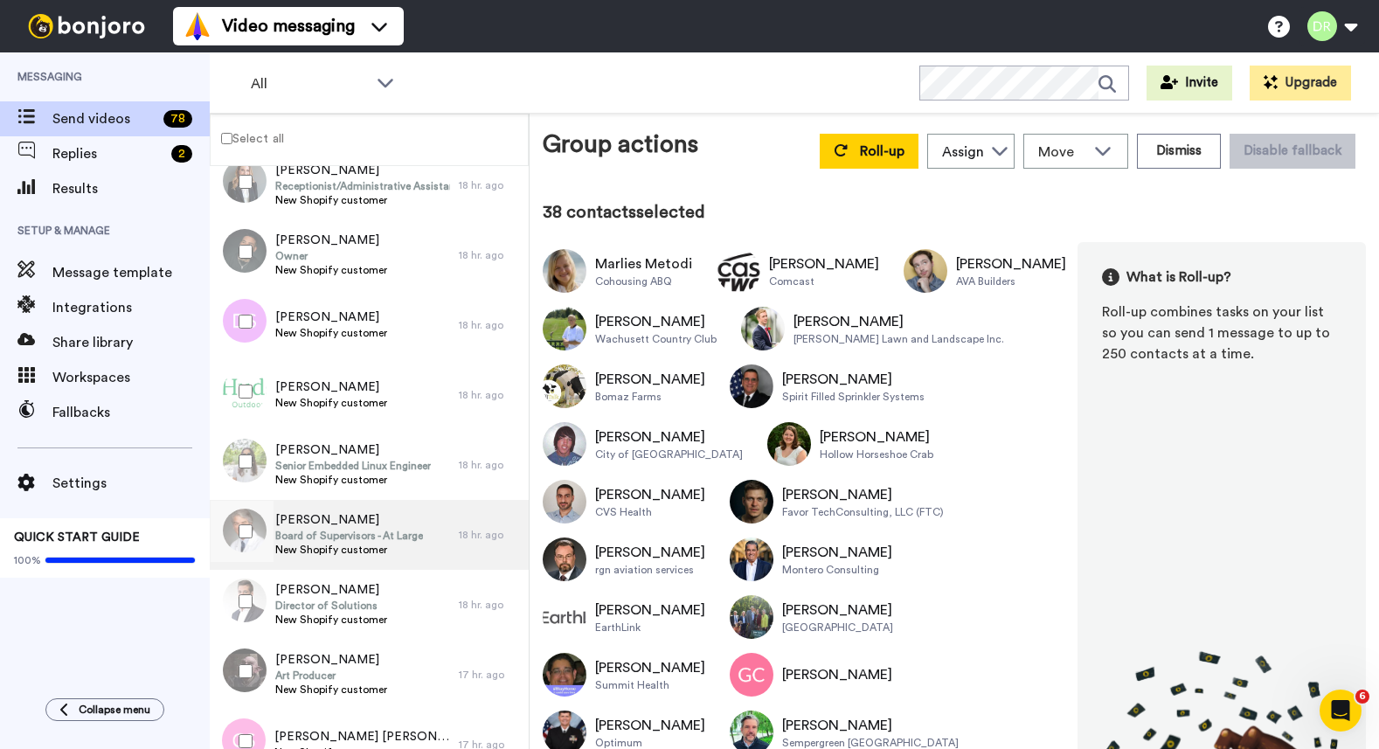
click at [321, 525] on span "[PERSON_NAME]" at bounding box center [349, 519] width 148 height 17
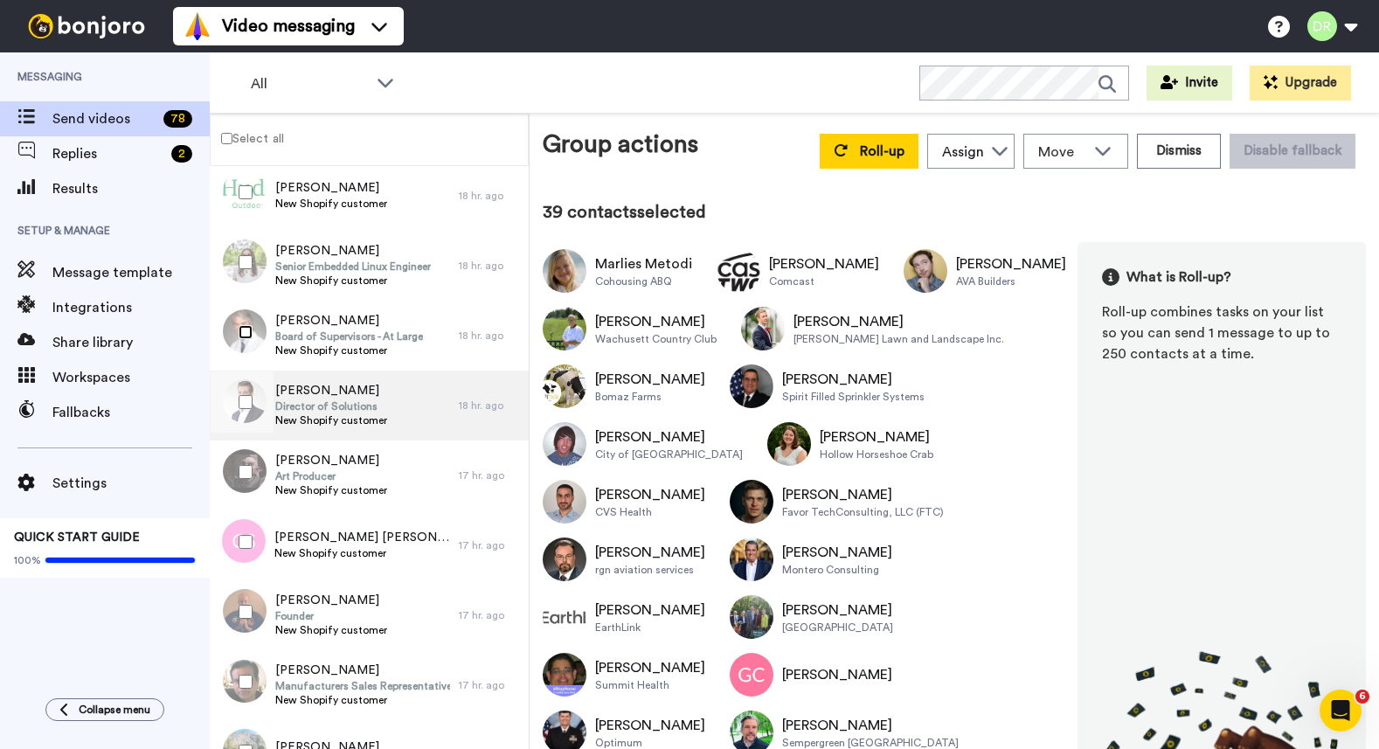
scroll to position [2691, 0]
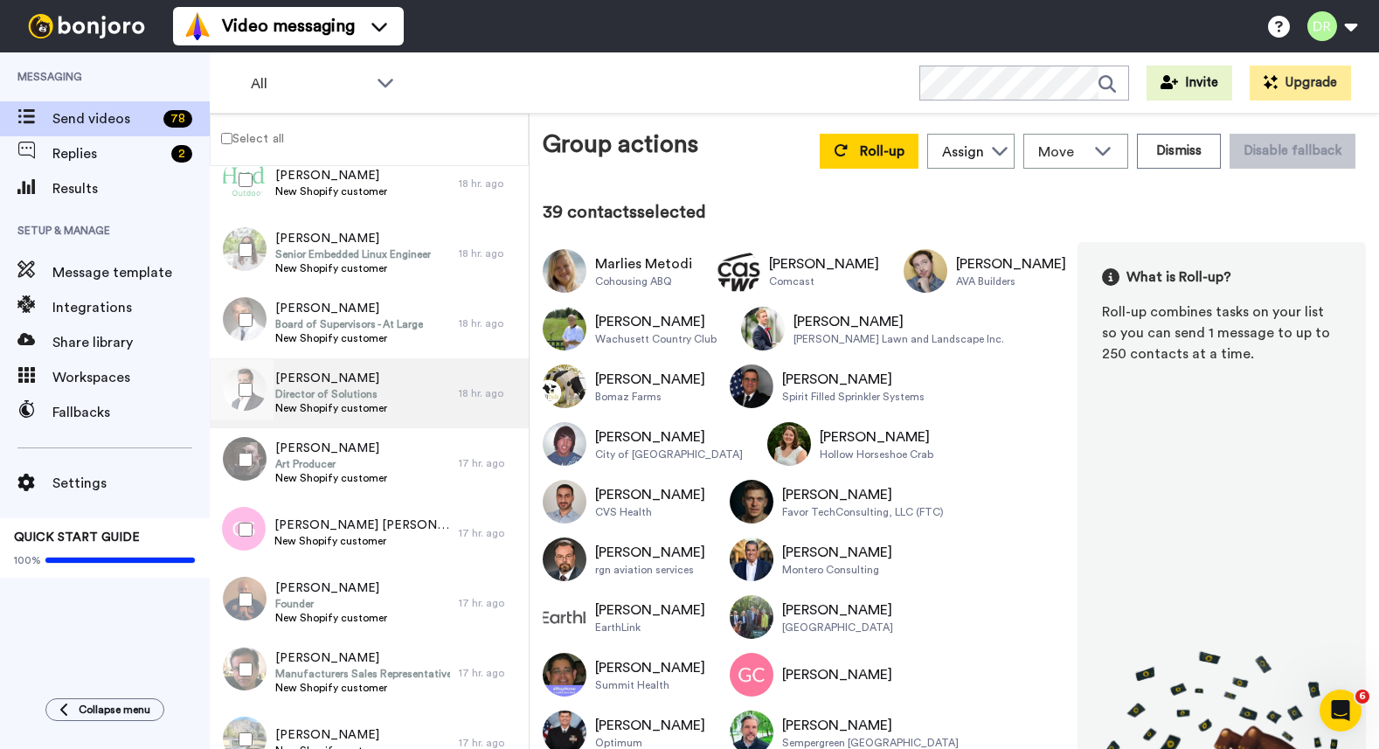
click at [330, 375] on span "[PERSON_NAME]" at bounding box center [331, 378] width 112 height 17
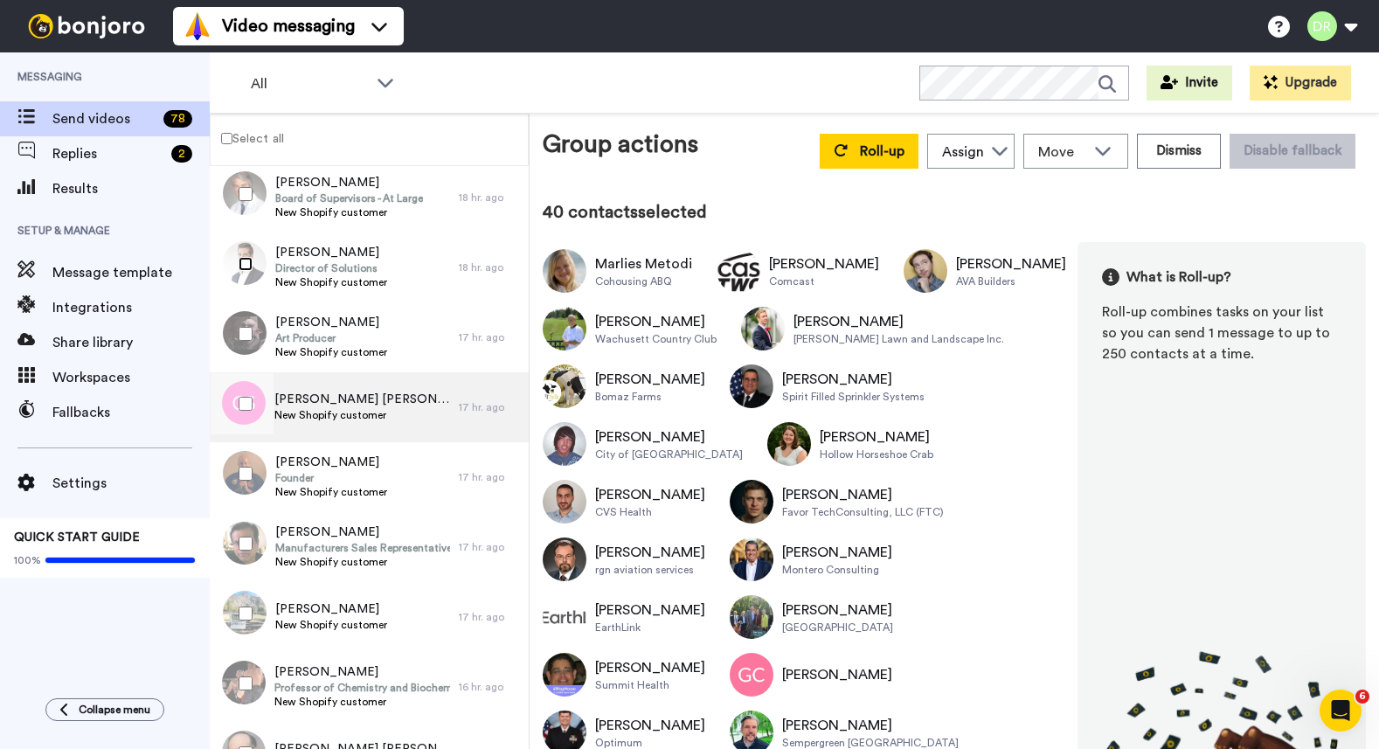
scroll to position [2828, 0]
